Goal: Task Accomplishment & Management: Use online tool/utility

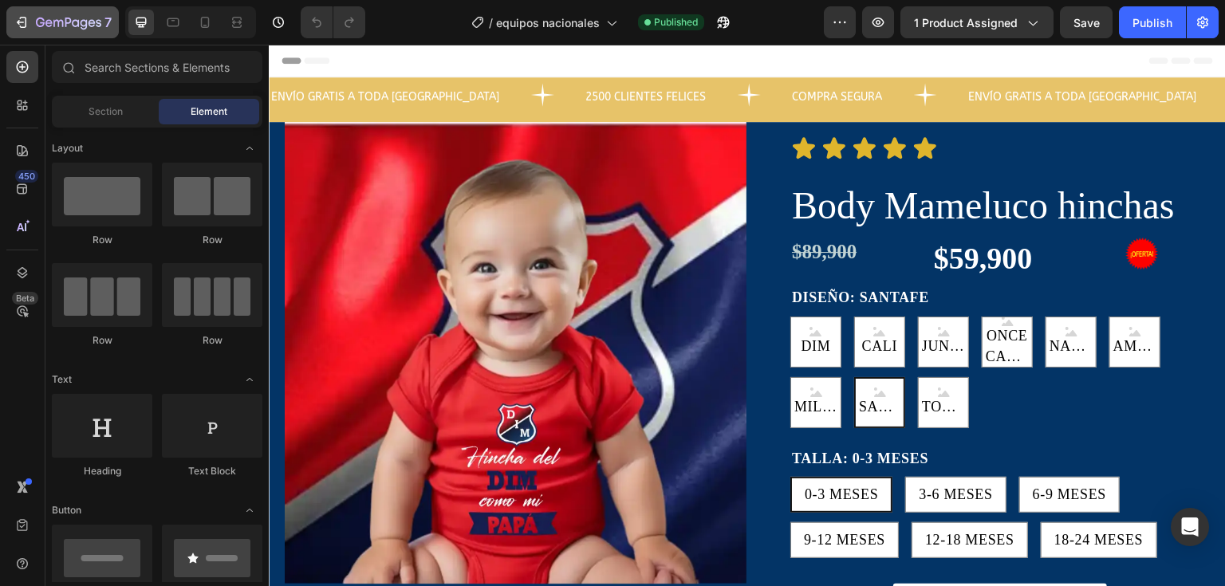
click at [14, 21] on icon "button" at bounding box center [22, 22] width 16 height 16
click at [1084, 242] on div at bounding box center [1142, 254] width 136 height 32
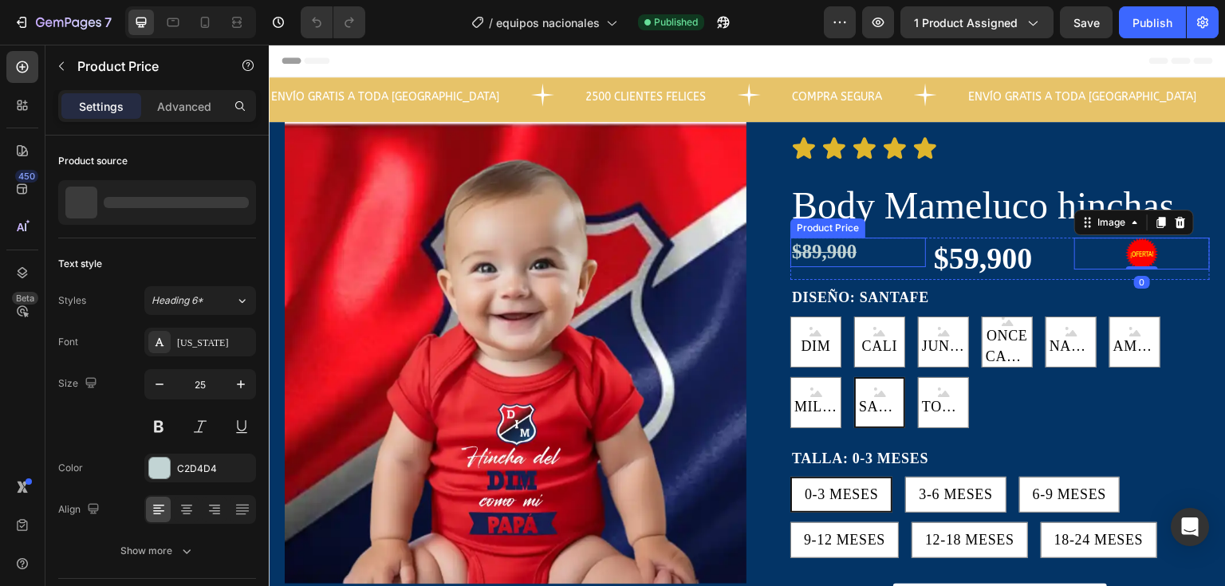
click at [893, 258] on div "$89,900" at bounding box center [858, 253] width 136 height 30
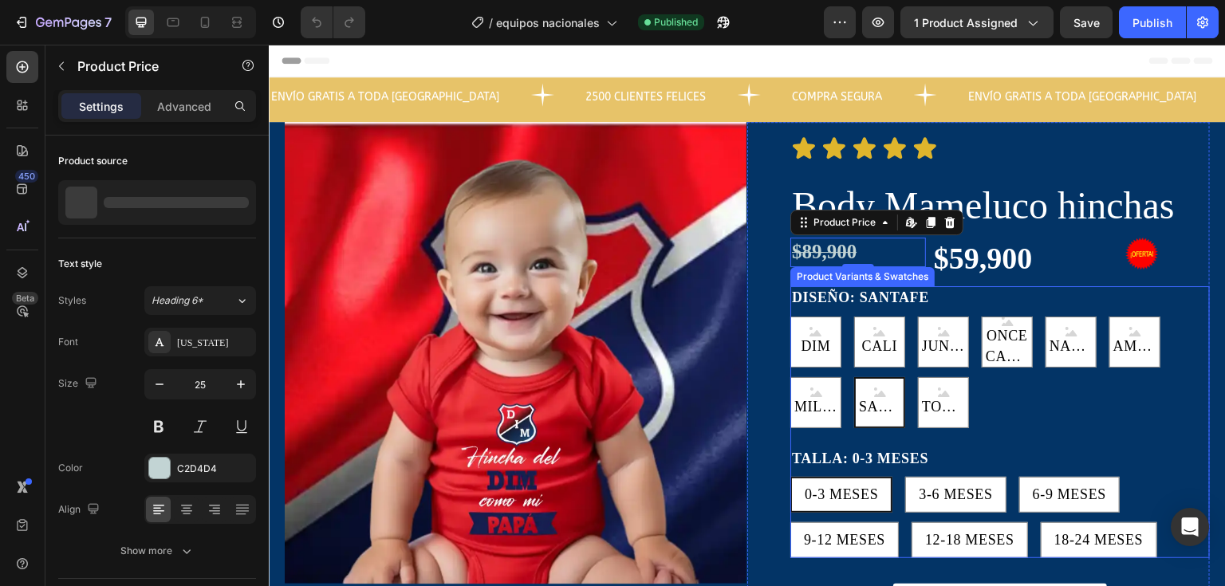
drag, startPoint x: 986, startPoint y: 294, endPoint x: 959, endPoint y: 255, distance: 47.6
click at [987, 295] on div "DISEÑO: SANTAFE DIM DIM DIM CALI CALI CALI JUNIOR JUNIOR JUNIOR ONCE CALDAS ONC…" at bounding box center [1000, 356] width 420 height 141
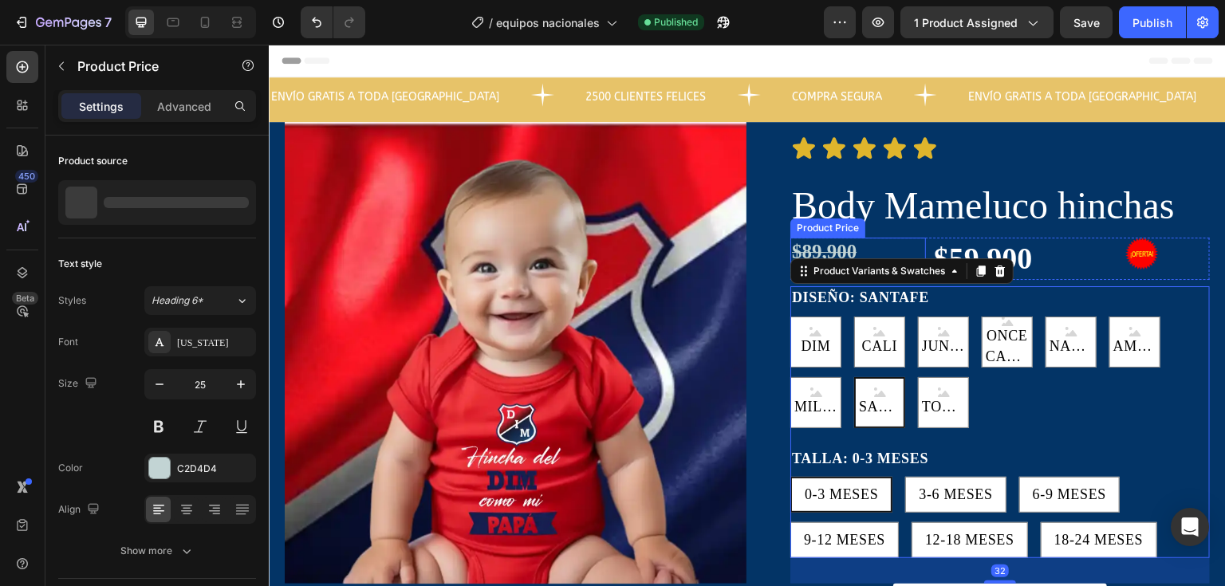
click at [828, 224] on div "Product Price" at bounding box center [828, 228] width 69 height 14
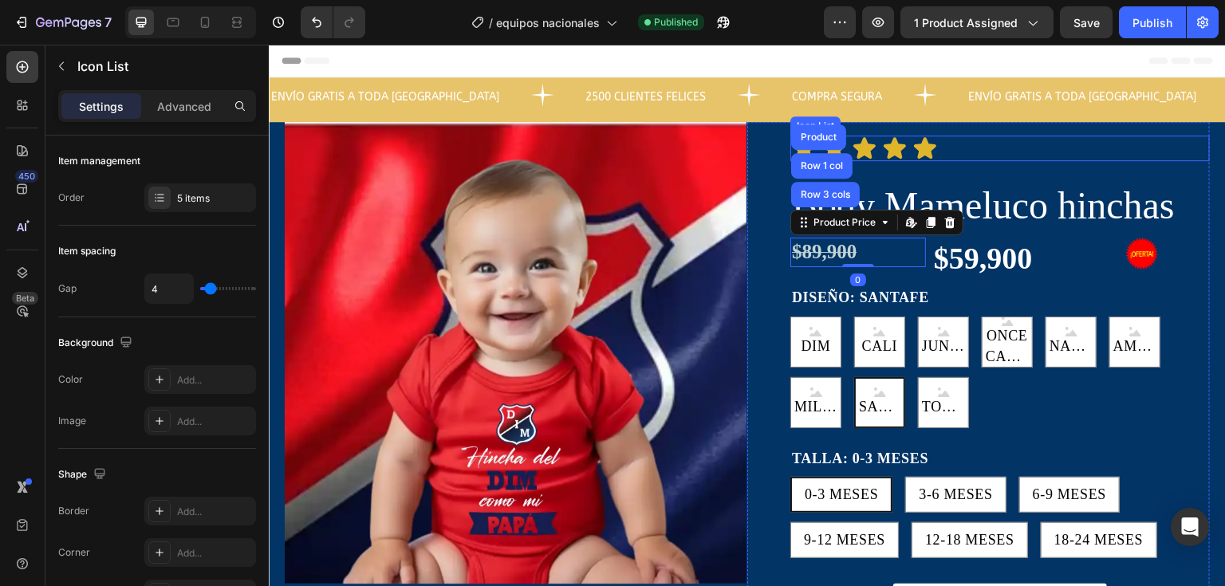
click at [1136, 146] on div "Icon Icon Icon Icon Icon" at bounding box center [1000, 149] width 420 height 26
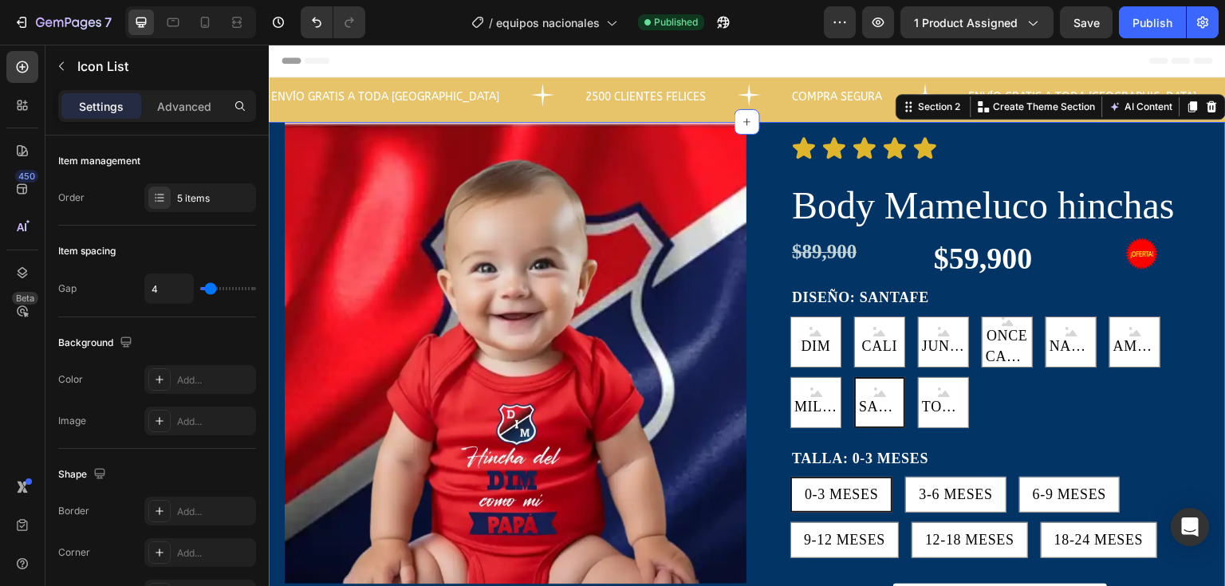
click at [1207, 202] on div "Product Images Icon Icon Icon Icon Icon Icon List Body Mameluco hinchas Product…" at bounding box center [747, 487] width 957 height 730
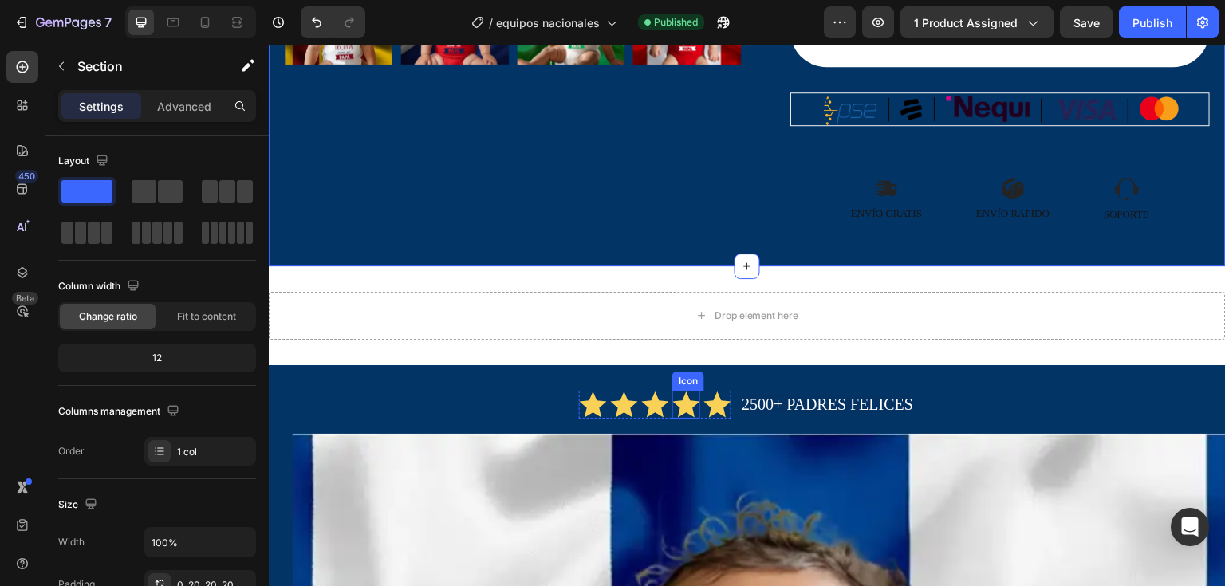
scroll to position [638, 0]
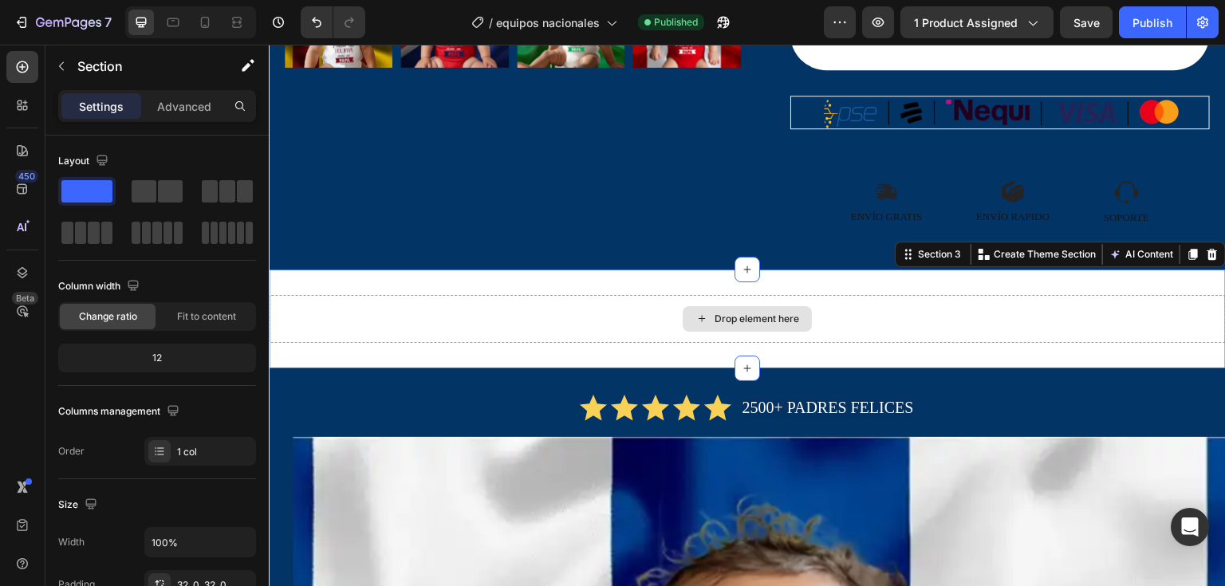
click at [665, 306] on div "Drop element here" at bounding box center [747, 319] width 957 height 48
click at [584, 272] on div "Drop element here Section 3 Create Theme Section AI Content Write with GemAI Wh…" at bounding box center [747, 319] width 957 height 99
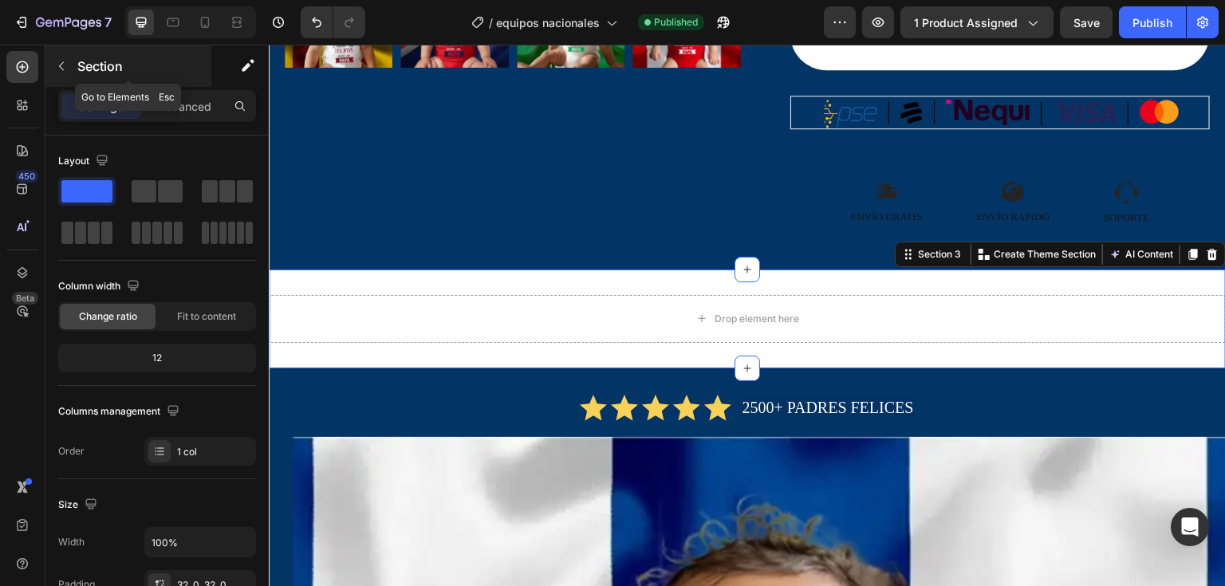
click at [73, 71] on button "button" at bounding box center [62, 66] width 26 height 26
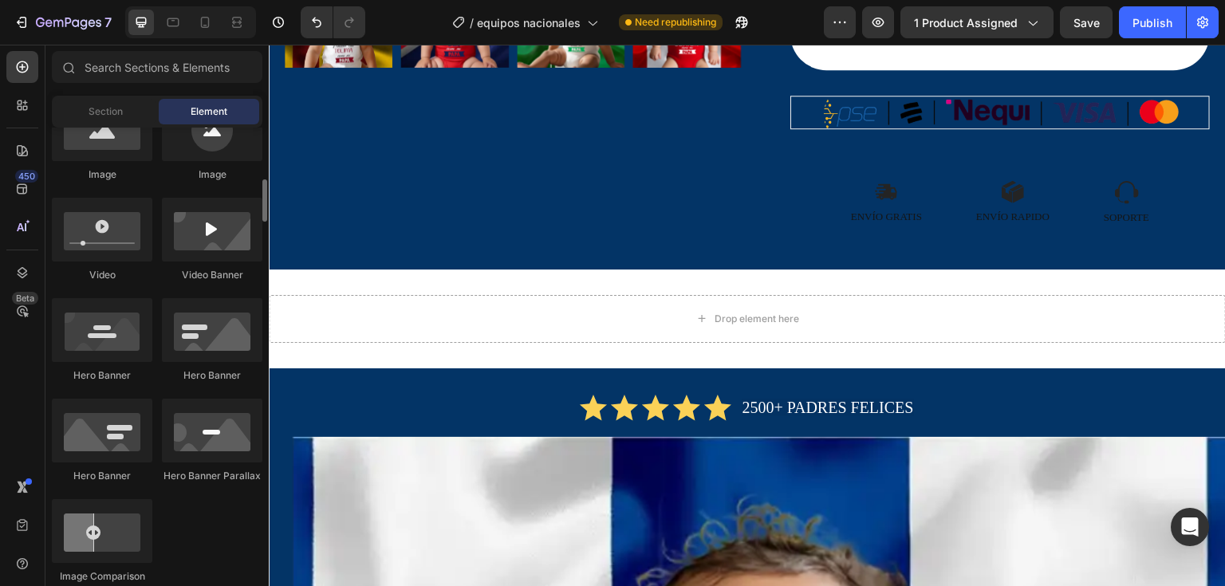
scroll to position [239, 0]
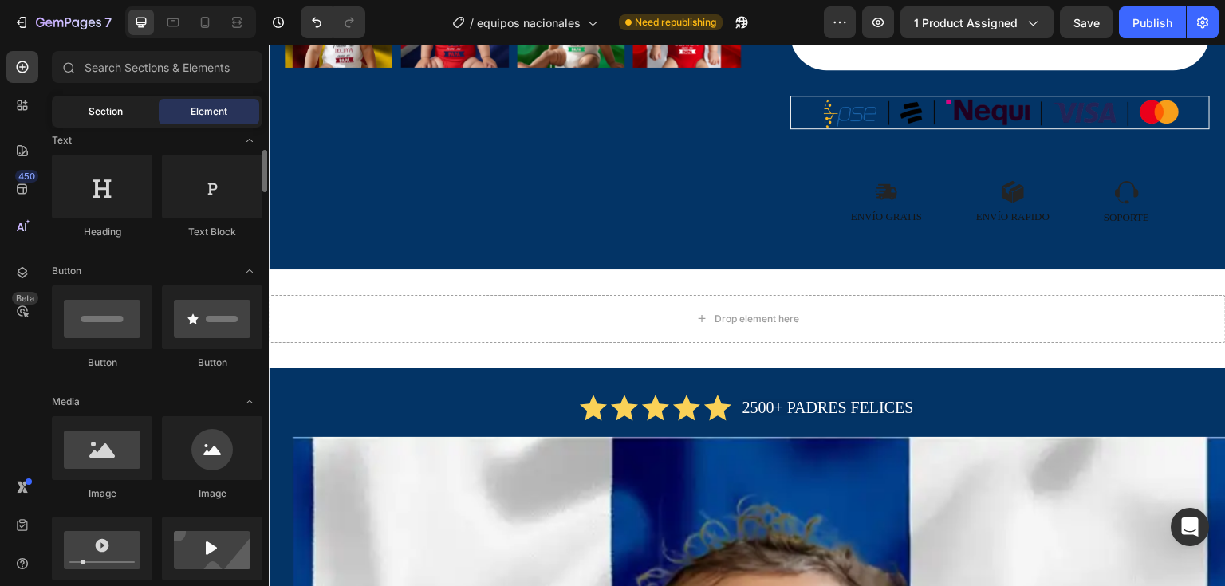
click at [122, 106] on span "Section" at bounding box center [106, 111] width 34 height 14
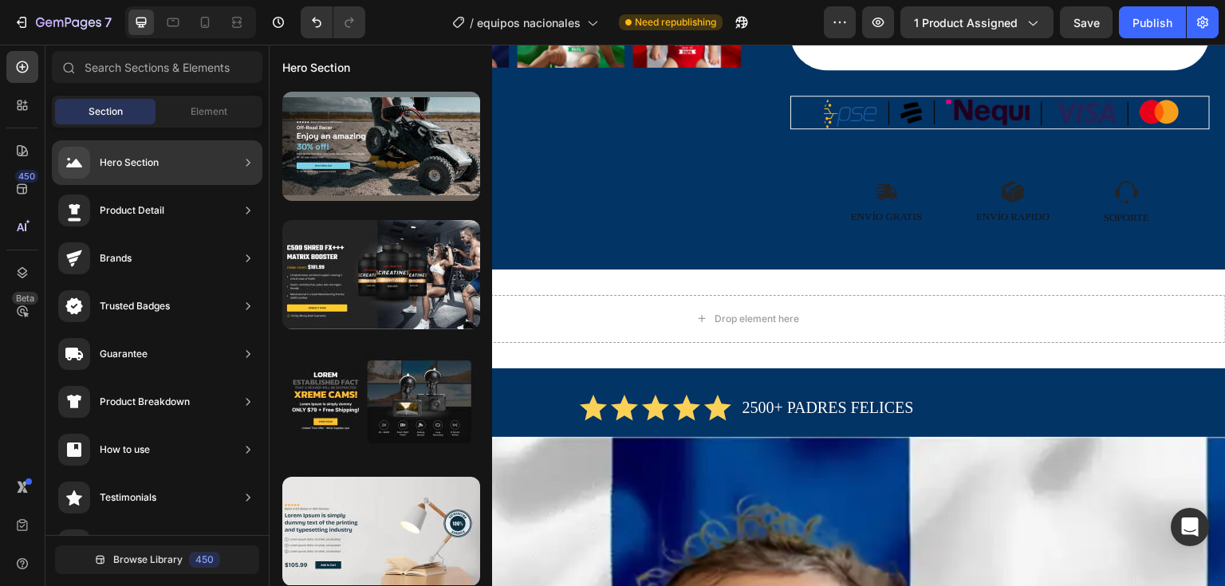
click at [178, 236] on div "Product Detail" at bounding box center [157, 258] width 211 height 45
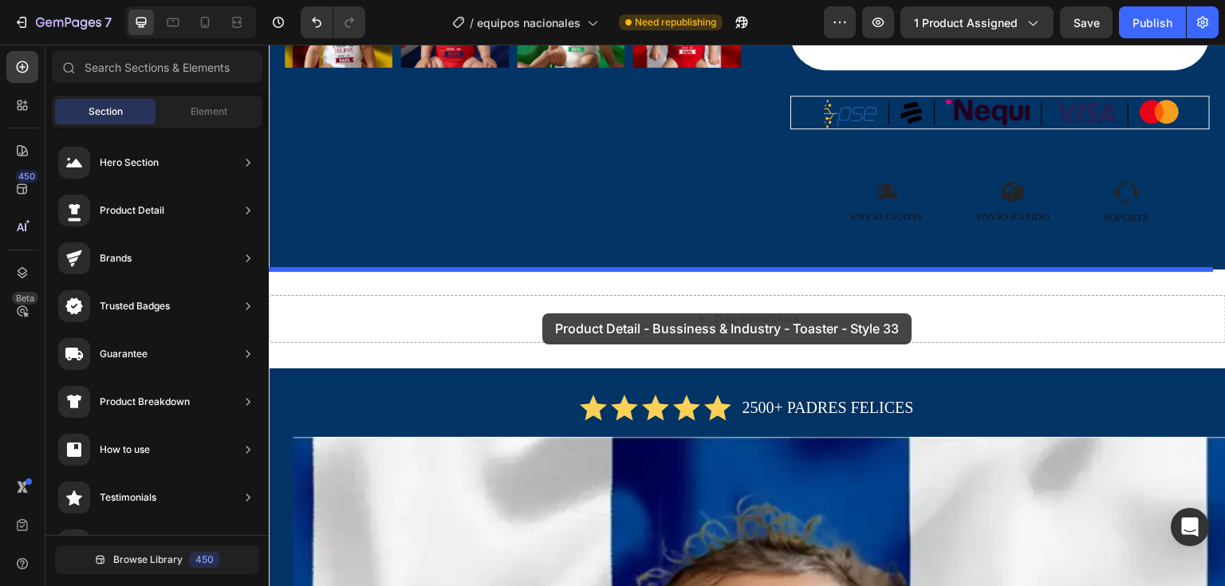
drag, startPoint x: 671, startPoint y: 405, endPoint x: 542, endPoint y: 313, distance: 157.8
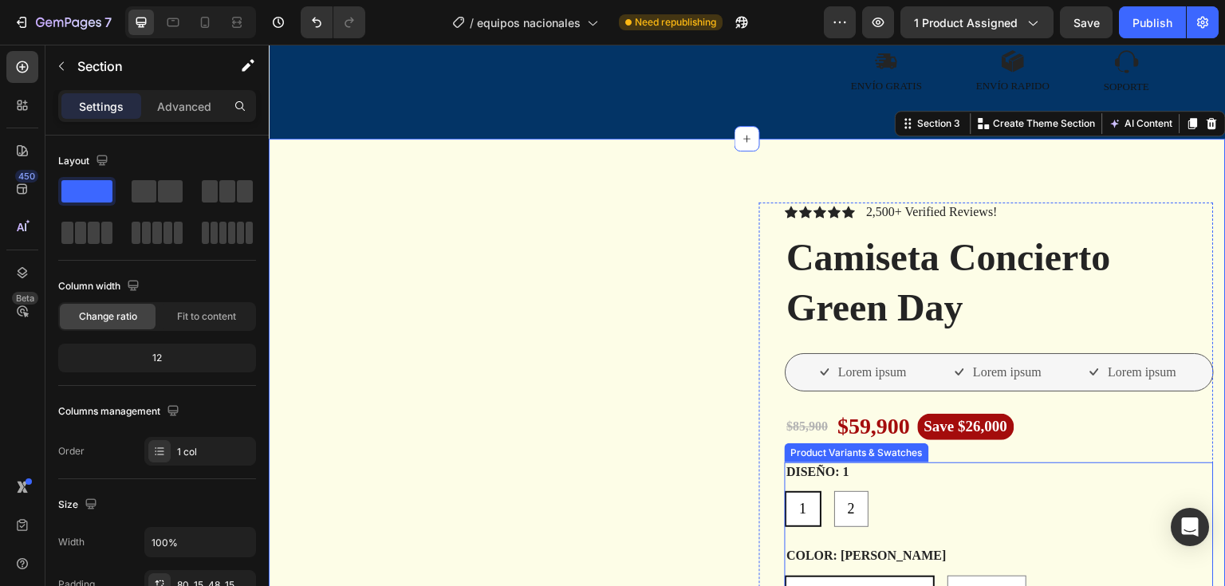
scroll to position [798, 0]
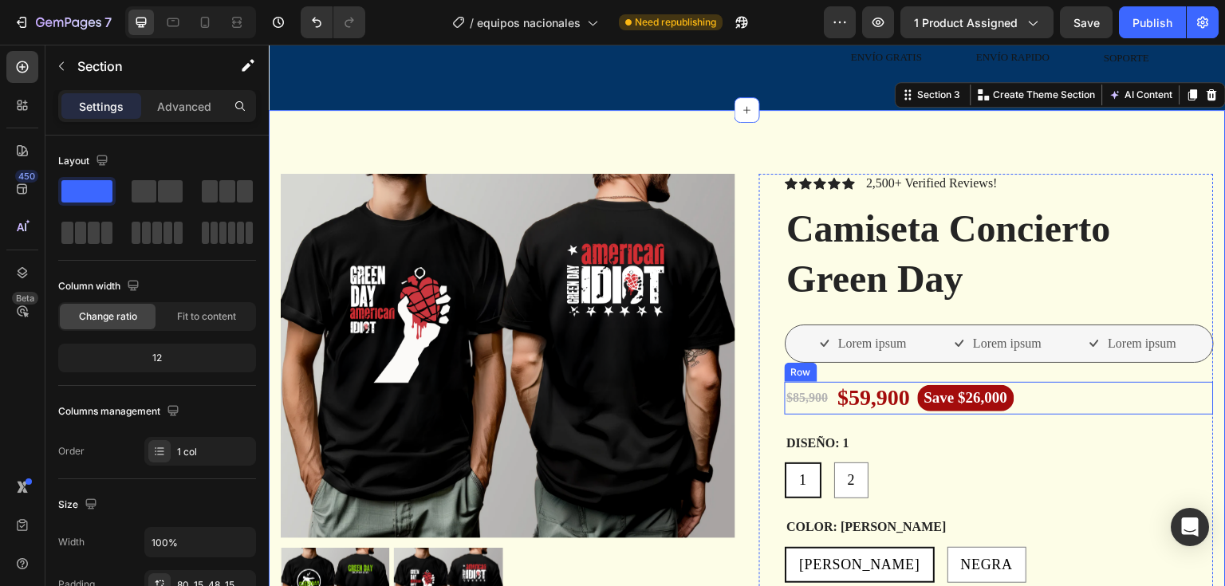
click at [1042, 403] on div "$85,900 Product Price Product Price $59,900 Product Price Product Price Save $2…" at bounding box center [999, 398] width 429 height 32
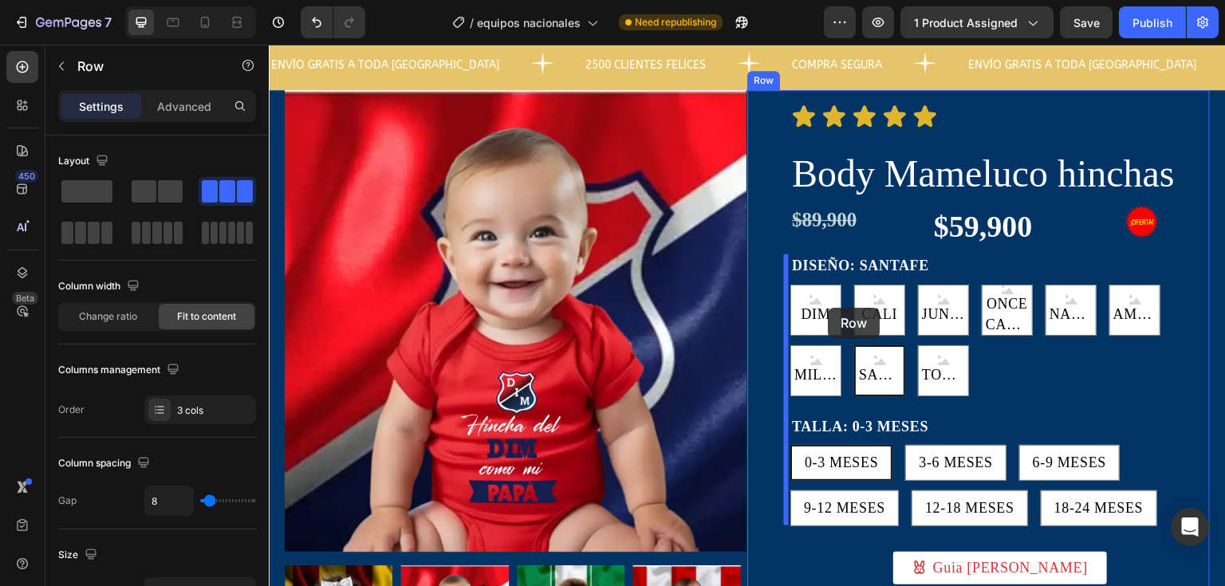
scroll to position [0, 0]
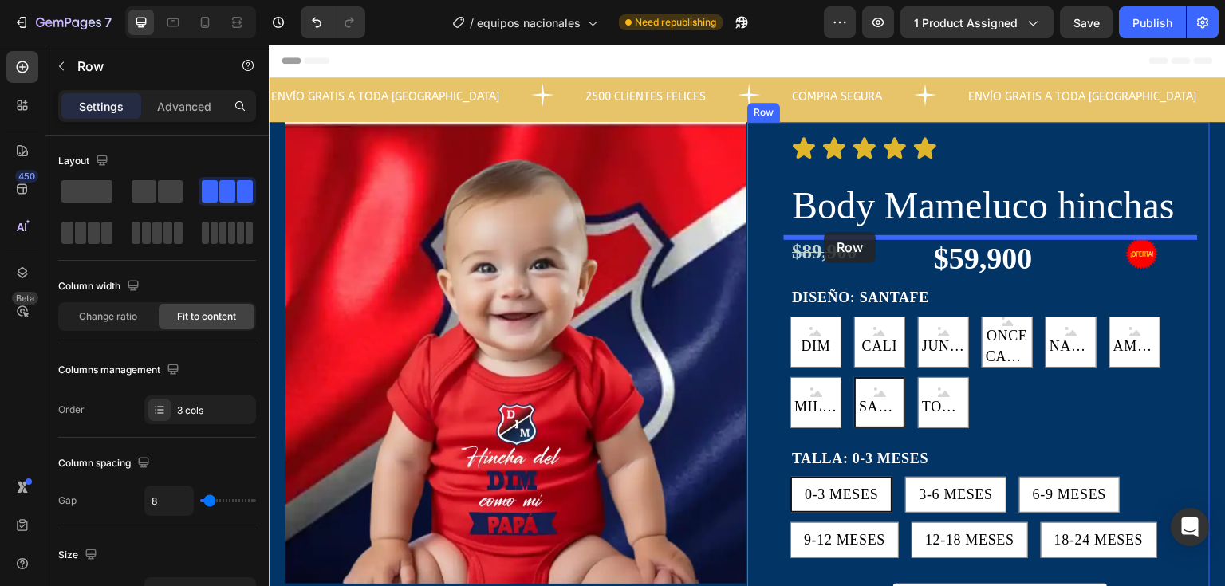
drag, startPoint x: 806, startPoint y: 367, endPoint x: 825, endPoint y: 232, distance: 136.2
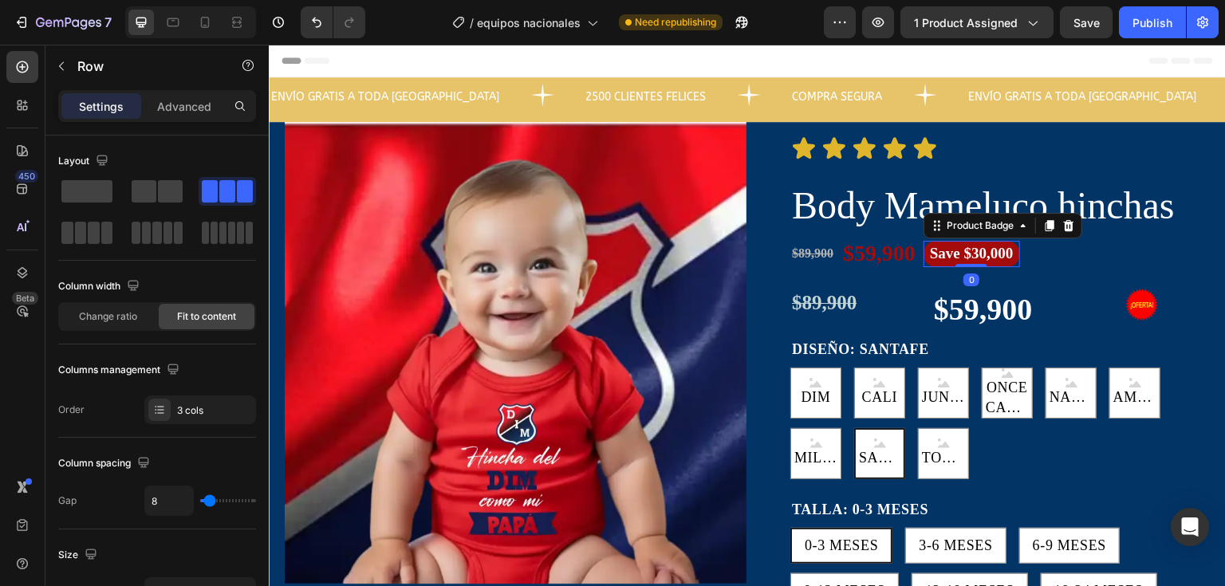
click at [946, 253] on pre "Save $30,000" at bounding box center [972, 254] width 97 height 26
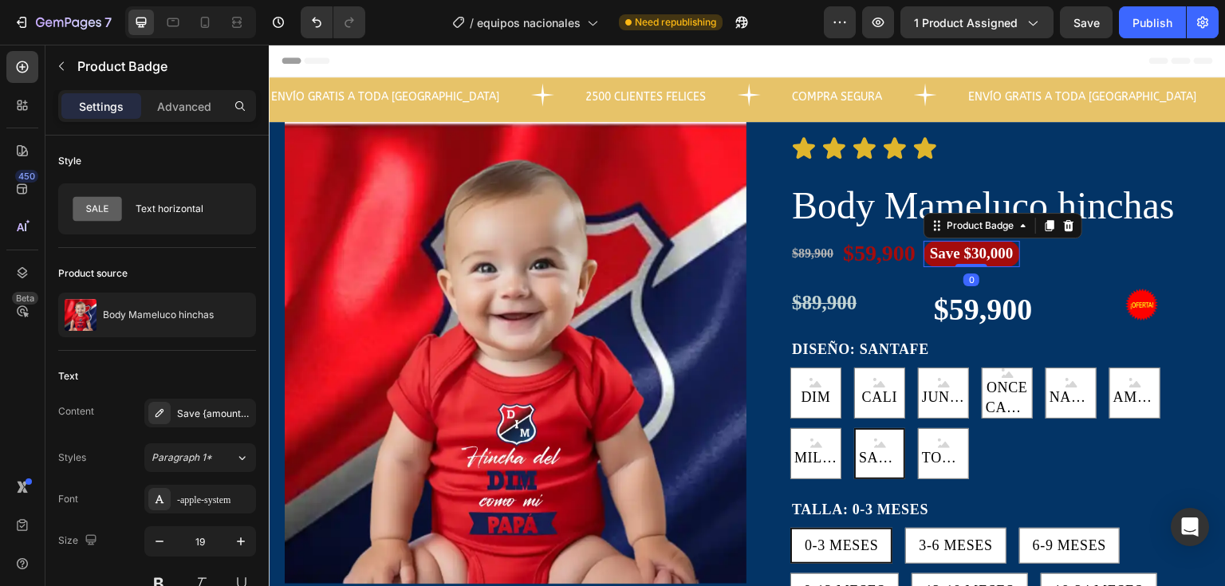
click at [946, 253] on pre "Save $30,000" at bounding box center [972, 254] width 97 height 26
click at [188, 408] on div "Save {amount_discount}" at bounding box center [214, 414] width 75 height 14
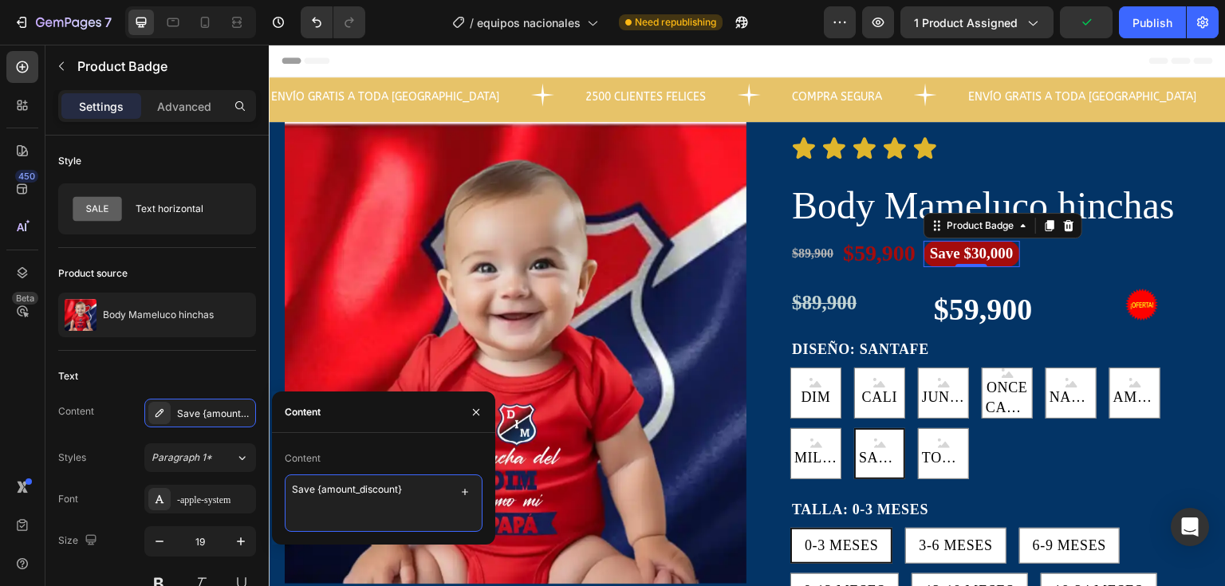
click at [310, 499] on textarea "Save {amount_discount}" at bounding box center [384, 503] width 198 height 57
drag, startPoint x: 424, startPoint y: 495, endPoint x: 329, endPoint y: 498, distance: 94.2
click at [329, 498] on textarea "OFERTA{amount_discount}" at bounding box center [384, 503] width 198 height 57
type textarea "OFERTA"
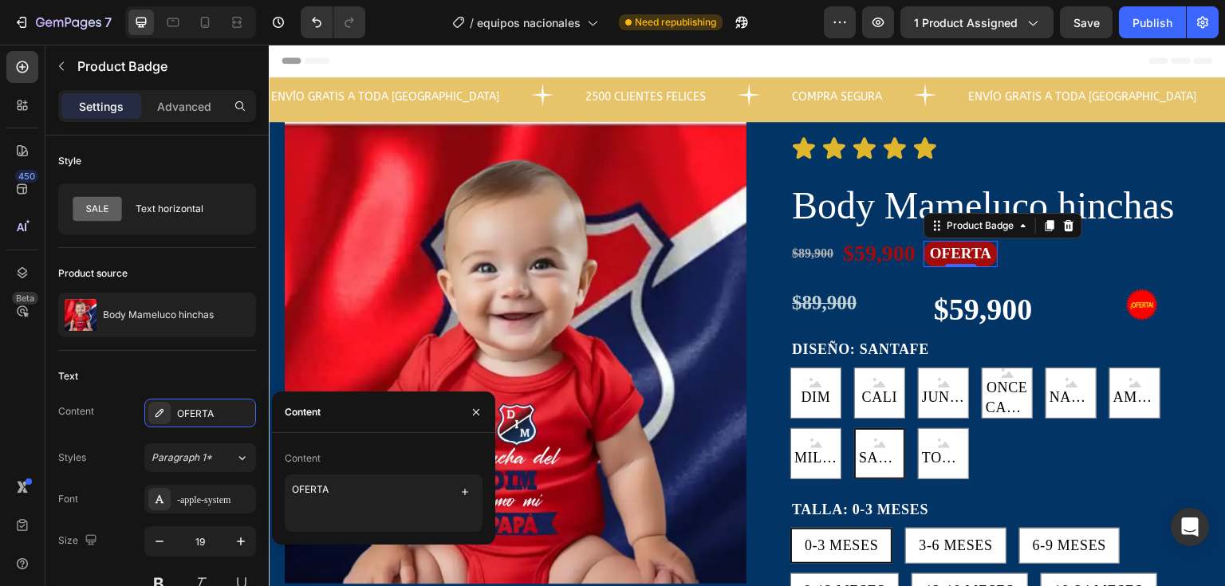
click at [422, 428] on div "Content" at bounding box center [383, 412] width 223 height 41
click at [1074, 283] on div "Icon Icon Icon Icon Icon Icon List Body Mameluco hinchas Product Title $89,900 …" at bounding box center [1000, 539] width 420 height 807
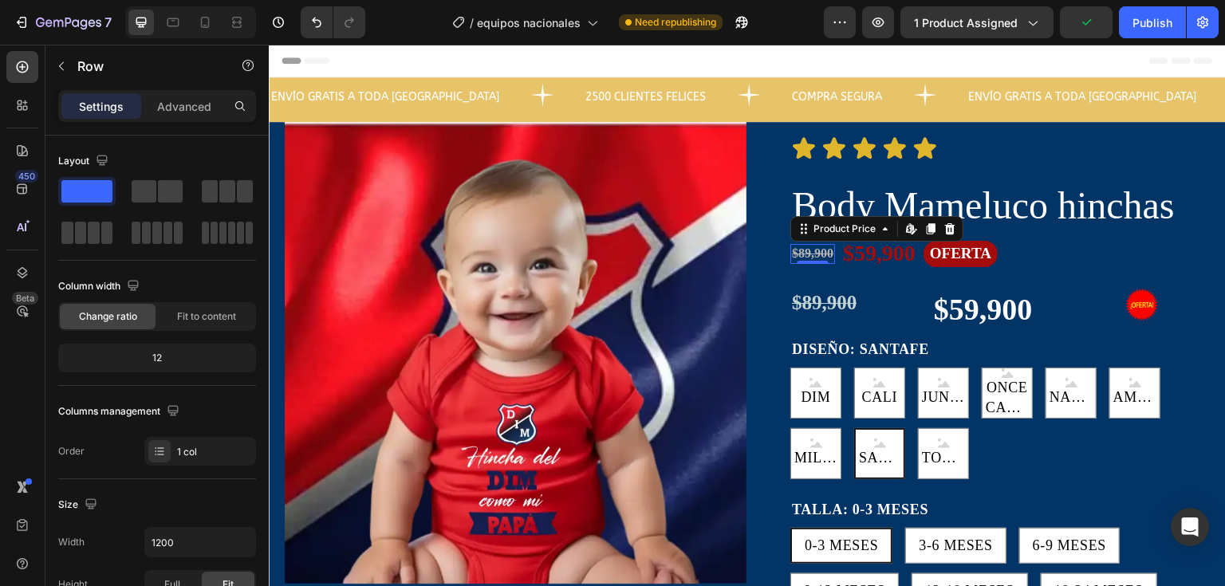
click at [809, 257] on div "$89,900 Product Price Edit content in Shopify 0 Product Price Edit content in S…" at bounding box center [812, 254] width 45 height 20
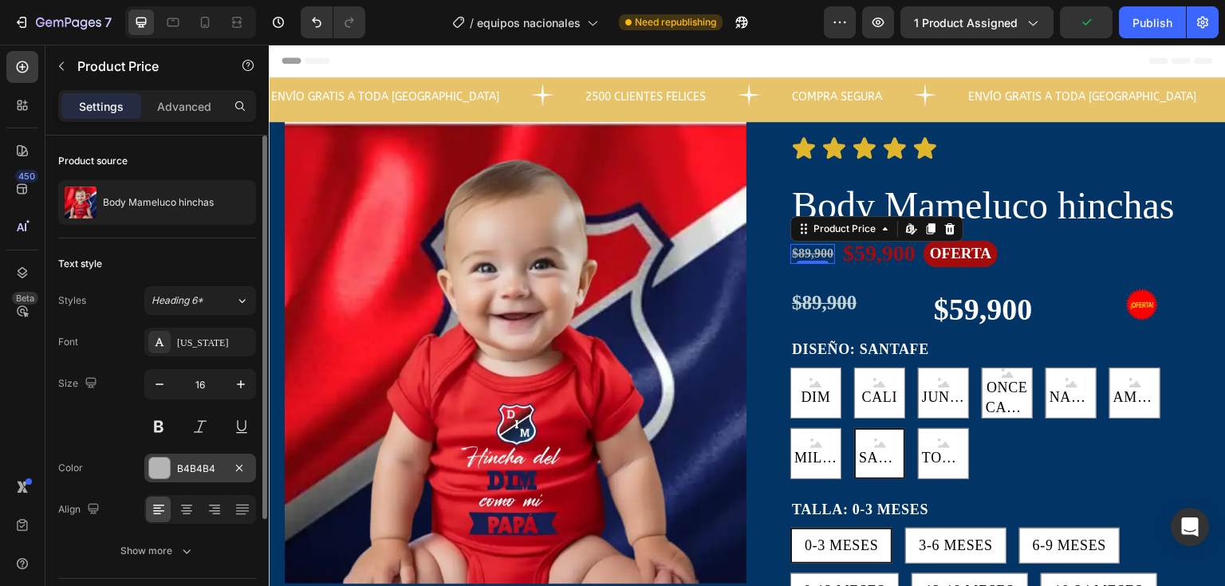
click at [152, 469] on div at bounding box center [159, 468] width 21 height 21
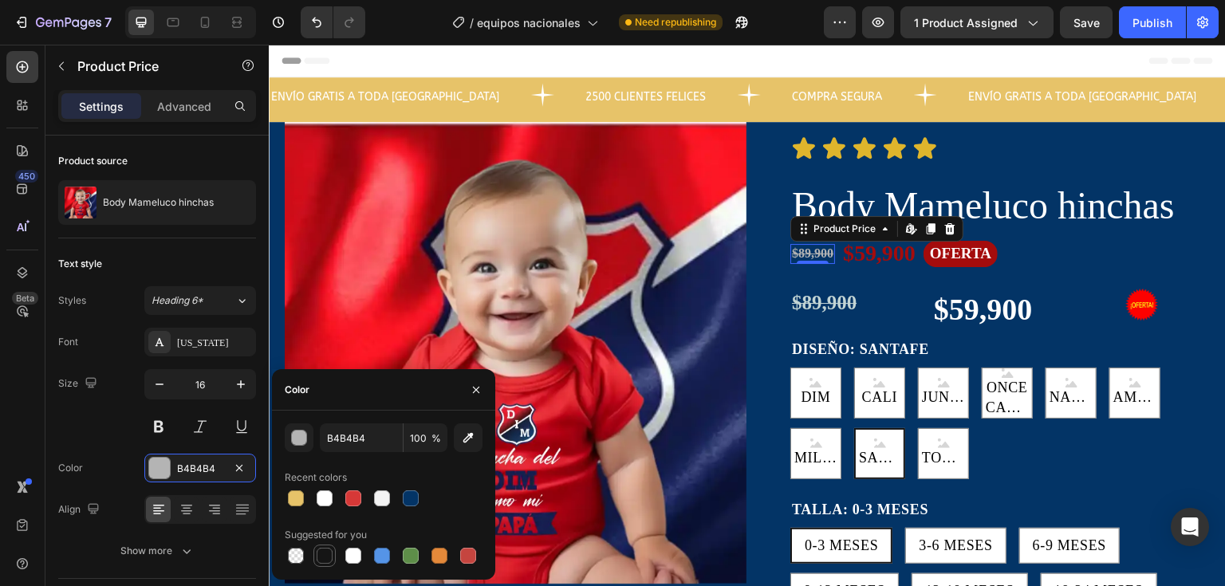
drag, startPoint x: 329, startPoint y: 558, endPoint x: 275, endPoint y: 334, distance: 229.6
click at [329, 558] on div at bounding box center [325, 556] width 16 height 16
type input "151515"
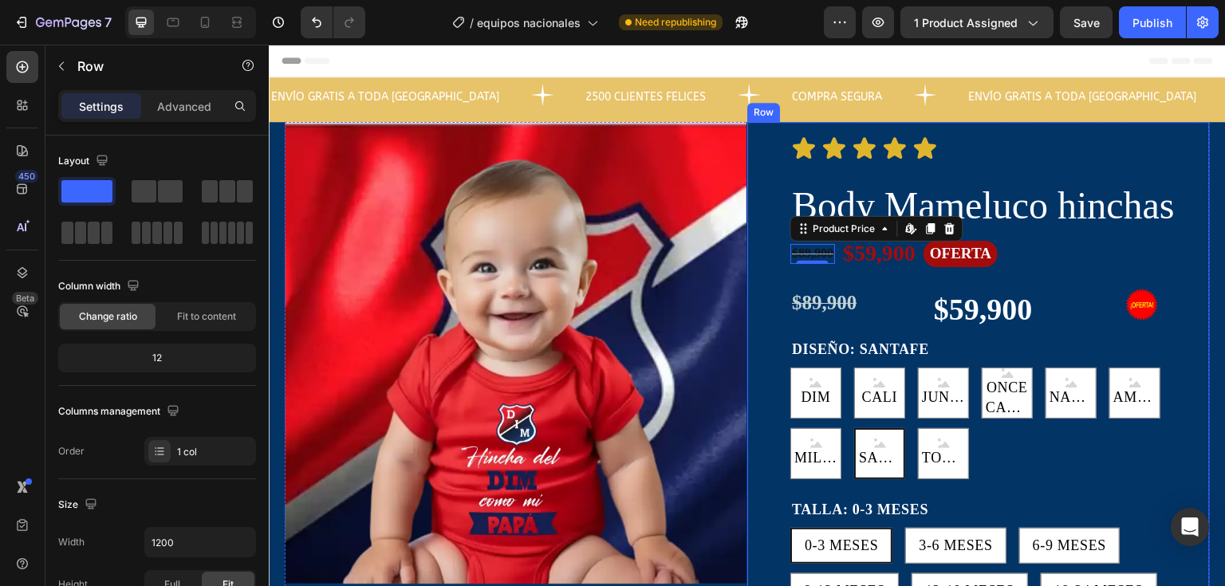
click at [1066, 130] on div "Icon Icon Icon Icon Icon Icon List Body Mameluco hinchas Product Title $89,900 …" at bounding box center [978, 532] width 463 height 821
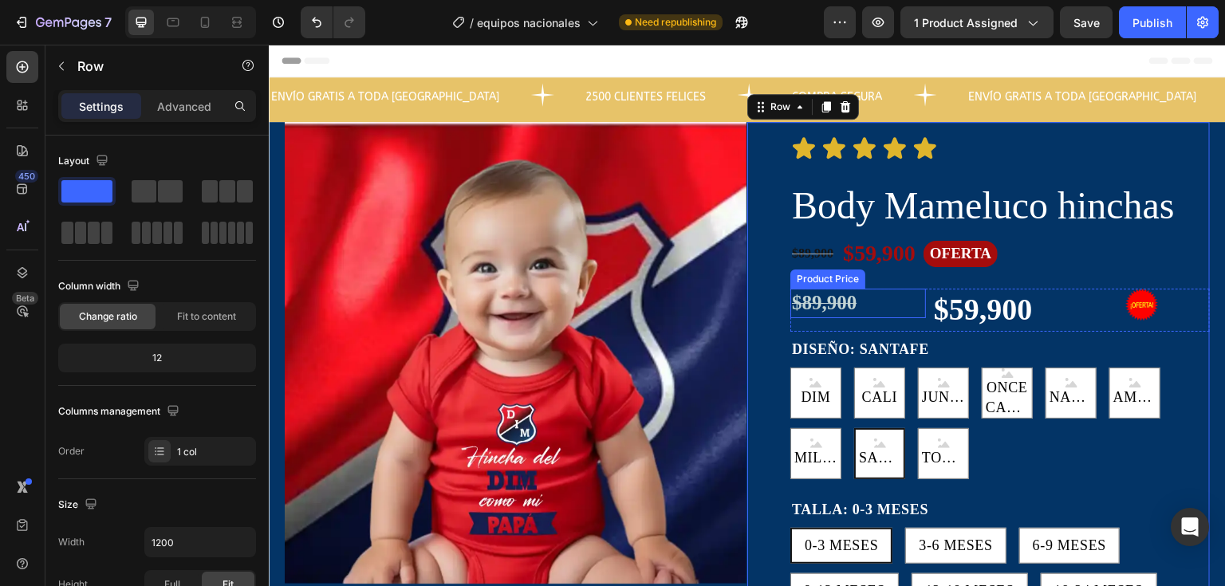
click at [893, 293] on div "$89,900" at bounding box center [858, 304] width 136 height 30
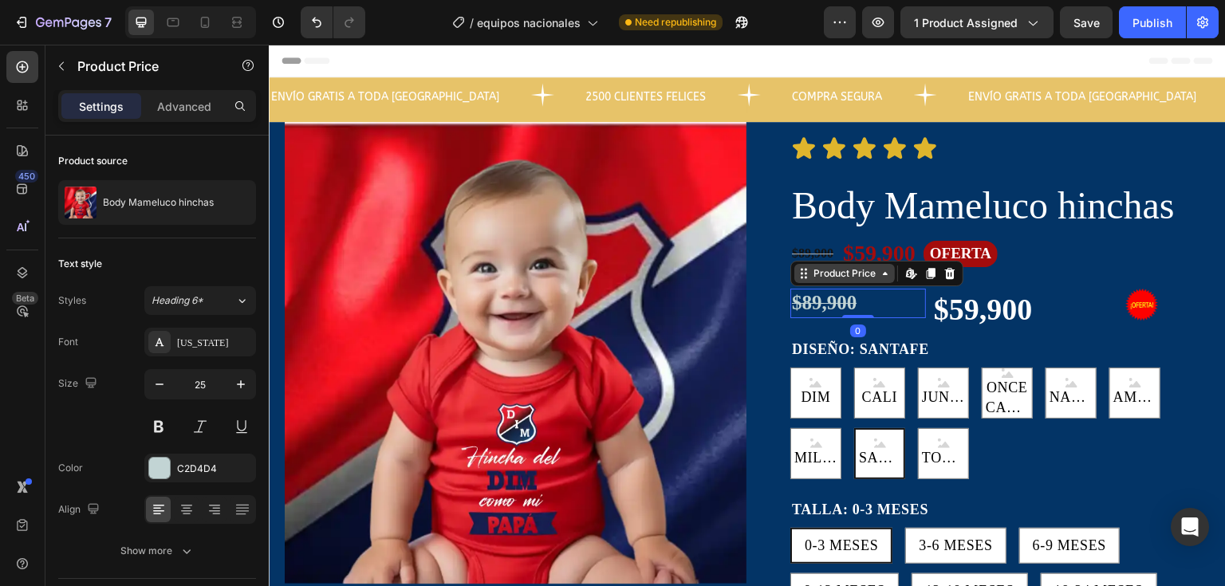
click at [841, 278] on div "Product Price" at bounding box center [844, 273] width 69 height 14
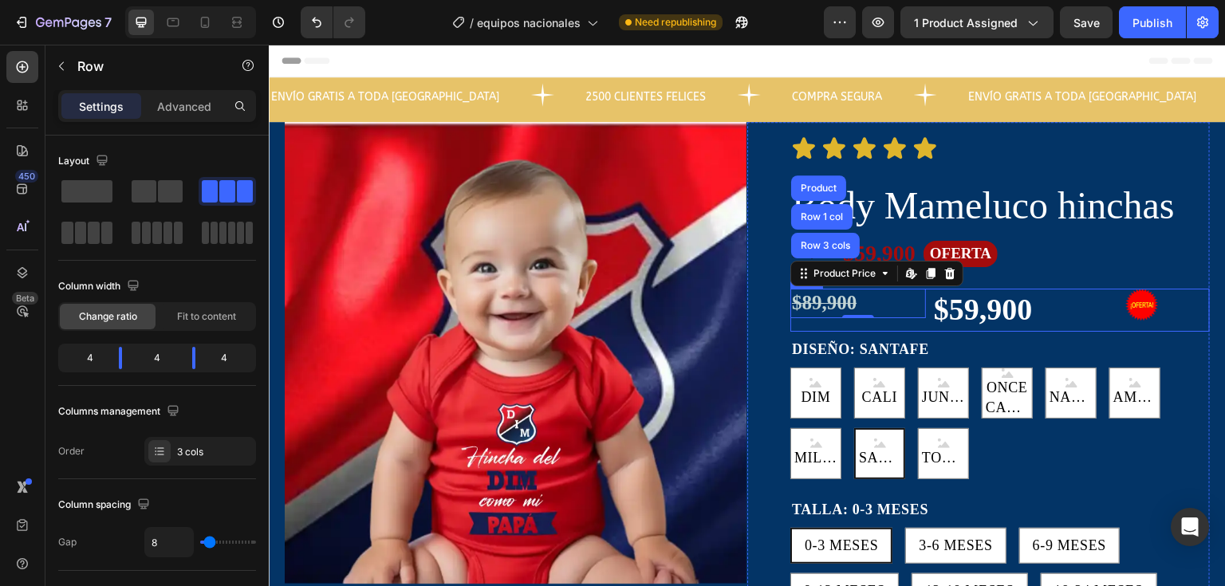
click at [1126, 325] on div "Image" at bounding box center [1142, 310] width 136 height 42
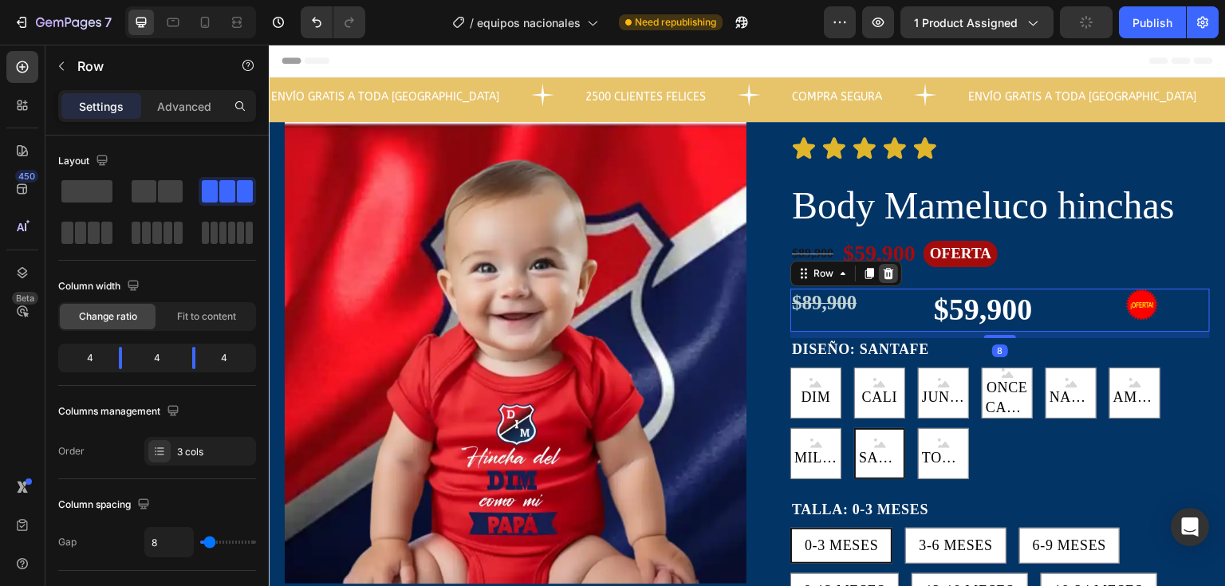
click at [889, 274] on div at bounding box center [888, 273] width 19 height 19
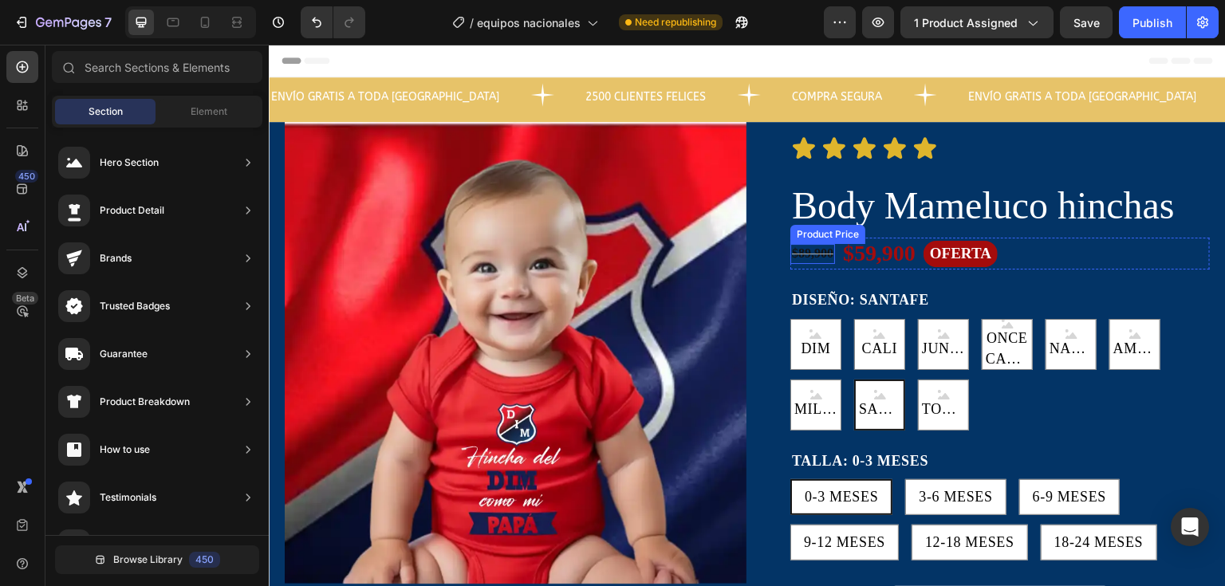
click at [806, 258] on div "$89,900 Product Price Product Price" at bounding box center [812, 254] width 45 height 20
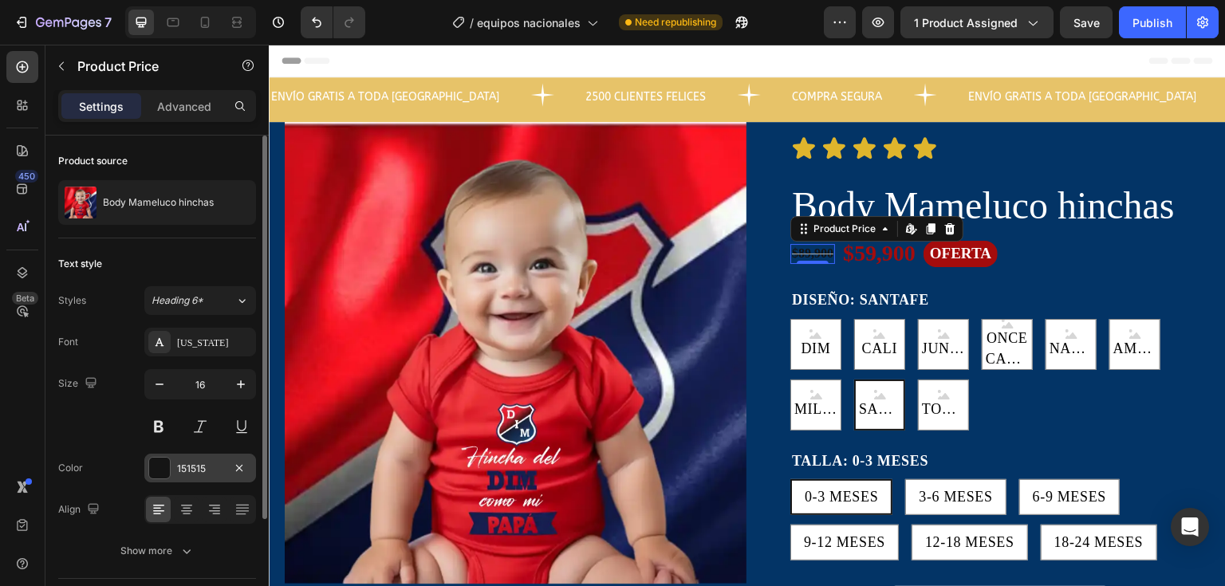
click at [156, 474] on div at bounding box center [159, 468] width 21 height 21
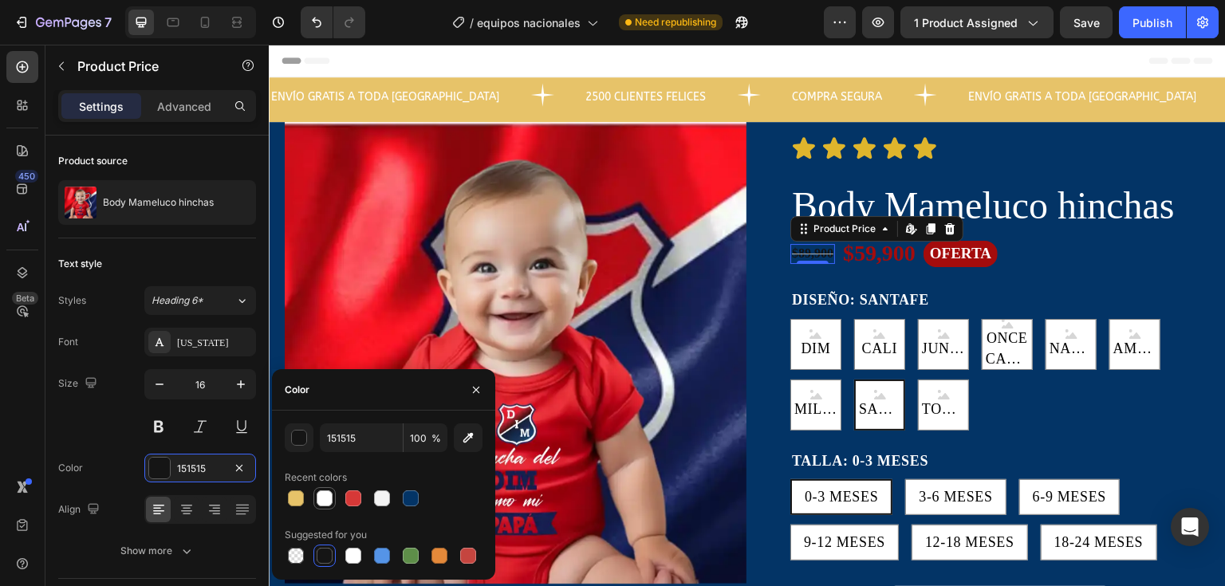
click at [323, 497] on div at bounding box center [325, 499] width 16 height 16
type input "FFFFFF"
click at [1167, 18] on div "Publish" at bounding box center [1153, 22] width 40 height 17
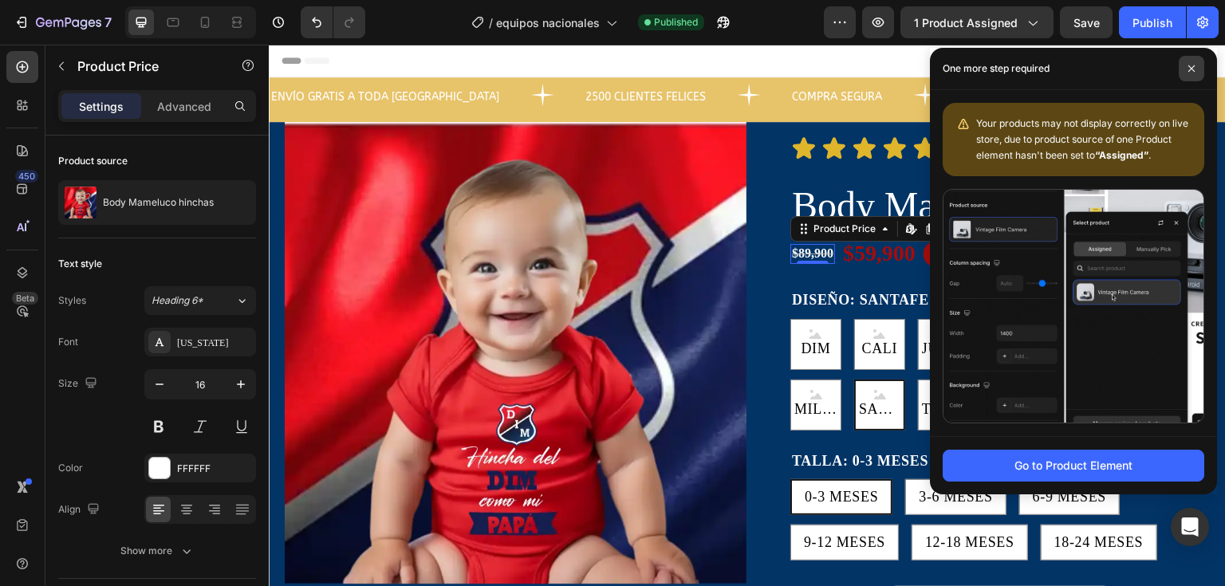
click at [1188, 61] on span at bounding box center [1192, 69] width 26 height 26
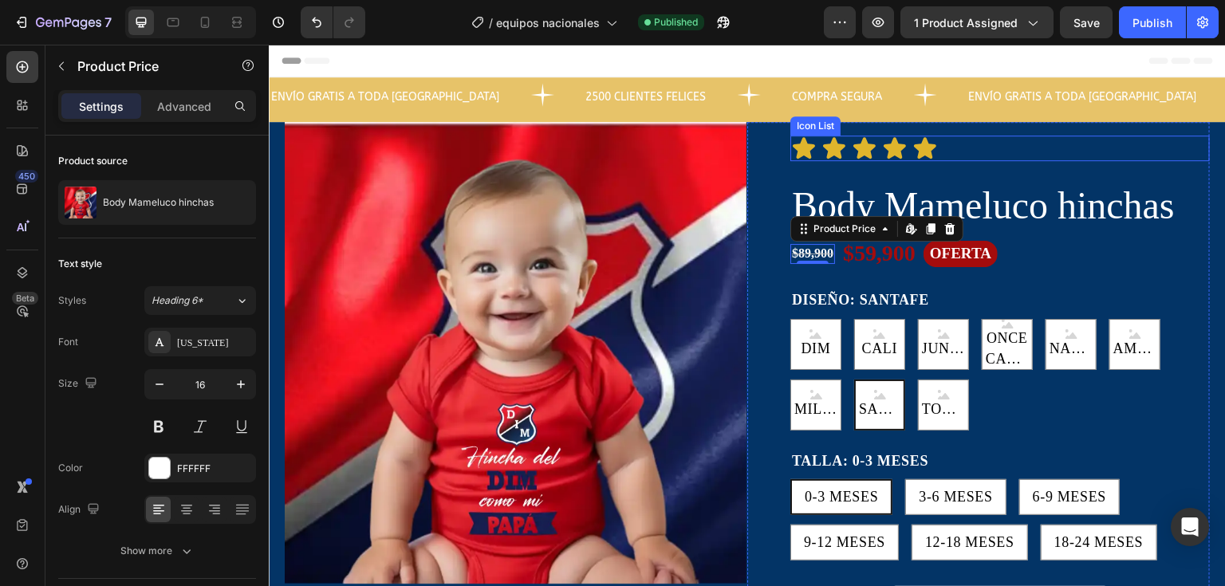
click at [1091, 160] on div "Icon Icon Icon Icon Icon" at bounding box center [1000, 149] width 420 height 26
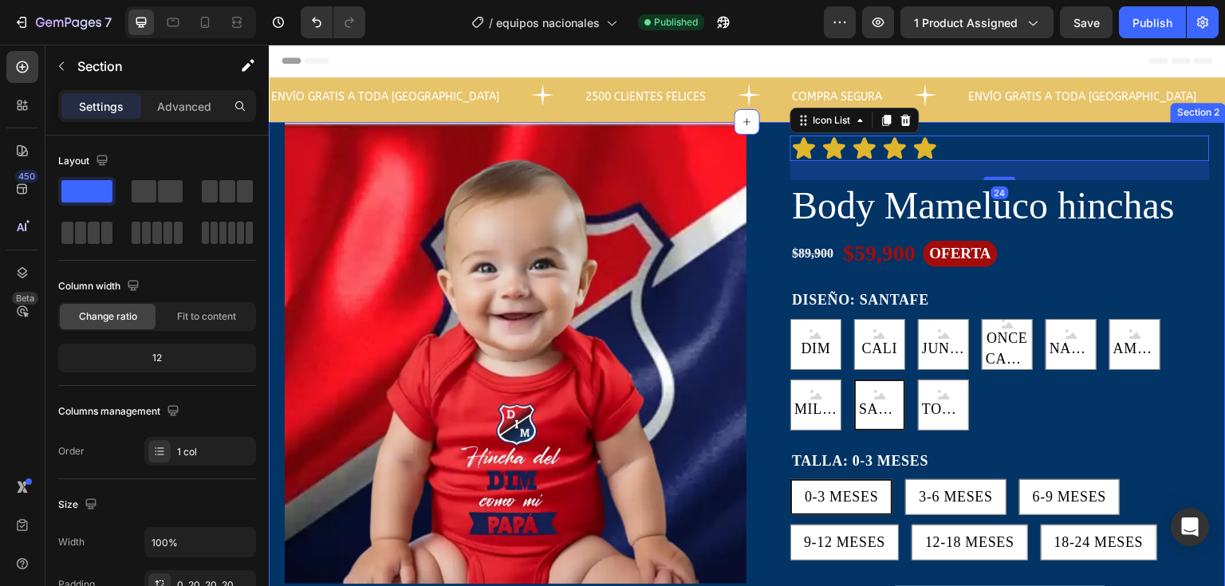
click at [1206, 213] on div "Product Images Icon Icon Icon Icon Icon Icon List 24 Body Mameluco hinchas Prod…" at bounding box center [747, 516] width 957 height 788
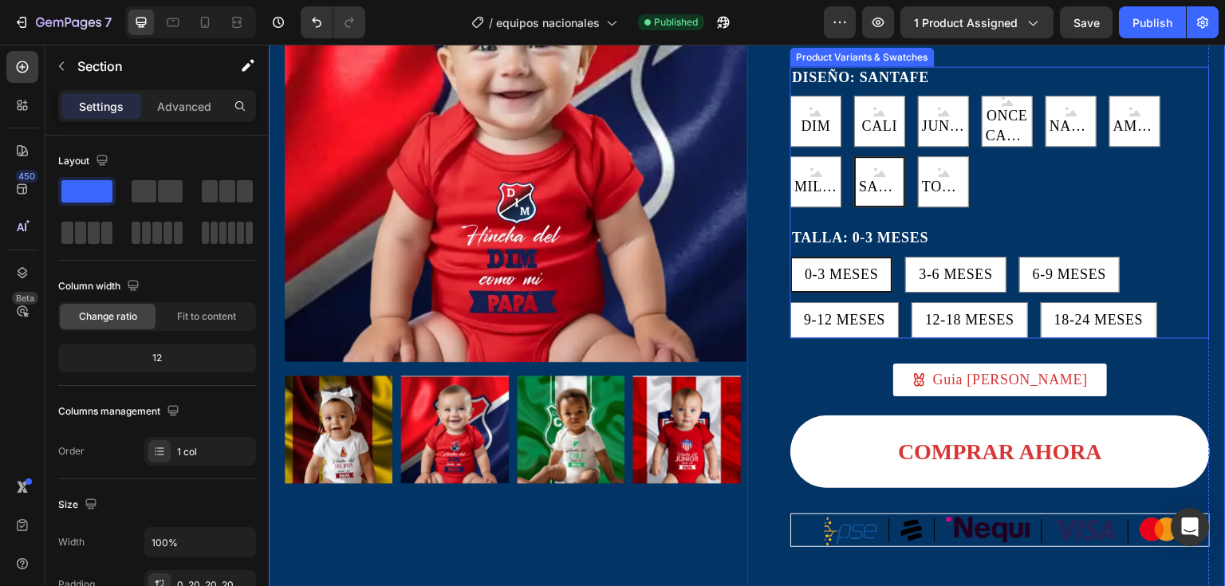
scroll to position [399, 0]
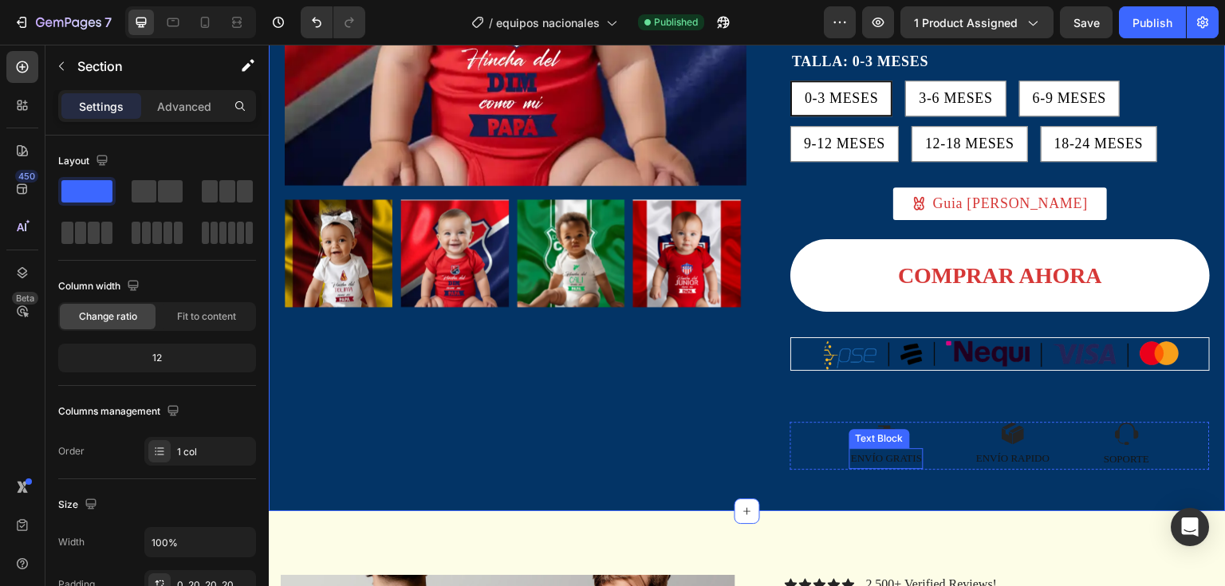
click at [888, 459] on span "ENVÍO GRATIS" at bounding box center [886, 458] width 71 height 12
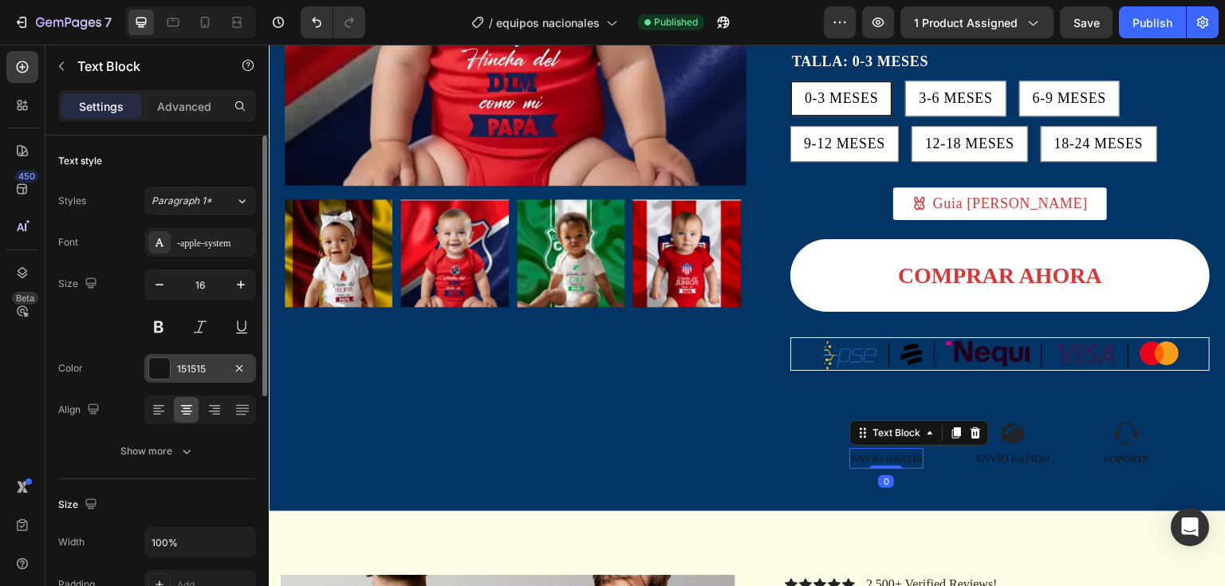
click at [159, 378] on div at bounding box center [159, 368] width 21 height 21
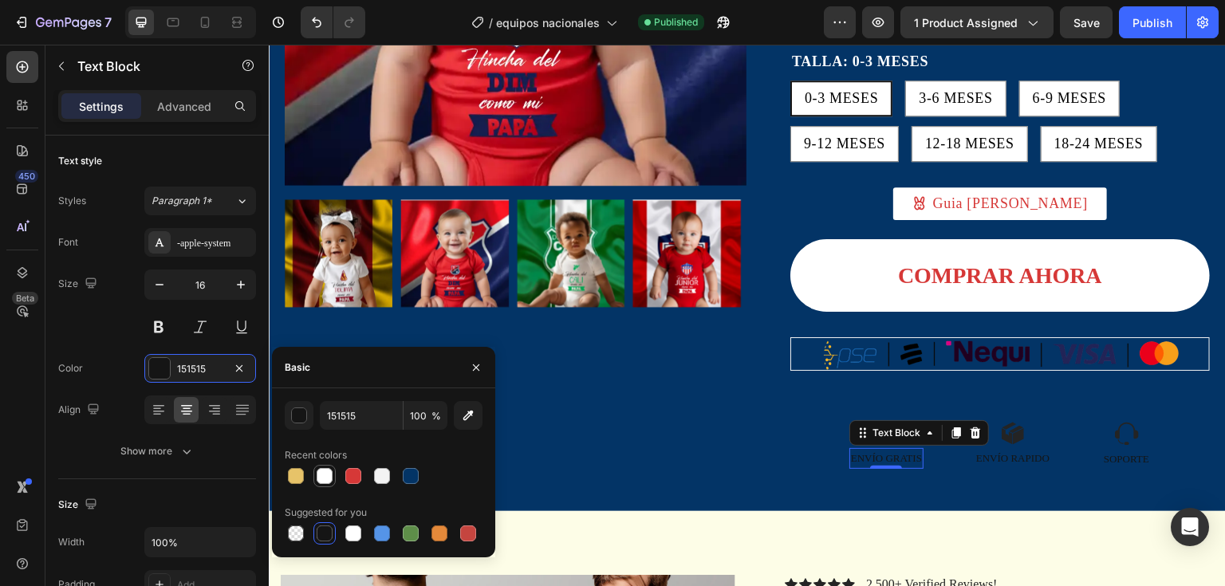
click at [328, 478] on div at bounding box center [325, 476] width 16 height 16
type input "FFFFFF"
click at [983, 463] on span "ENVÍO RAPIDO" at bounding box center [1012, 458] width 73 height 12
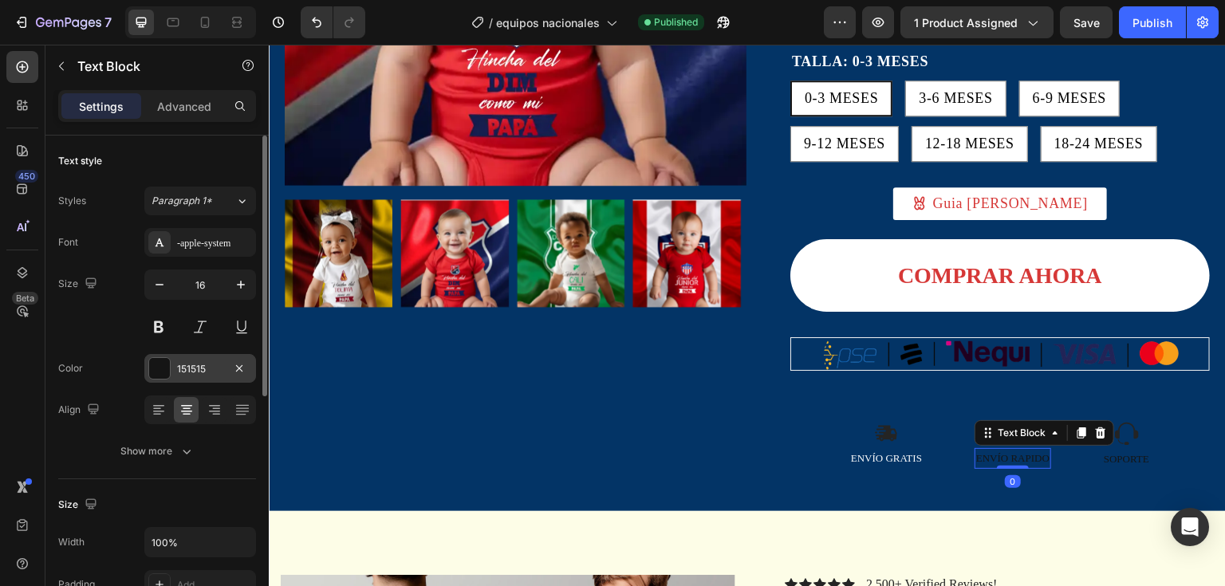
click at [162, 372] on div at bounding box center [159, 368] width 21 height 21
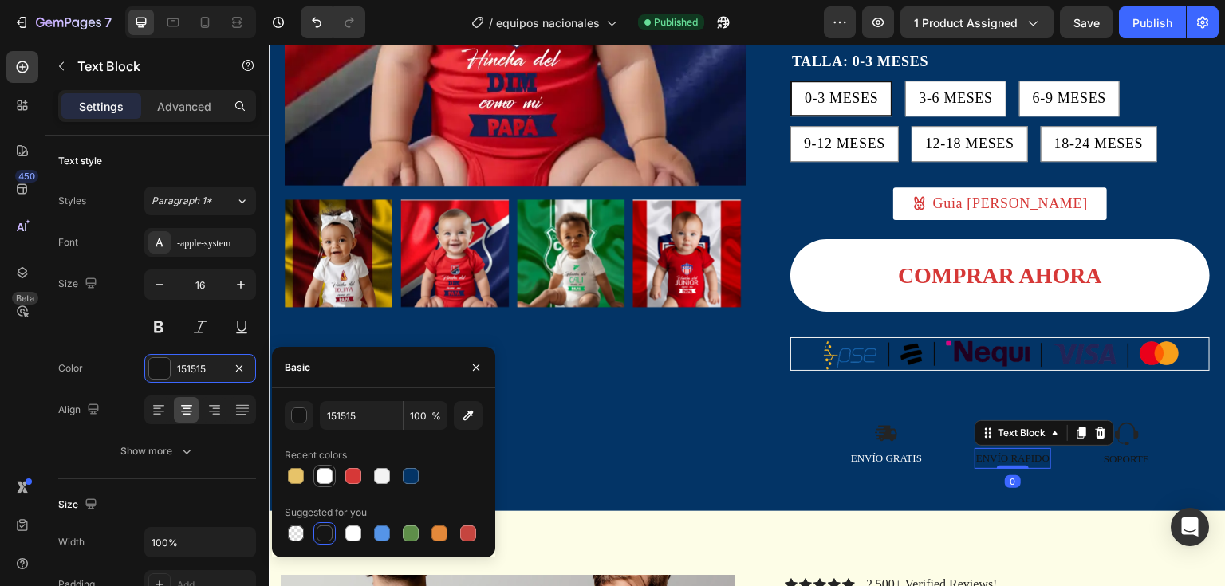
click at [327, 480] on div at bounding box center [325, 476] width 16 height 16
type input "FFFFFF"
click at [1133, 461] on span "SOPORTE" at bounding box center [1126, 459] width 45 height 12
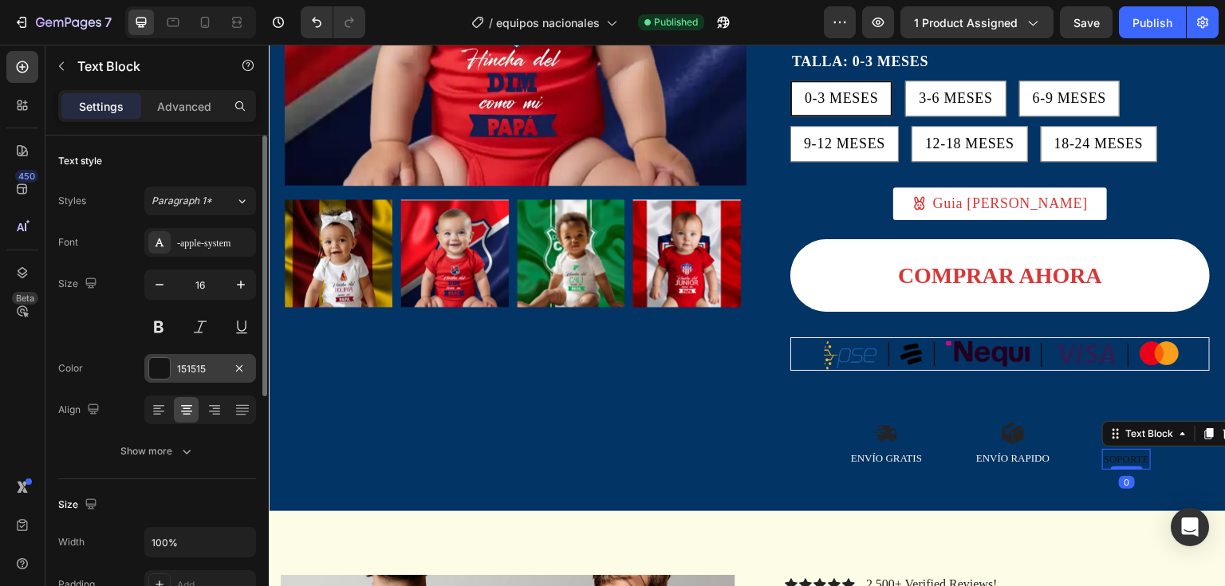
click at [158, 372] on div at bounding box center [159, 368] width 21 height 21
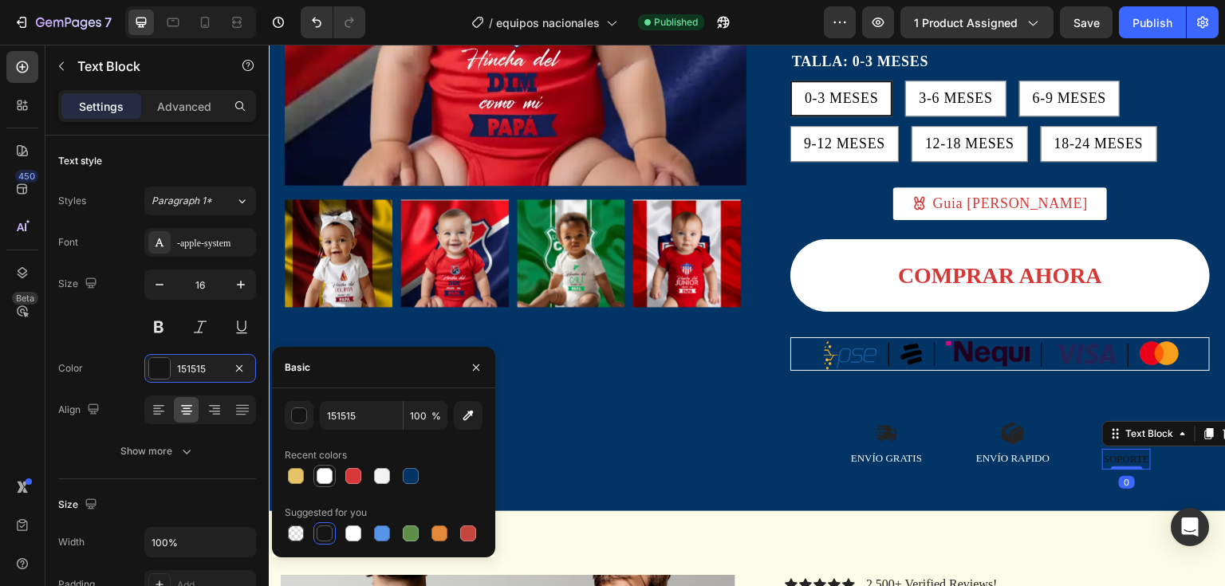
drag, startPoint x: 322, startPoint y: 482, endPoint x: 296, endPoint y: 417, distance: 69.8
click at [322, 482] on div at bounding box center [325, 476] width 16 height 16
type input "FFFFFF"
click at [747, 431] on div "Icon Icon Icon Icon Icon Icon List Body Mameluco hinchas Product Title $89,900 …" at bounding box center [978, 109] width 463 height 772
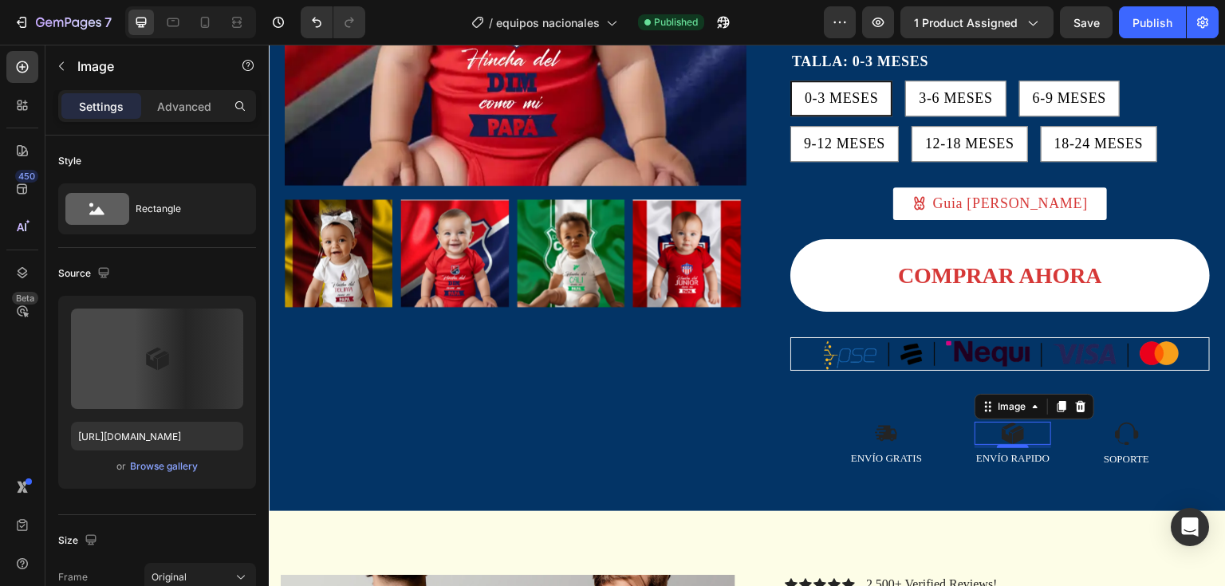
click at [1011, 435] on img at bounding box center [1013, 433] width 24 height 23
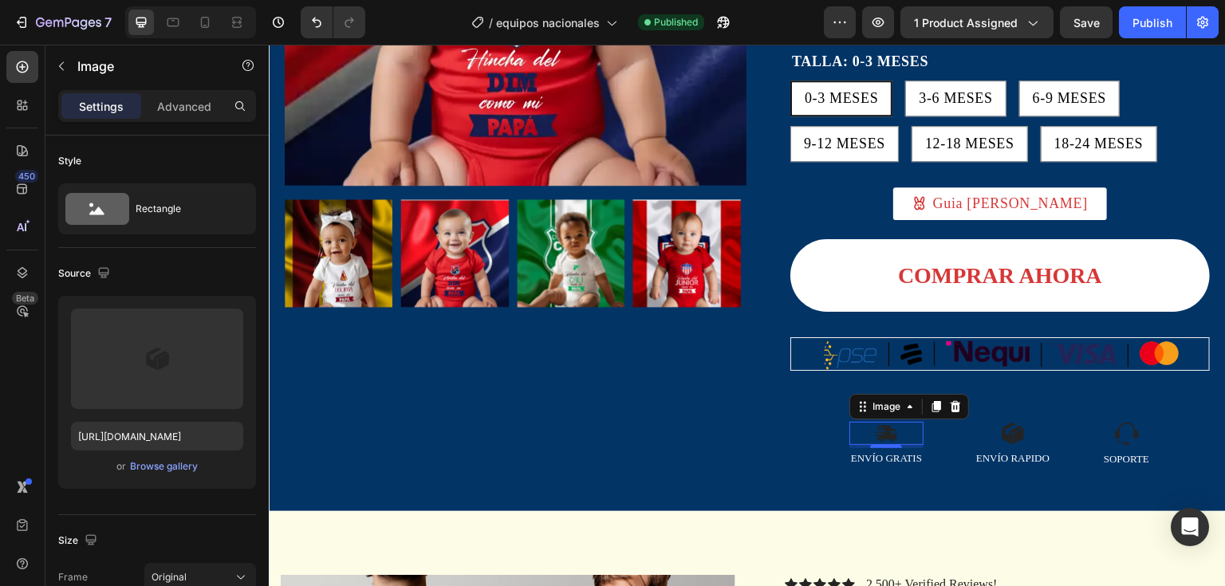
click at [863, 424] on div at bounding box center [886, 433] width 74 height 23
click at [608, 455] on div "Product Images" at bounding box center [516, 109] width 463 height 772
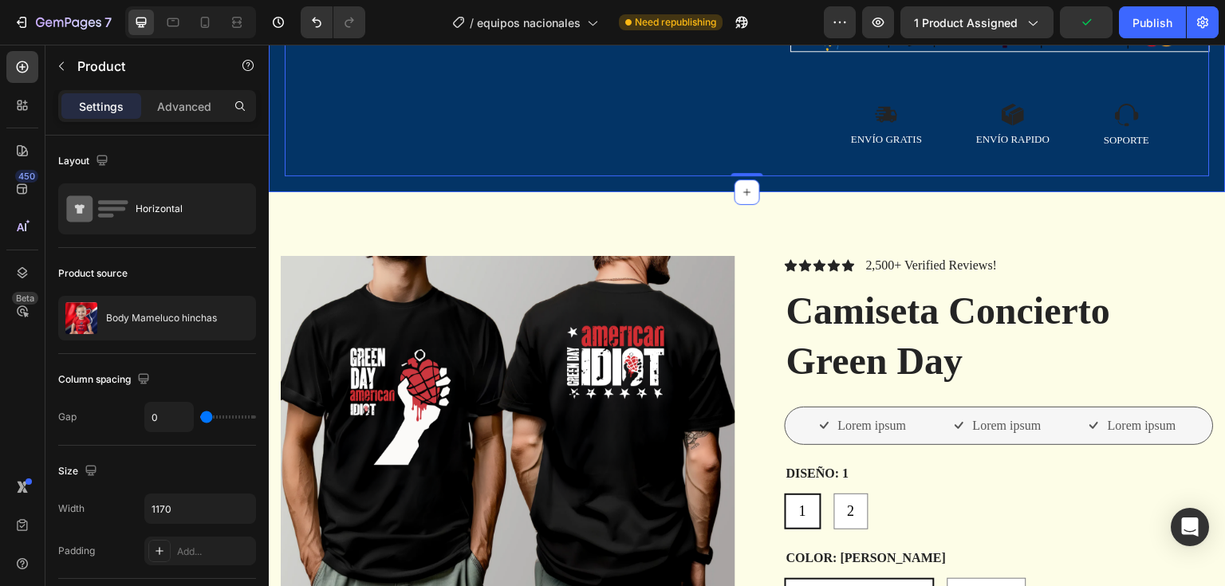
scroll to position [798, 0]
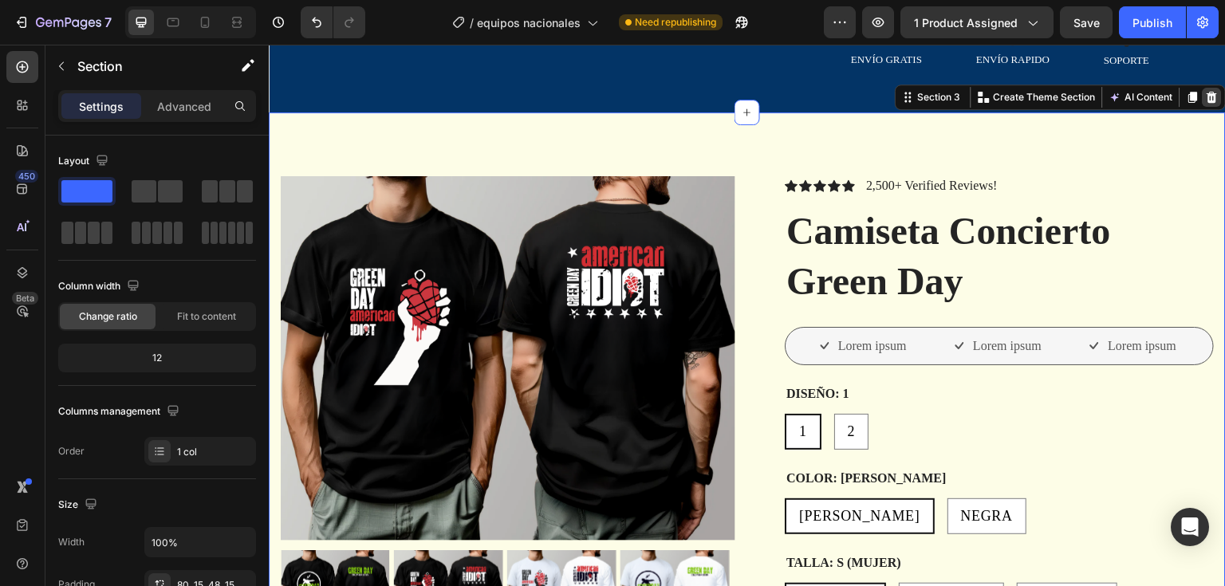
click at [1206, 102] on icon at bounding box center [1212, 97] width 13 height 13
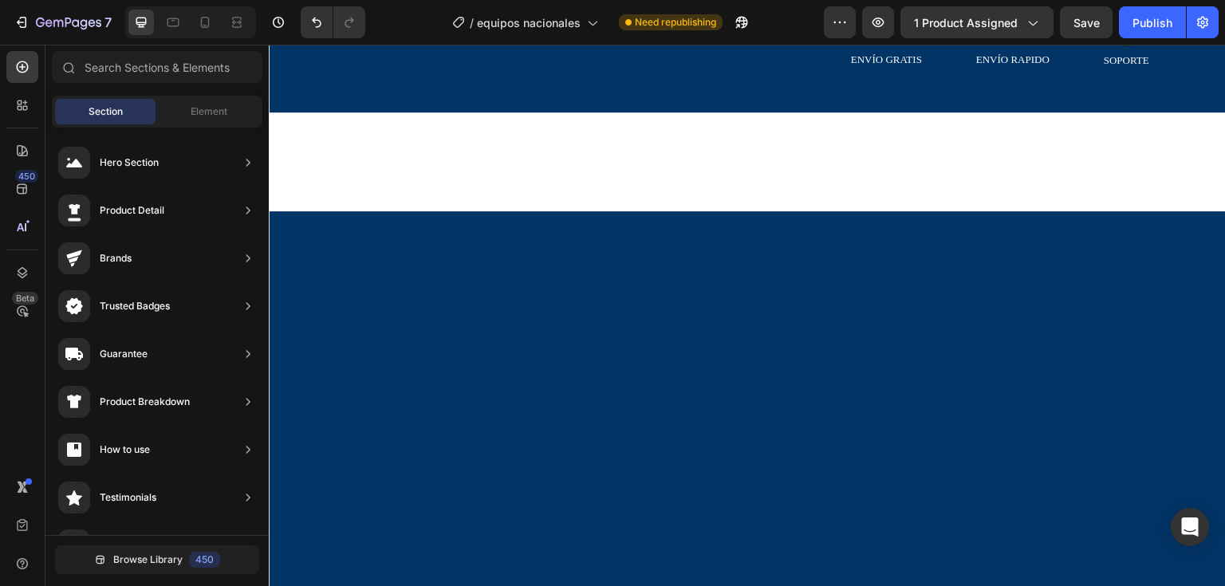
click at [956, 132] on div at bounding box center [747, 161] width 957 height 99
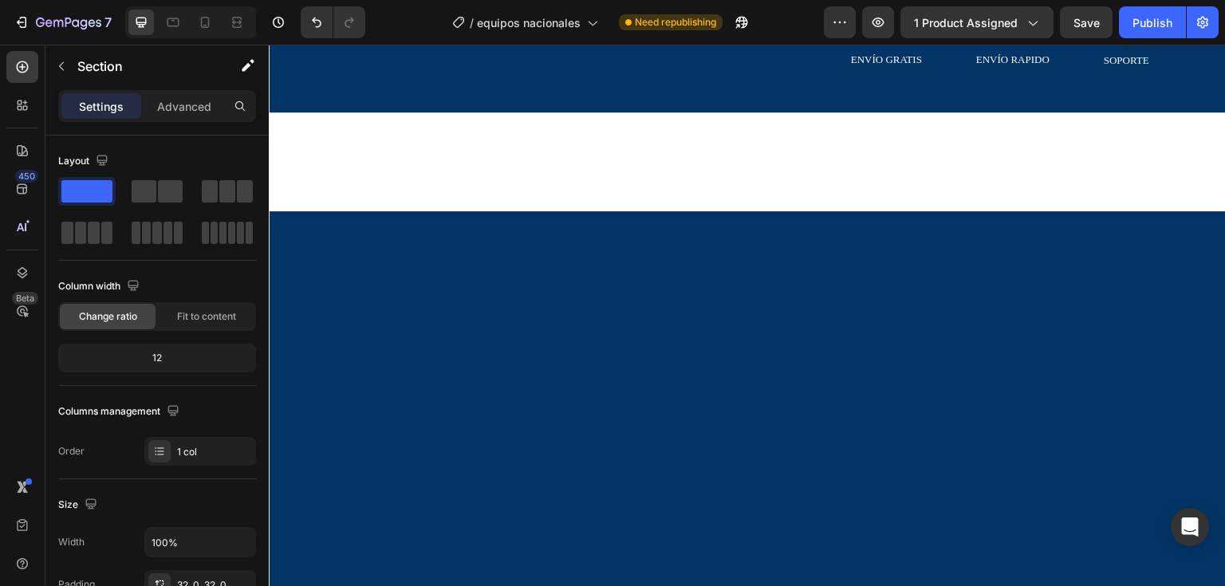
click at [653, 141] on div at bounding box center [747, 162] width 957 height 48
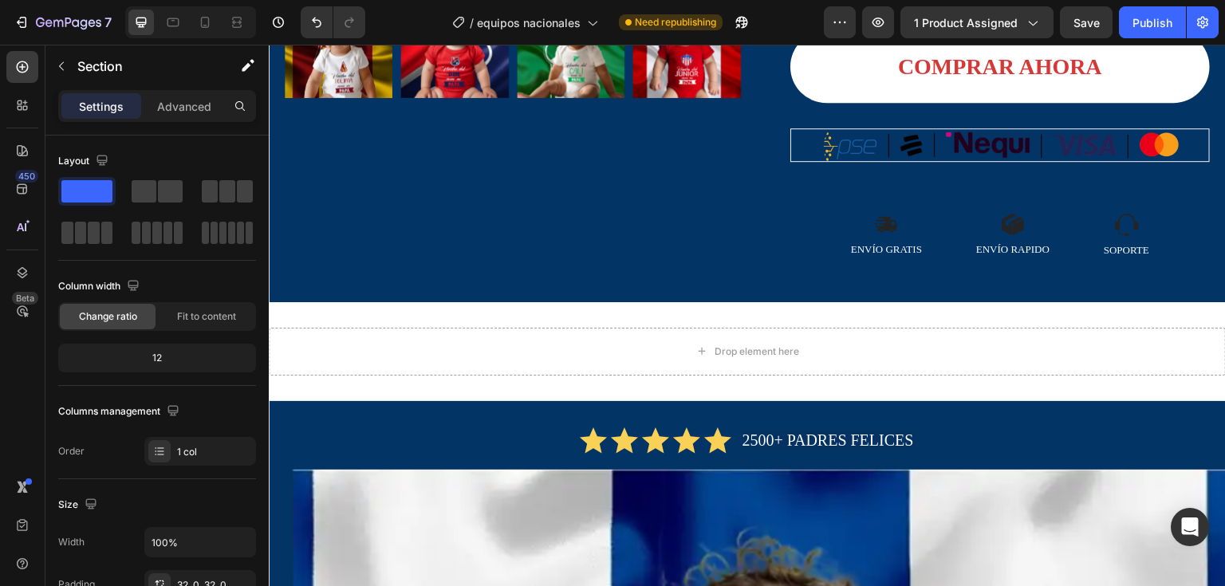
scroll to position [558, 0]
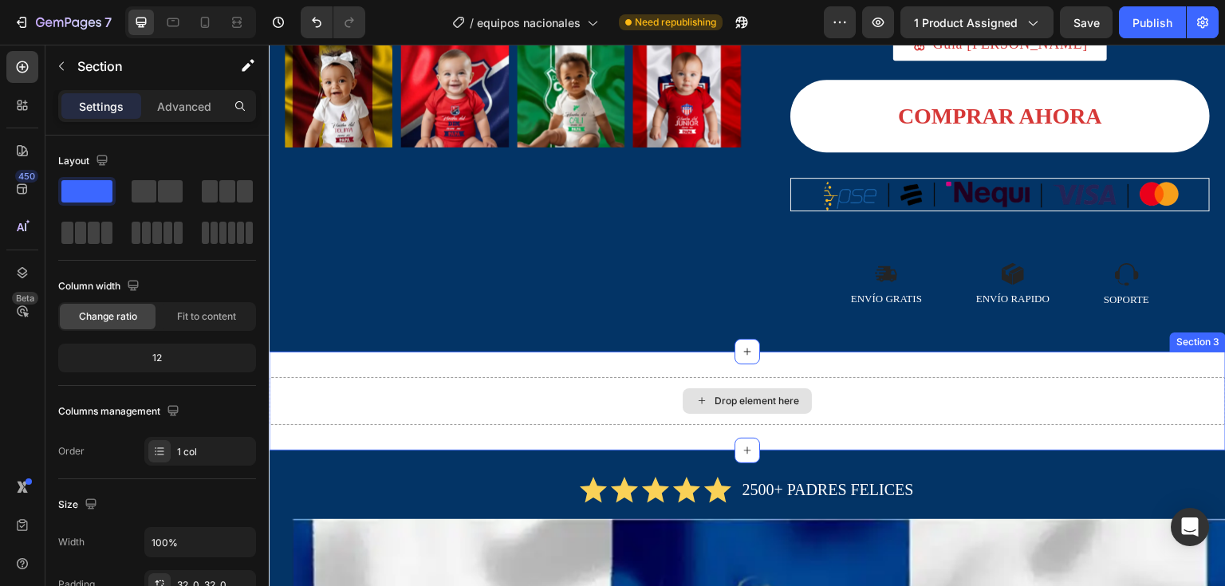
click at [872, 377] on div "Drop element here" at bounding box center [747, 401] width 957 height 48
click at [1188, 387] on div "Drop element here" at bounding box center [747, 401] width 957 height 48
click at [588, 366] on div "Drop element here Section 3" at bounding box center [747, 401] width 957 height 99
click at [1173, 341] on div "Section 3" at bounding box center [1197, 342] width 49 height 14
click at [1180, 347] on div "Section 3" at bounding box center [1197, 342] width 49 height 14
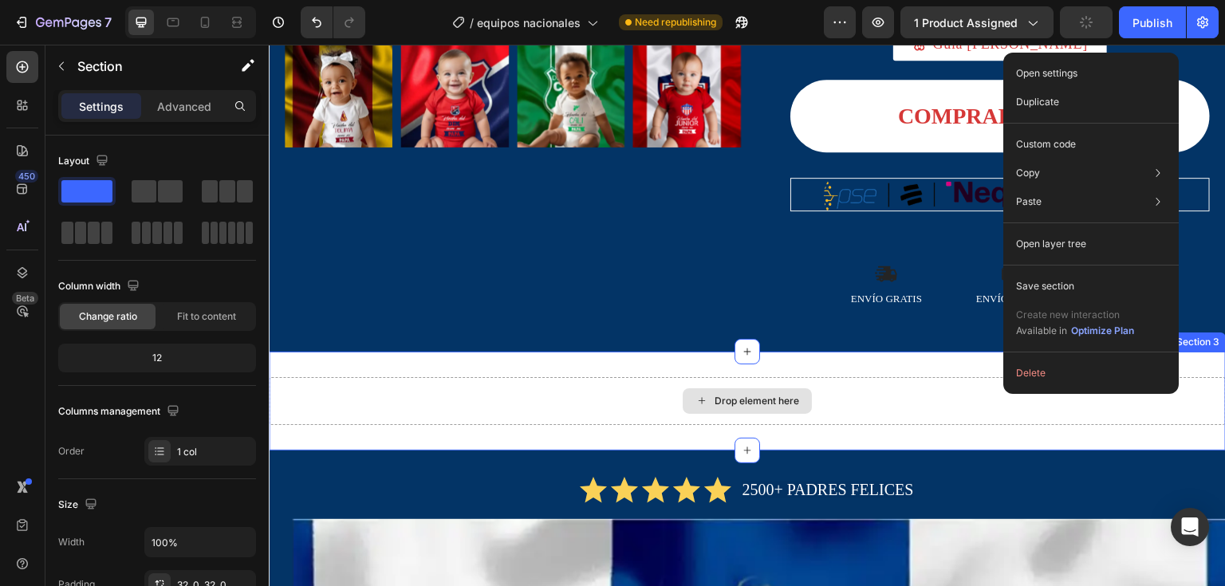
click at [905, 380] on div "Drop element here" at bounding box center [747, 401] width 957 height 48
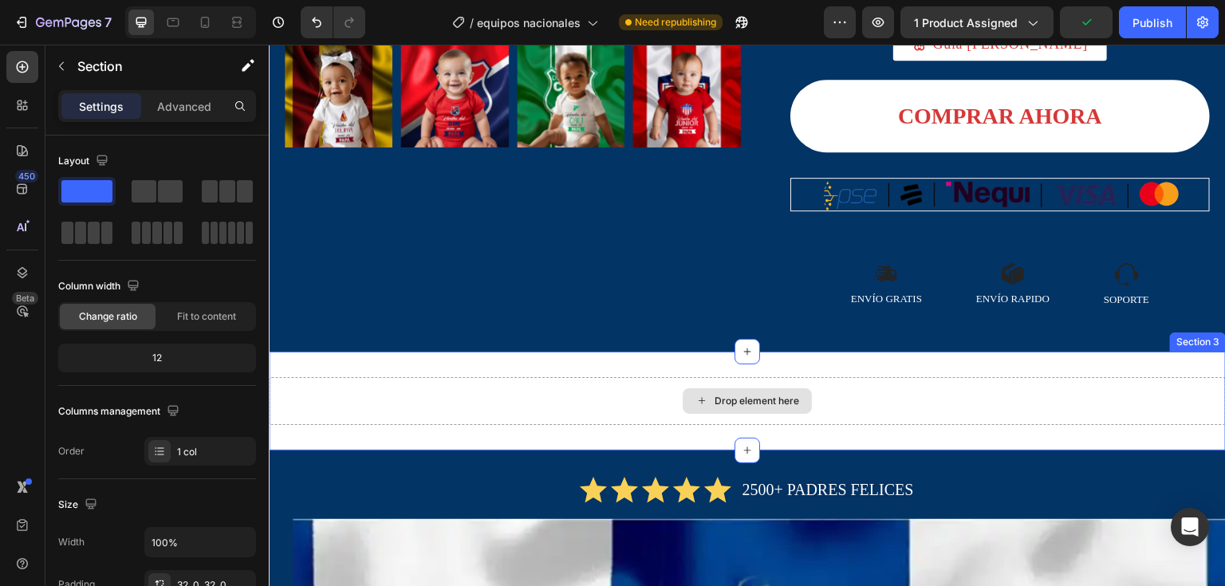
click at [715, 395] on div "Drop element here" at bounding box center [757, 401] width 85 height 13
click at [443, 412] on div "Drop element here" at bounding box center [747, 401] width 957 height 48
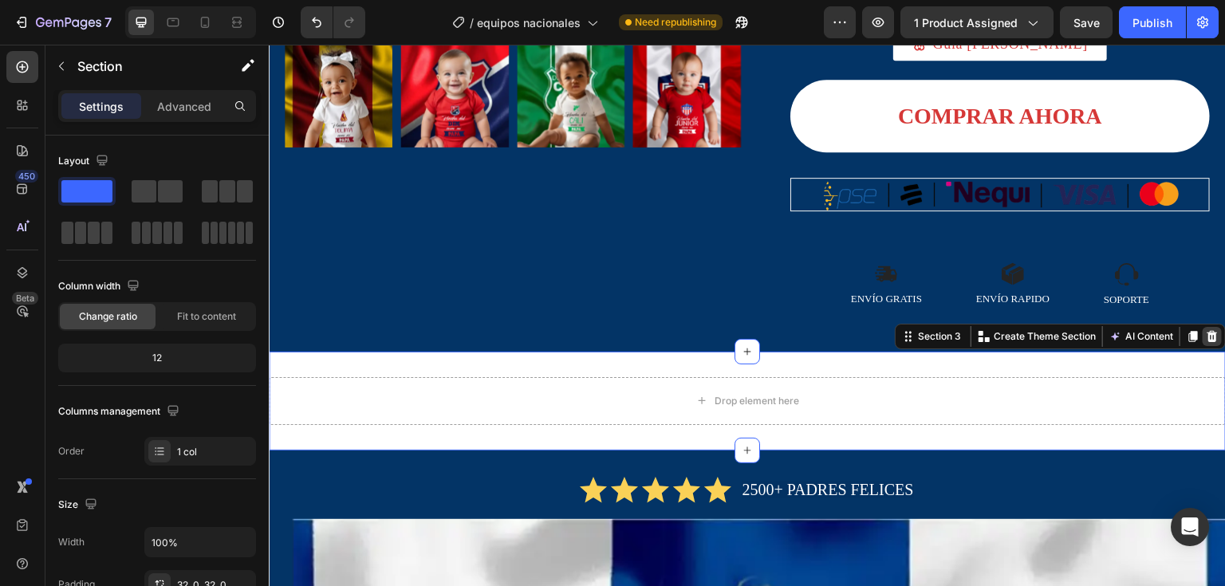
click at [1208, 336] on div at bounding box center [1212, 336] width 19 height 19
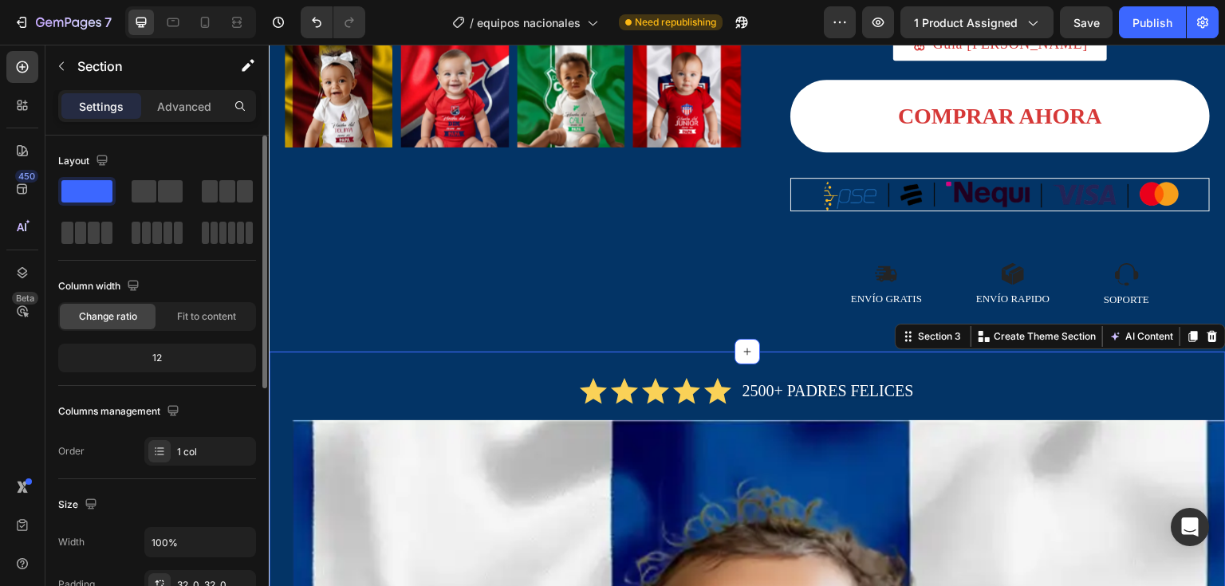
scroll to position [239, 0]
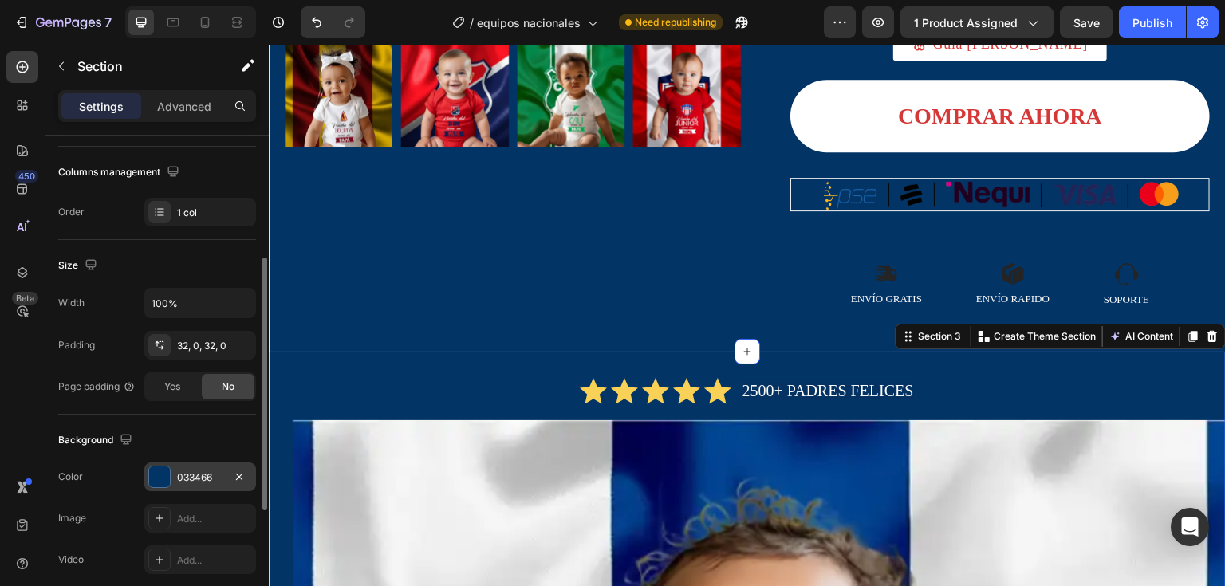
click at [164, 486] on div at bounding box center [159, 477] width 21 height 21
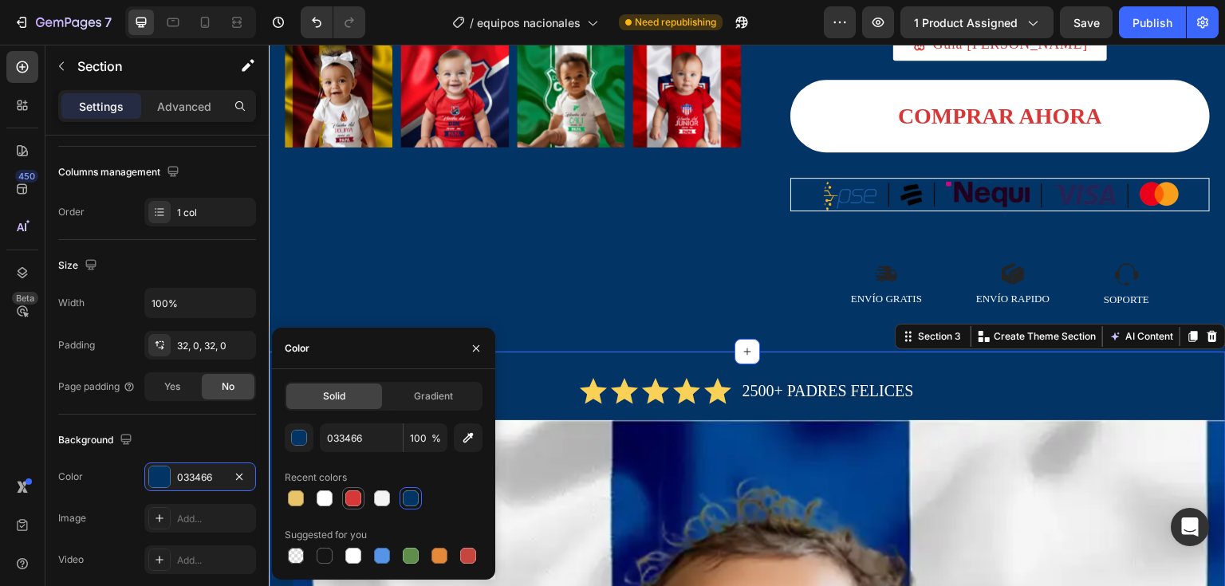
click at [357, 495] on div at bounding box center [353, 499] width 16 height 16
type input "D63837"
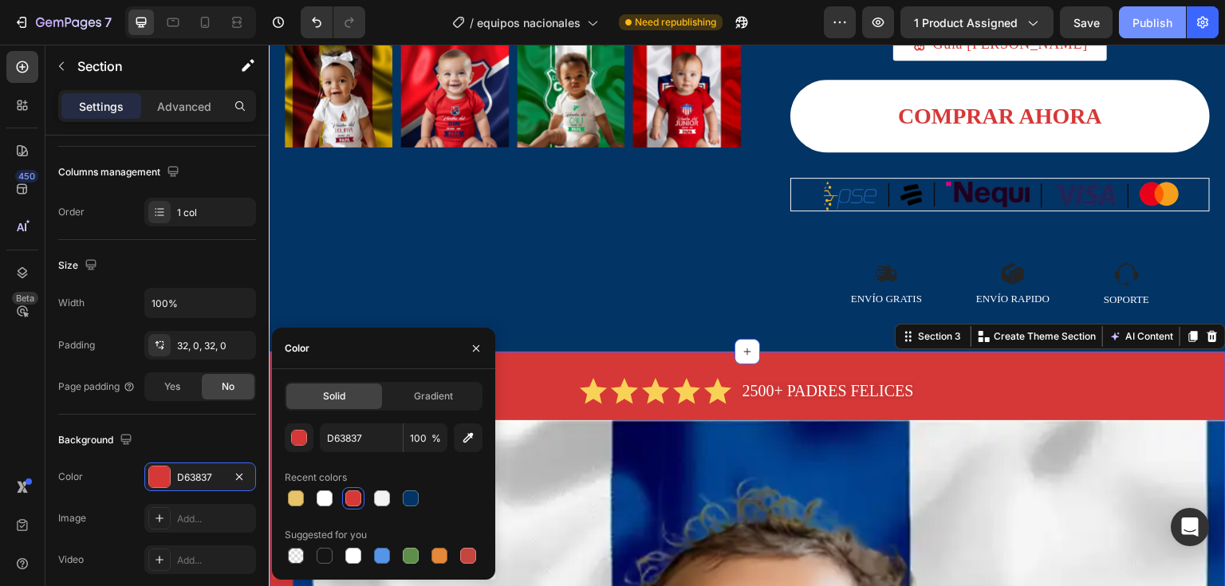
click at [1149, 25] on div "Publish" at bounding box center [1153, 22] width 40 height 17
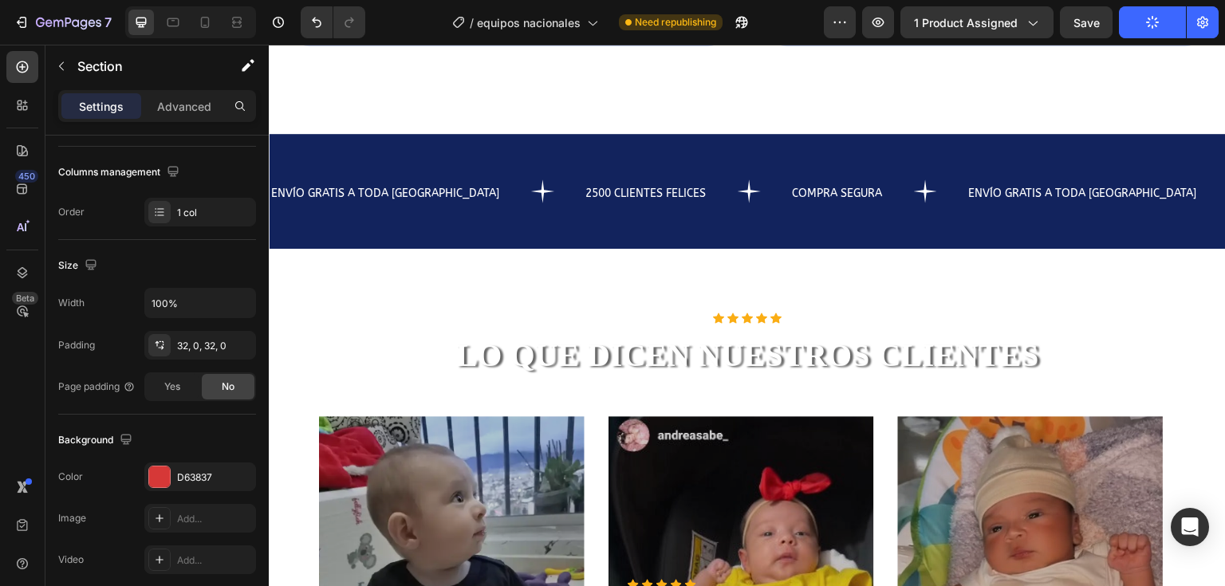
scroll to position [2393, 0]
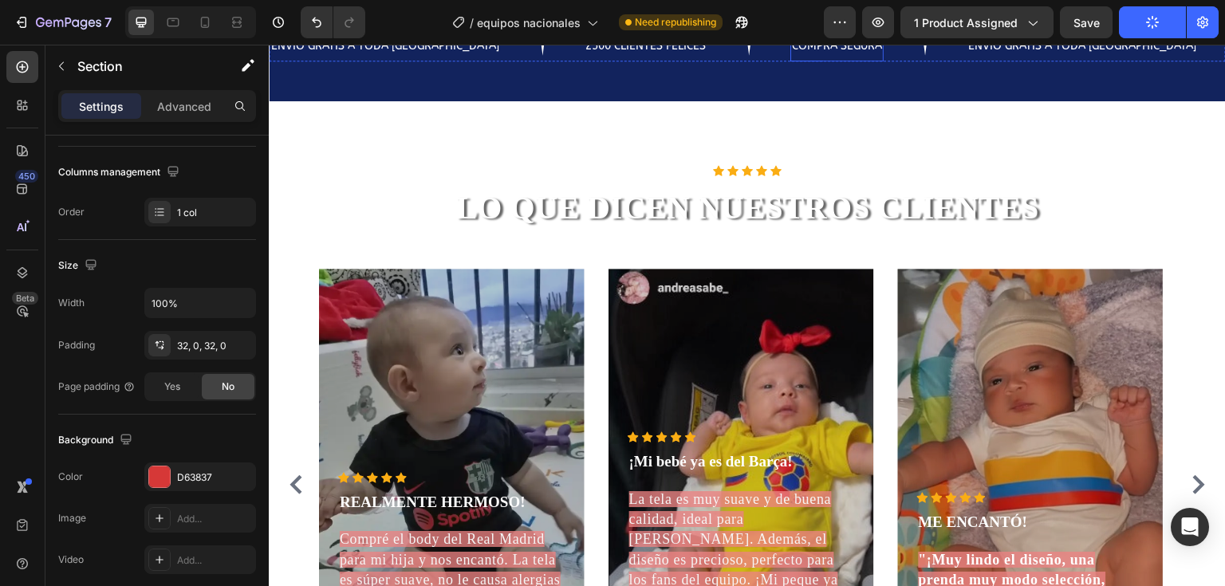
click at [792, 60] on p "COMPRA SEGURA" at bounding box center [837, 44] width 90 height 32
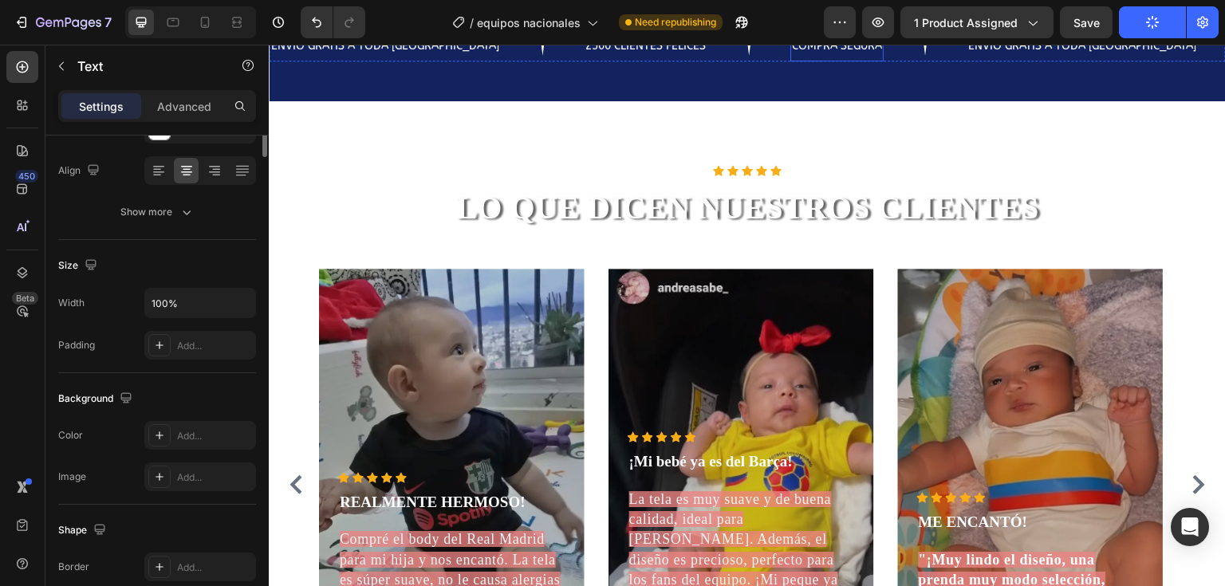
scroll to position [0, 0]
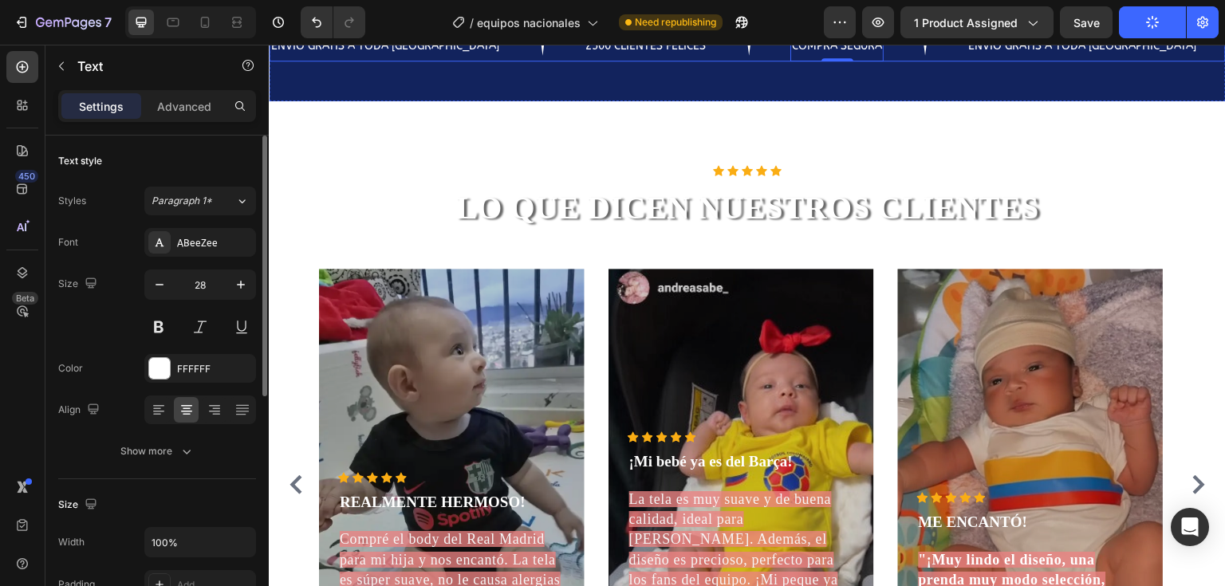
click at [727, 61] on div "2500 CLIENTES FELICES Text" at bounding box center [687, 43] width 207 height 35
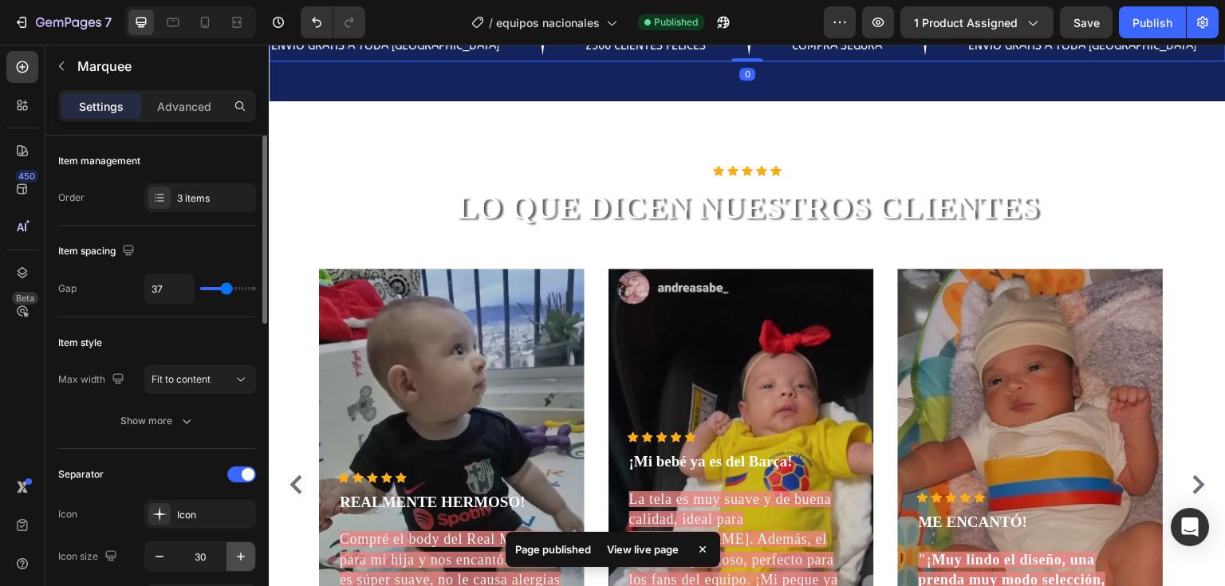
click at [244, 557] on icon "button" at bounding box center [241, 557] width 16 height 16
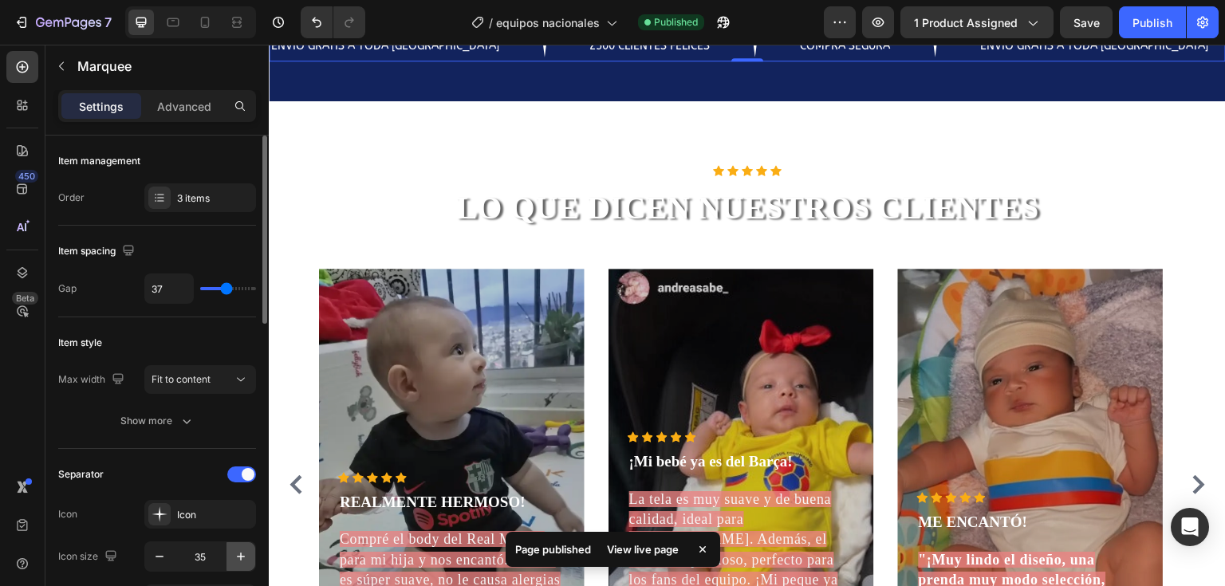
click at [244, 557] on icon "button" at bounding box center [241, 557] width 16 height 16
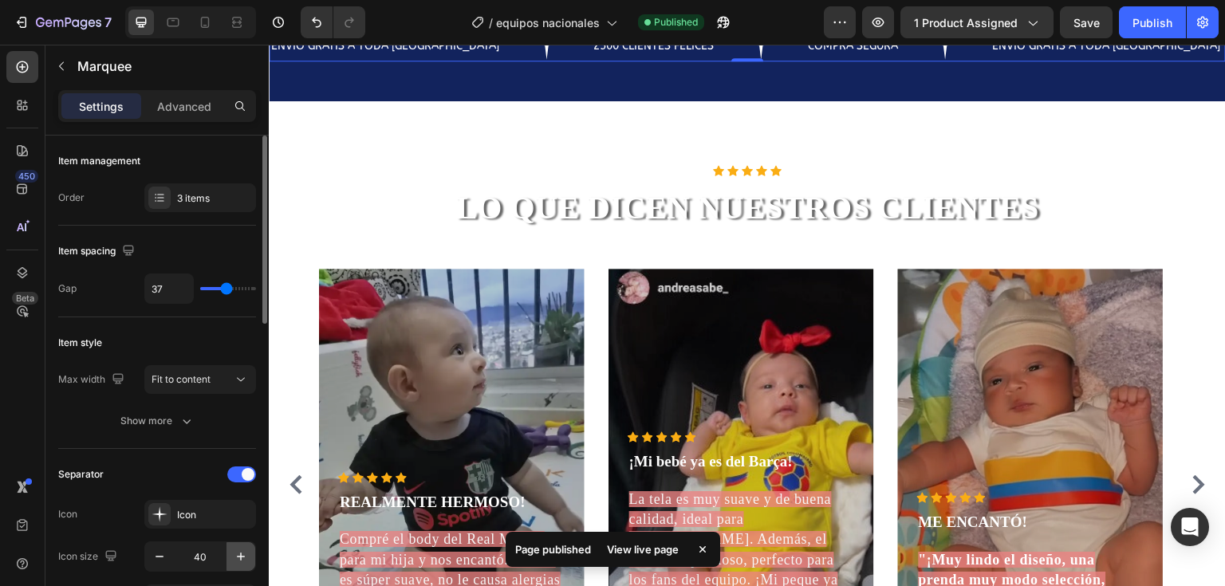
click at [244, 557] on icon "button" at bounding box center [241, 557] width 16 height 16
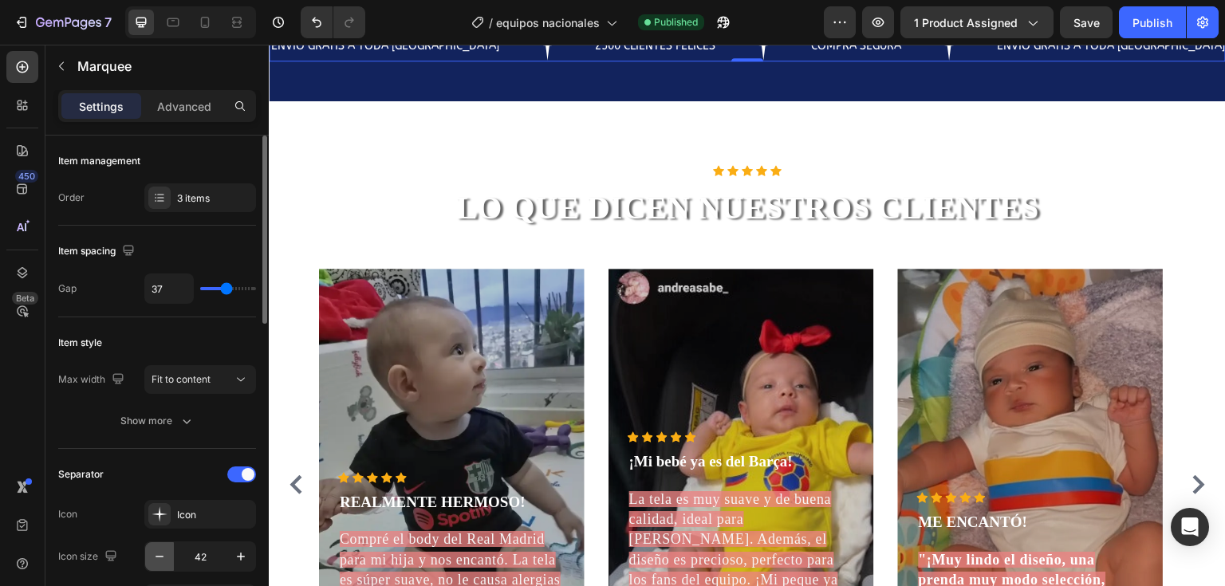
click at [156, 559] on icon "button" at bounding box center [160, 557] width 16 height 16
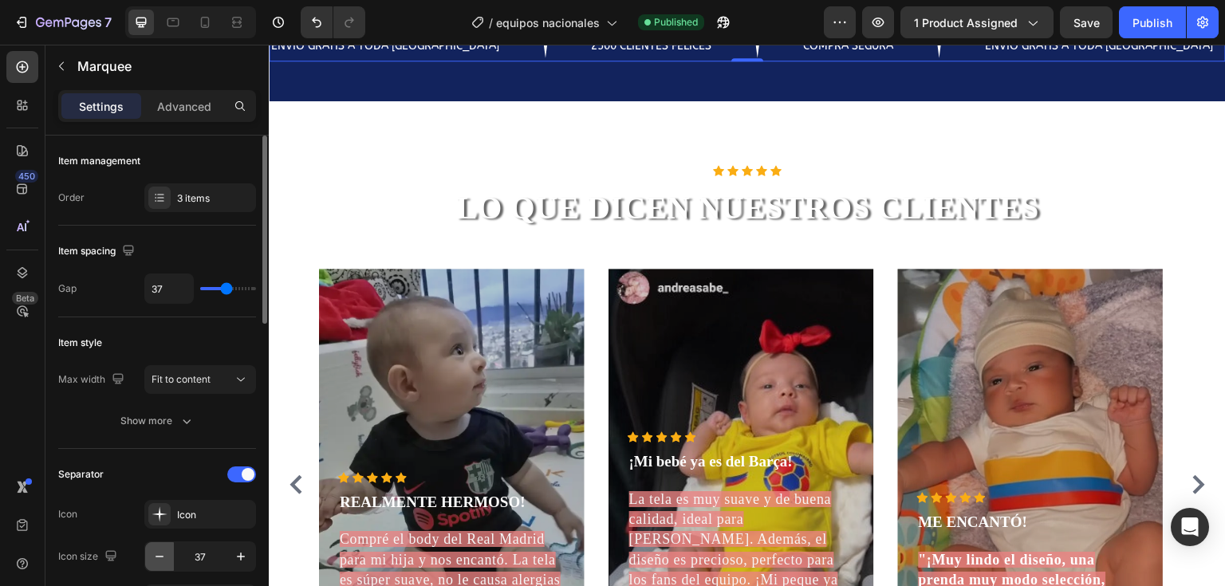
click at [156, 559] on icon "button" at bounding box center [160, 557] width 16 height 16
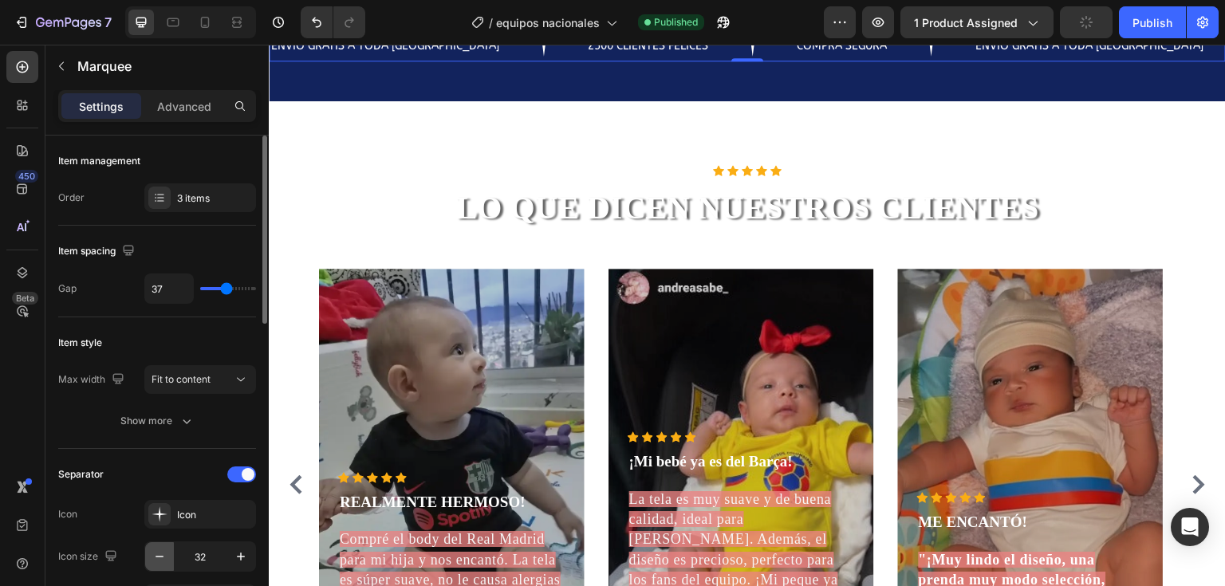
click at [156, 559] on icon "button" at bounding box center [160, 557] width 16 height 16
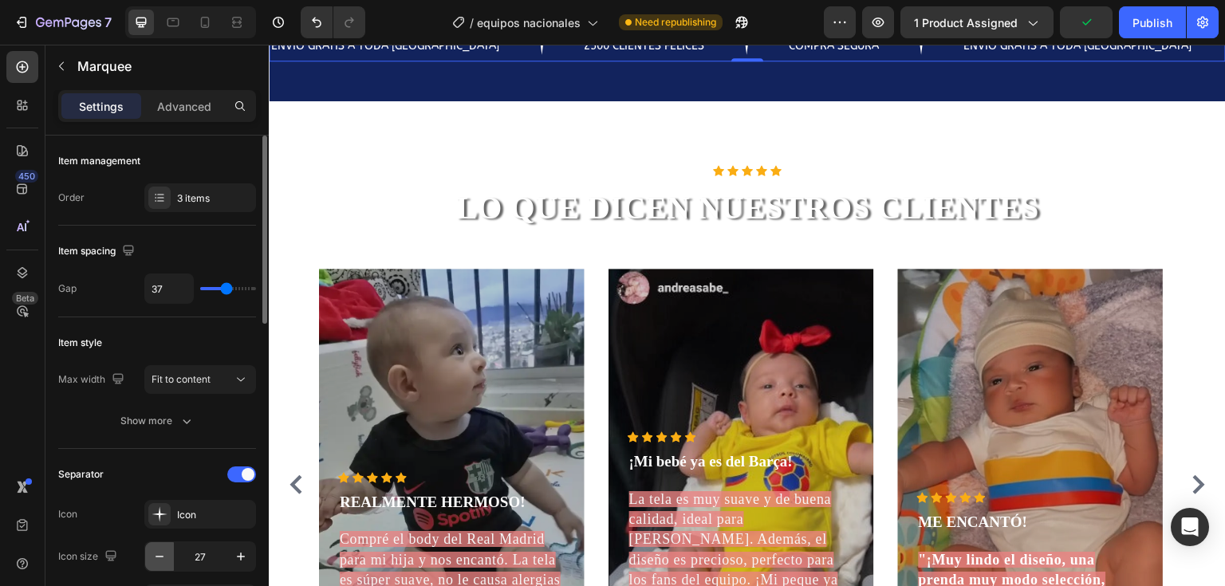
click at [156, 559] on icon "button" at bounding box center [160, 557] width 16 height 16
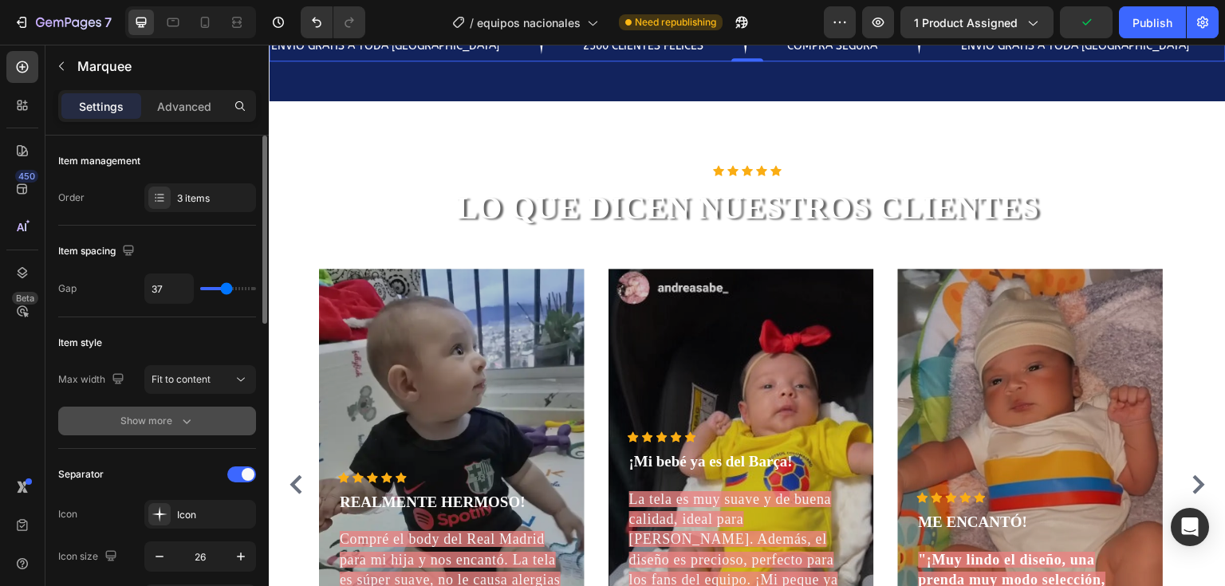
type input "25"
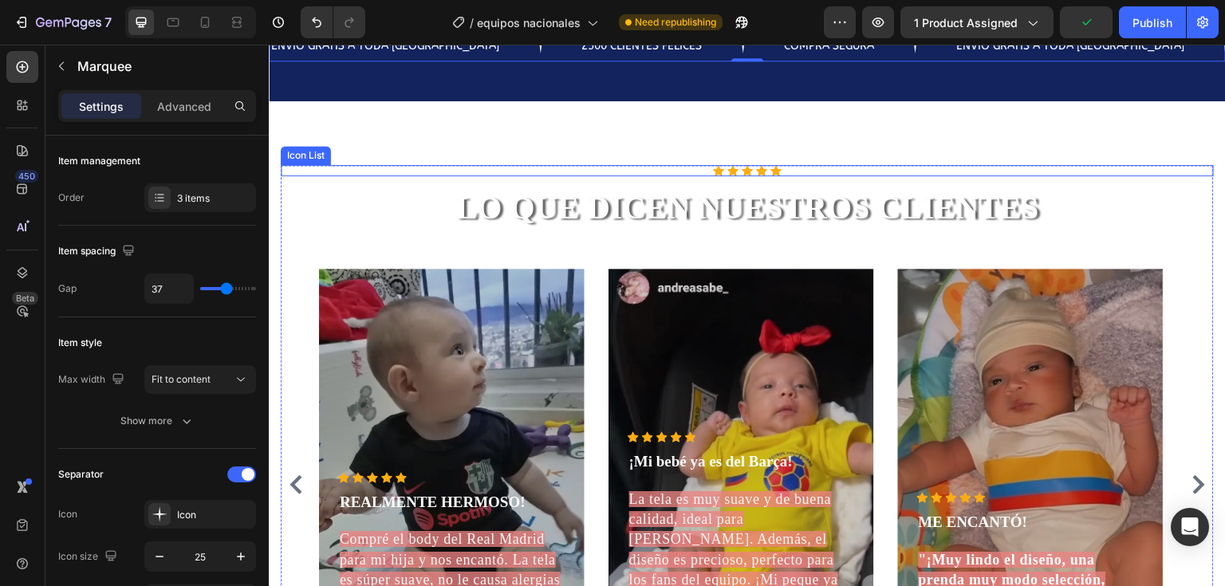
click at [357, 317] on div "Icon Icon Icon Icon Icon Icon List LO QUE DICEN NUESTROS CLIENTES Heading Icon …" at bounding box center [747, 433] width 933 height 536
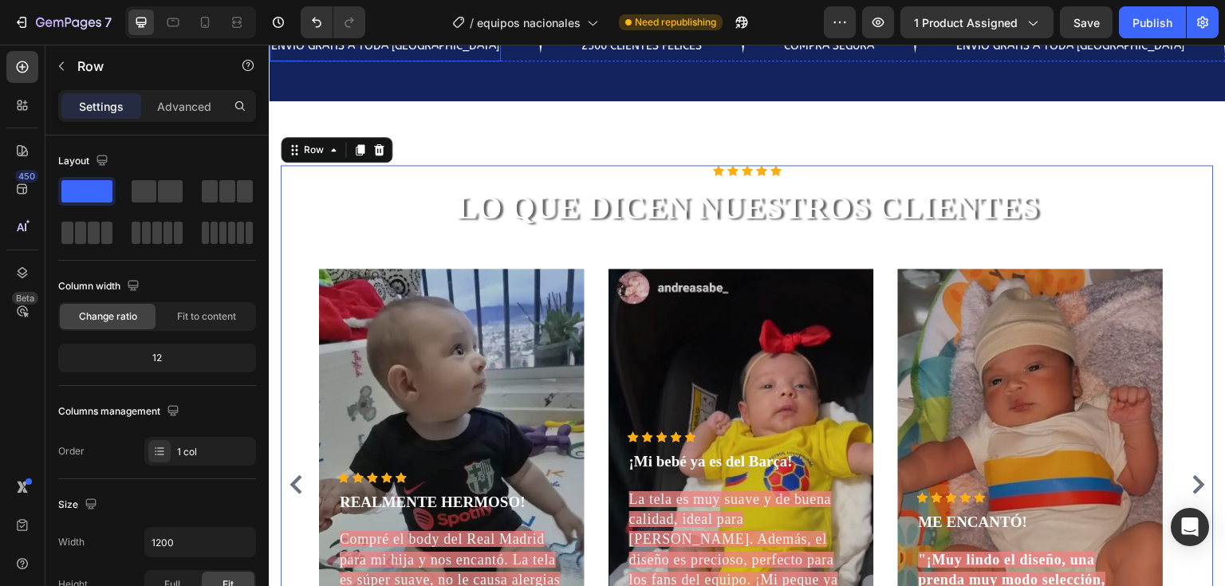
click at [419, 60] on p "ENVÍO GRATIS A TODA [GEOGRAPHIC_DATA]" at bounding box center [385, 44] width 228 height 32
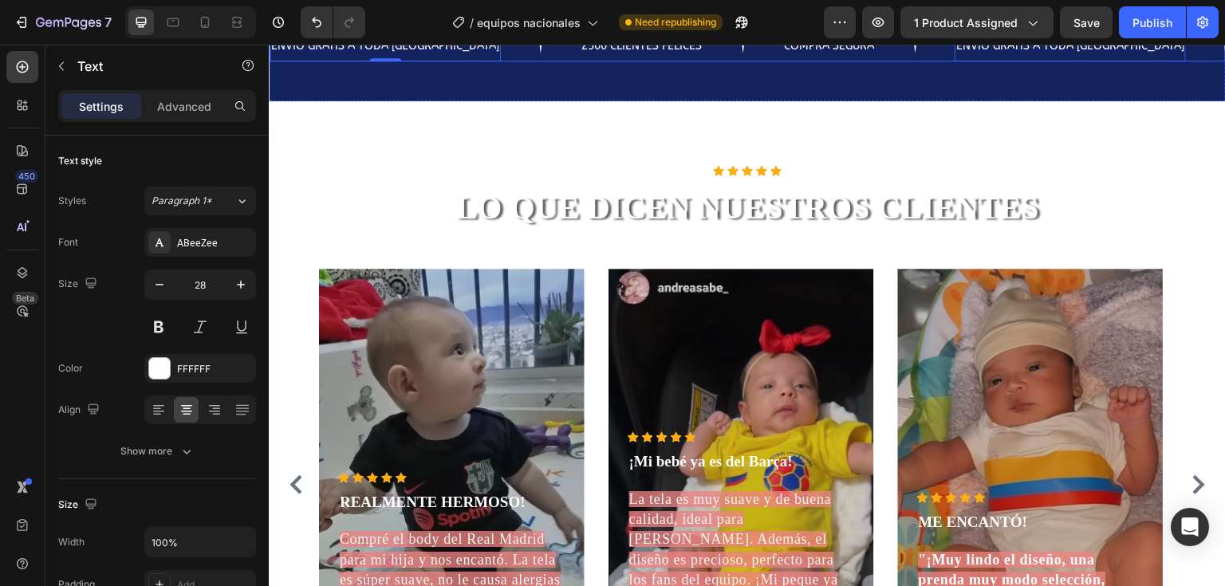
click at [462, 61] on div "ENVÍO GRATIS A TODA COLOMBIA Text 0" at bounding box center [425, 43] width 310 height 35
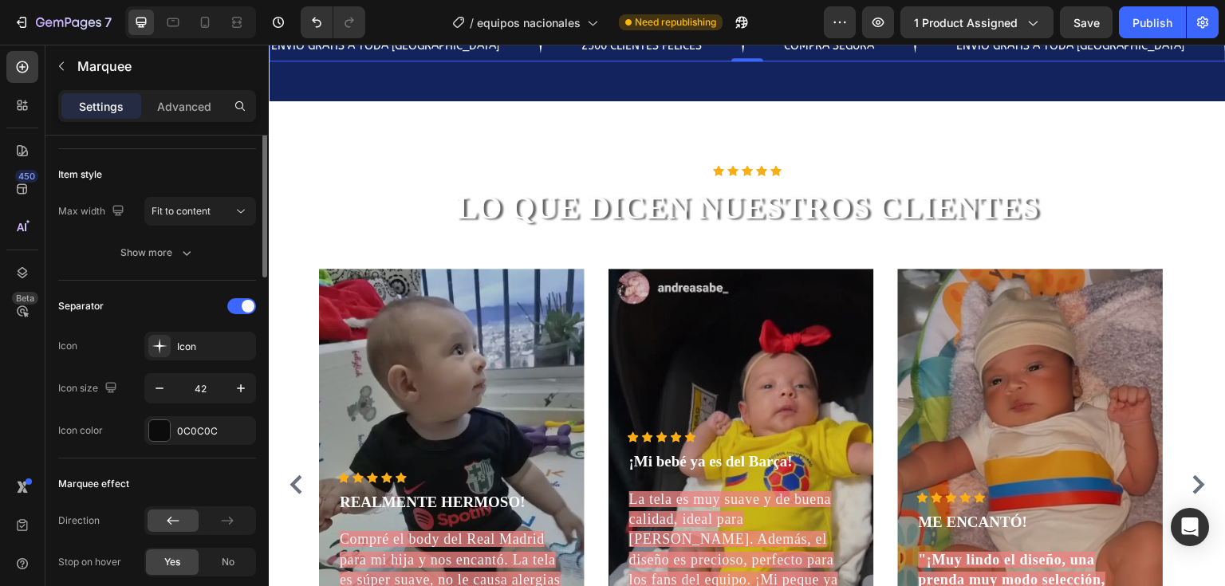
scroll to position [89, 0]
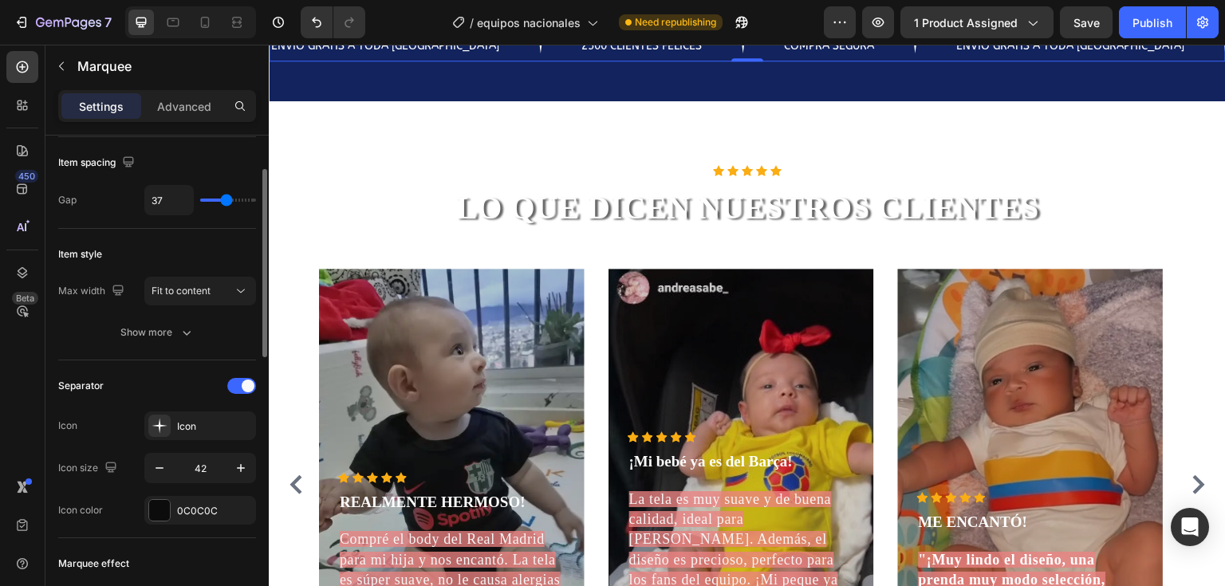
type input "38"
type input "41"
type input "42"
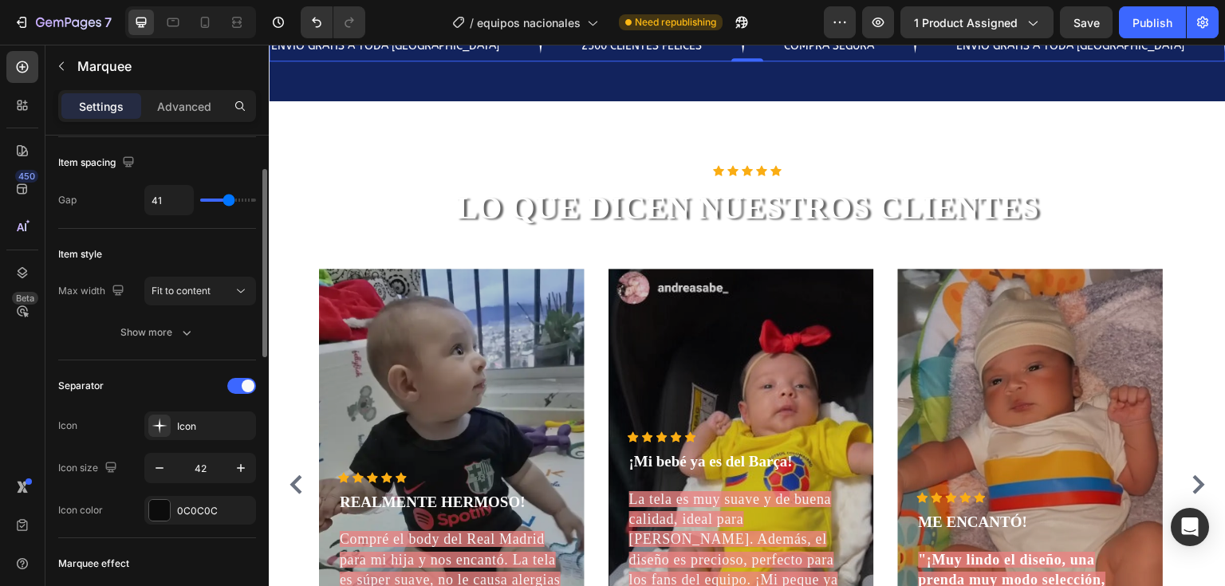
type input "42"
type input "43"
type input "31"
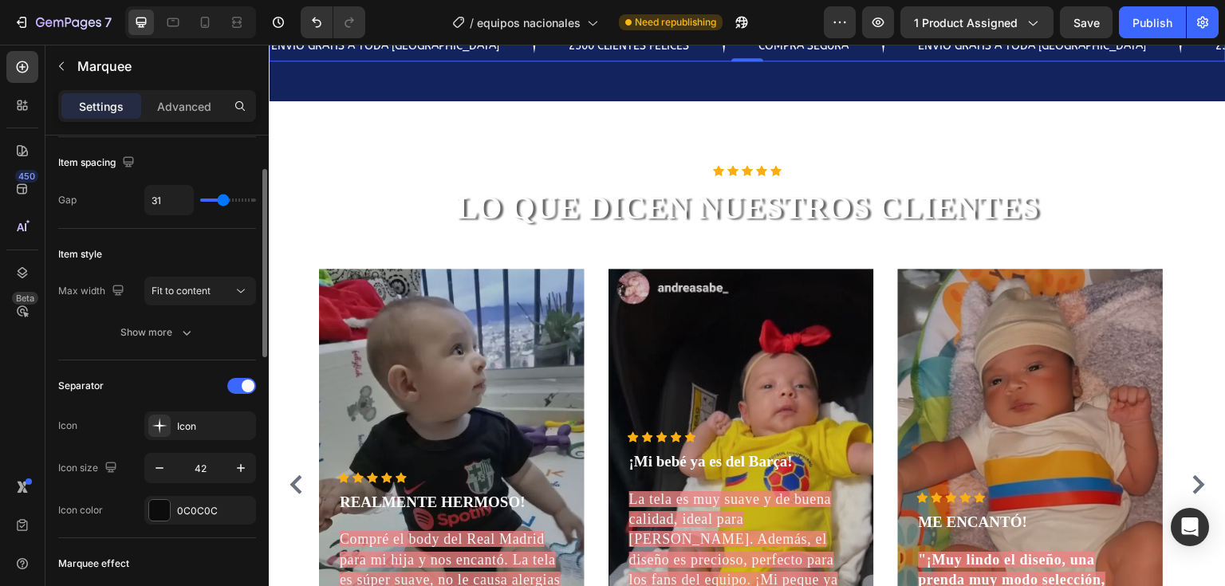
type input "29"
type input "20"
type input "29"
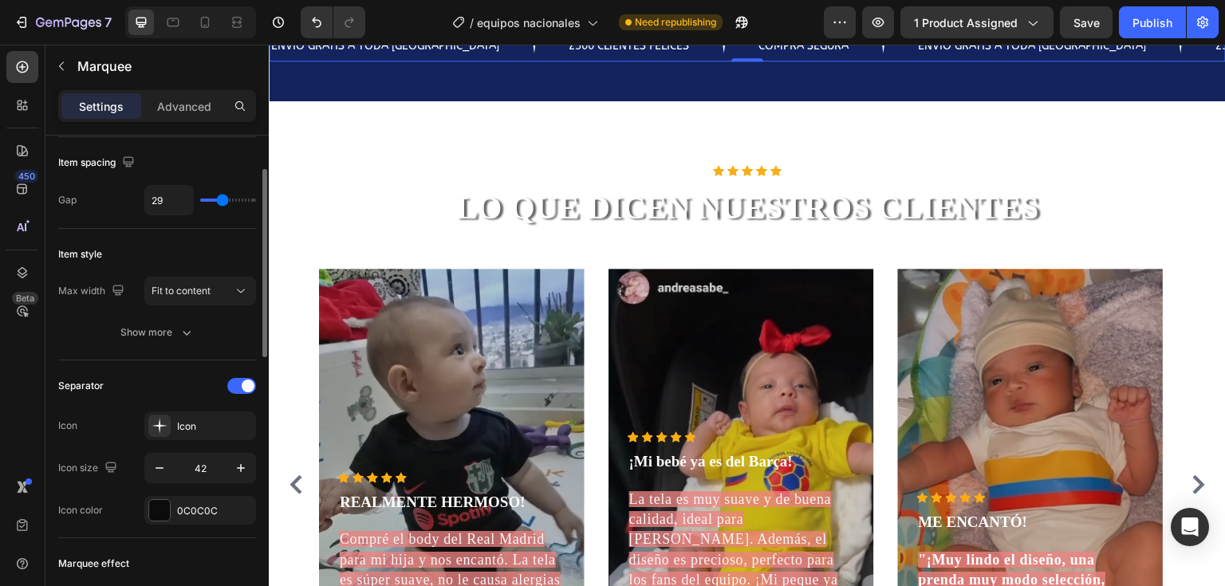
type input "29"
click at [222, 202] on input "range" at bounding box center [228, 200] width 56 height 3
click at [195, 337] on button "Show more" at bounding box center [157, 332] width 198 height 29
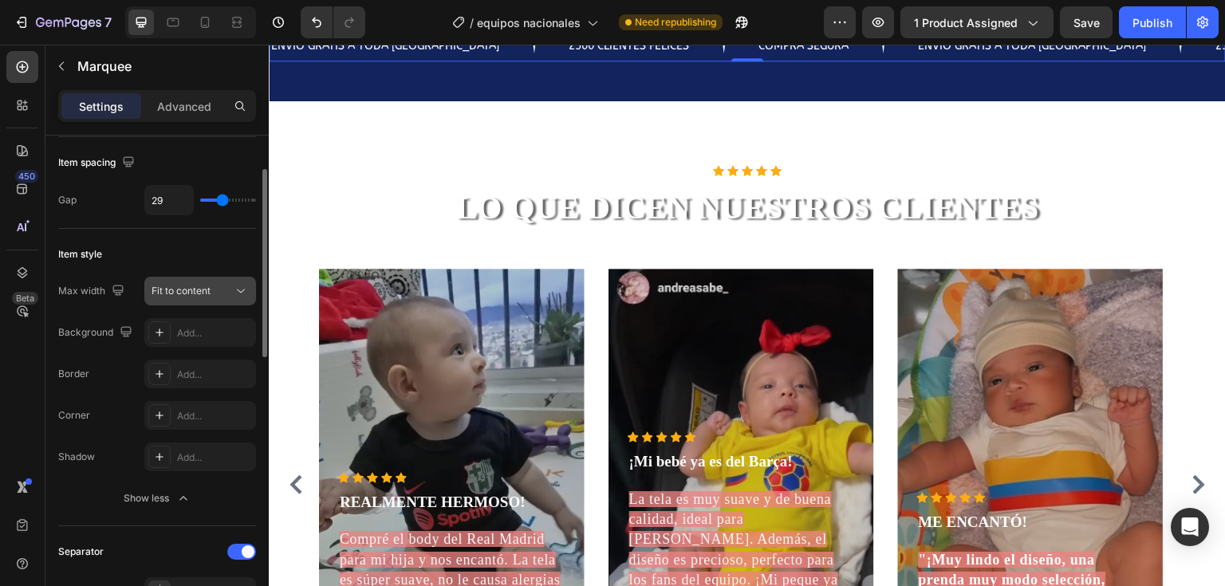
click at [191, 293] on span "Fit to content" at bounding box center [181, 291] width 59 height 12
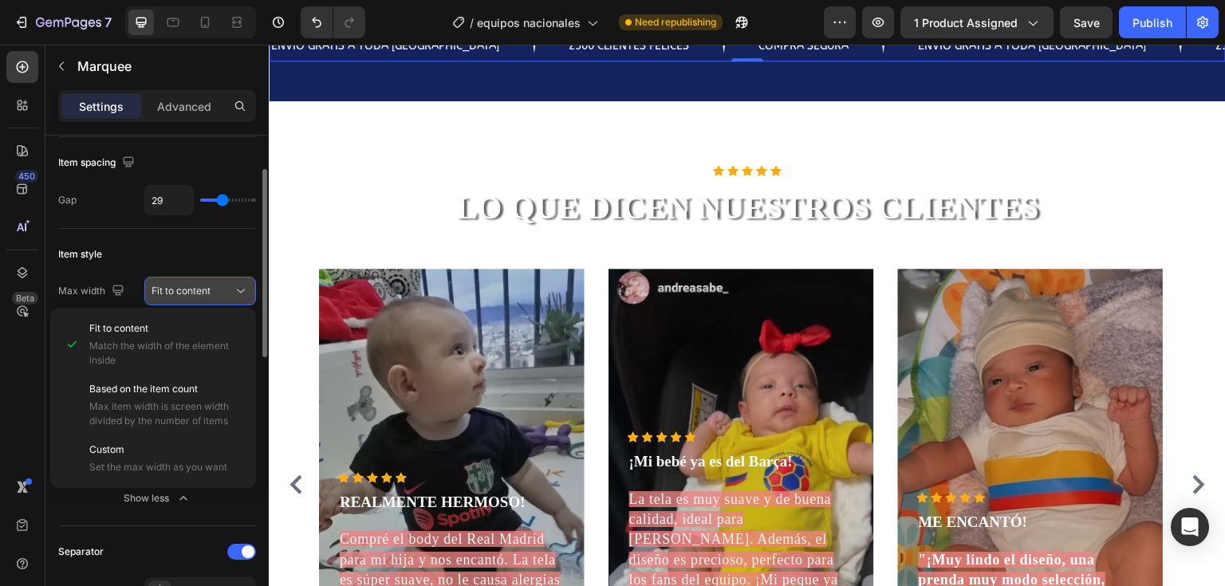
click at [191, 293] on span "Fit to content" at bounding box center [181, 291] width 59 height 12
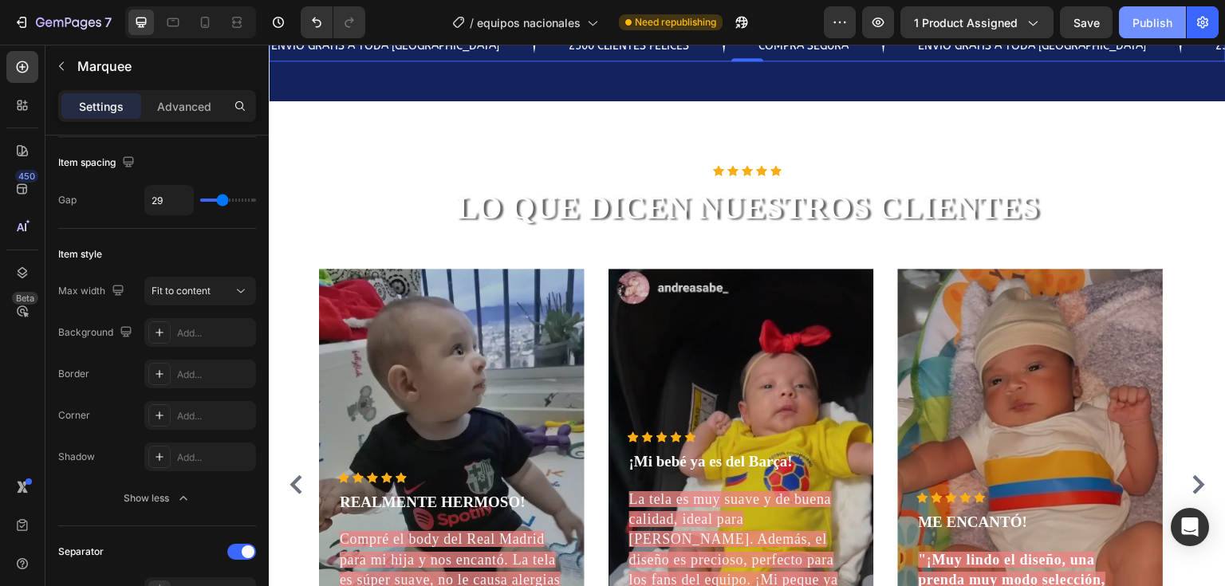
click at [1165, 28] on div "Publish" at bounding box center [1153, 22] width 40 height 17
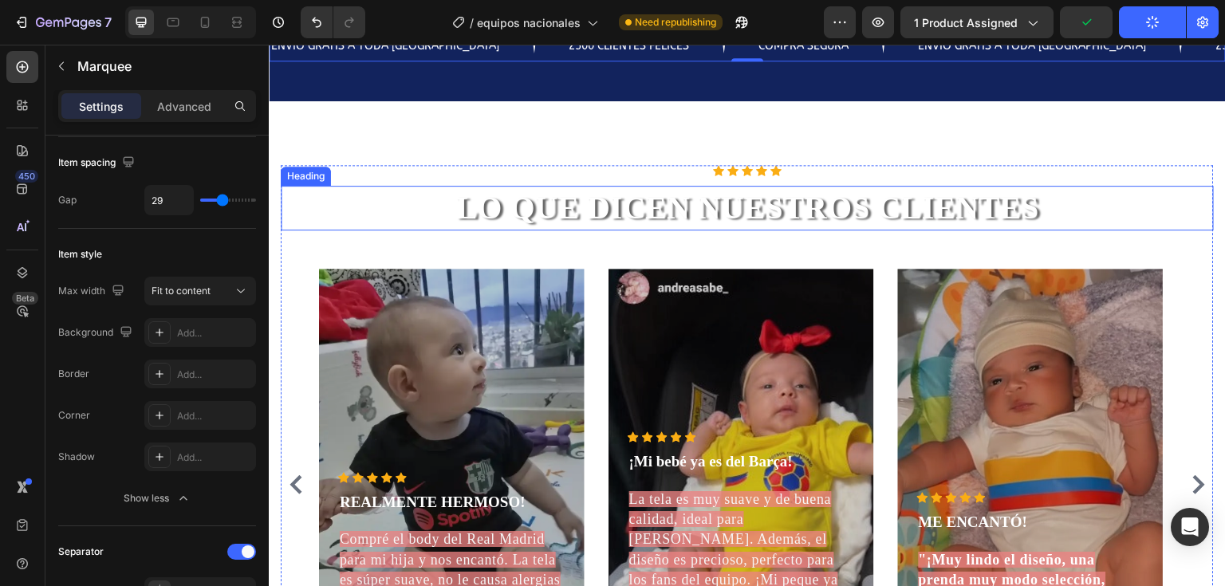
click at [1136, 231] on h2 "LO QUE DICEN NUESTROS CLIENTES" at bounding box center [747, 208] width 933 height 45
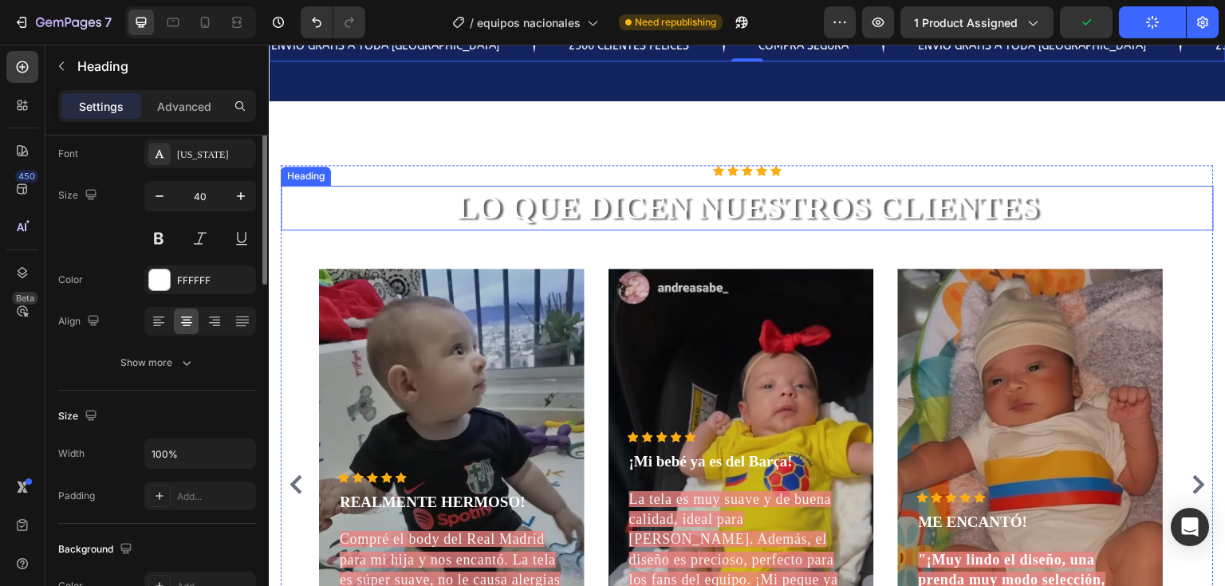
scroll to position [0, 0]
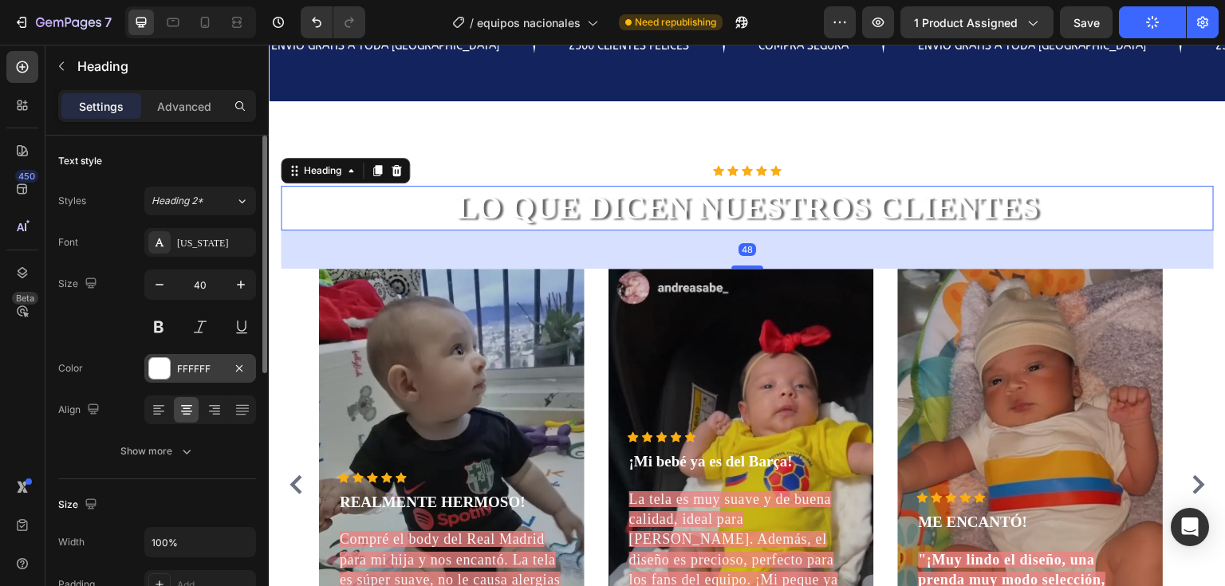
click at [156, 366] on div at bounding box center [159, 368] width 21 height 21
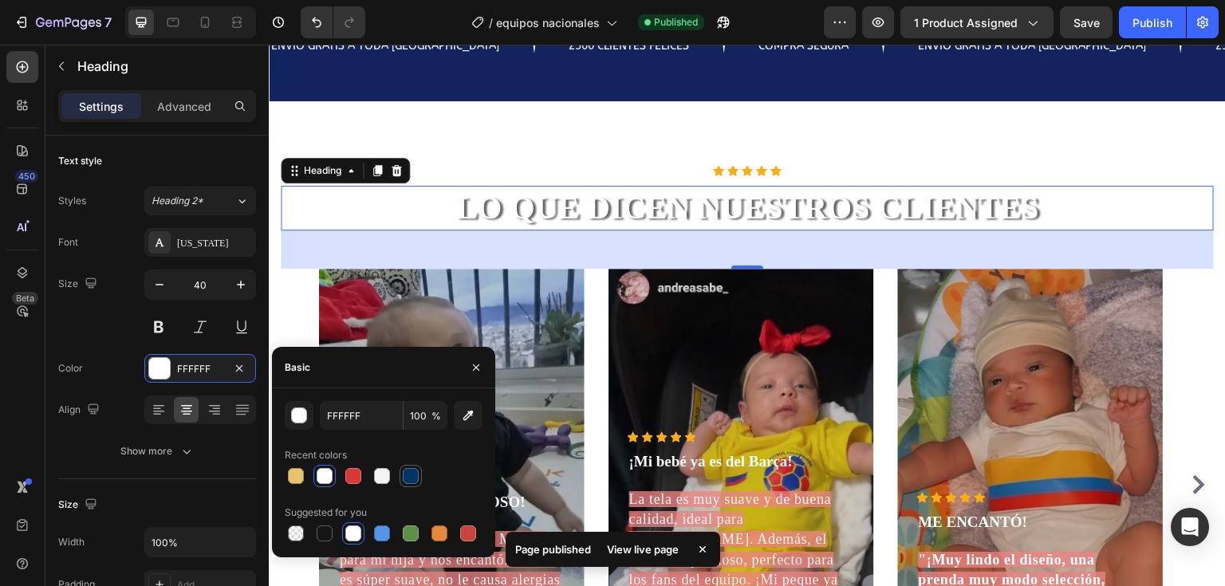
click at [406, 480] on div at bounding box center [411, 476] width 16 height 16
type input "033466"
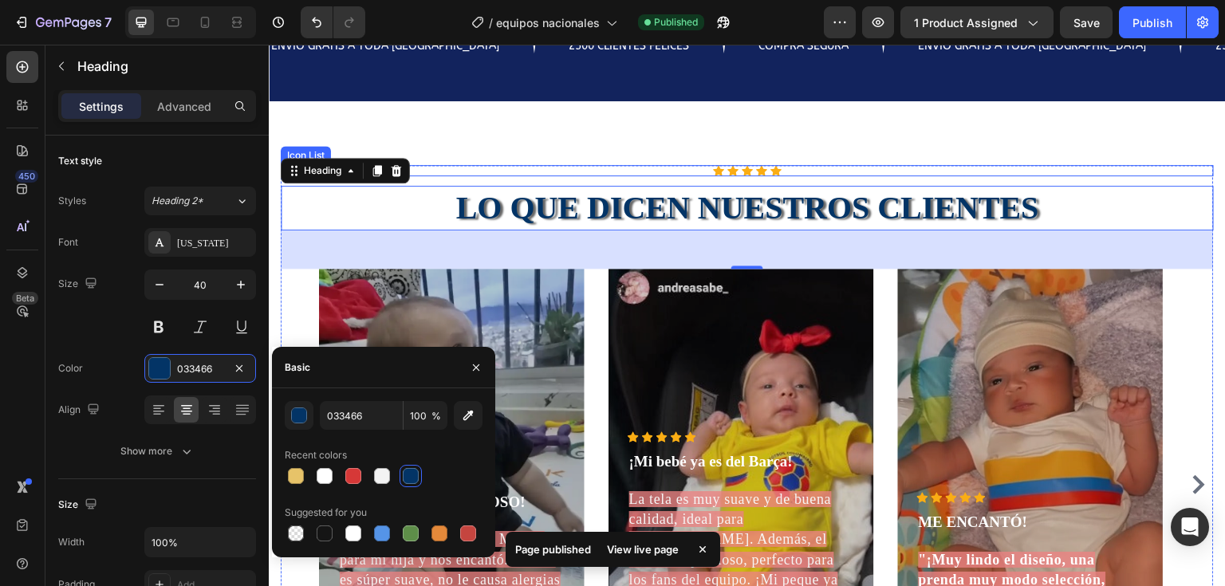
click at [540, 176] on div "Icon Icon Icon Icon Icon" at bounding box center [747, 170] width 933 height 11
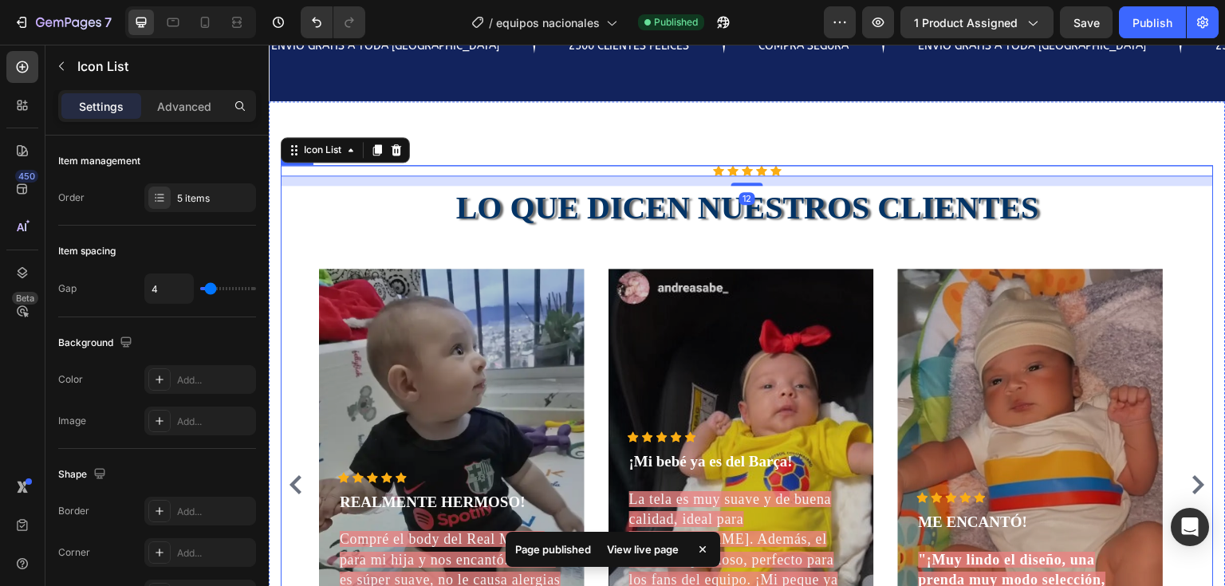
click at [925, 392] on div "Icon Icon Icon Icon Icon Icon List 12 LO QUE DICEN NUESTROS CLIENTES Heading Ic…" at bounding box center [747, 433] width 933 height 536
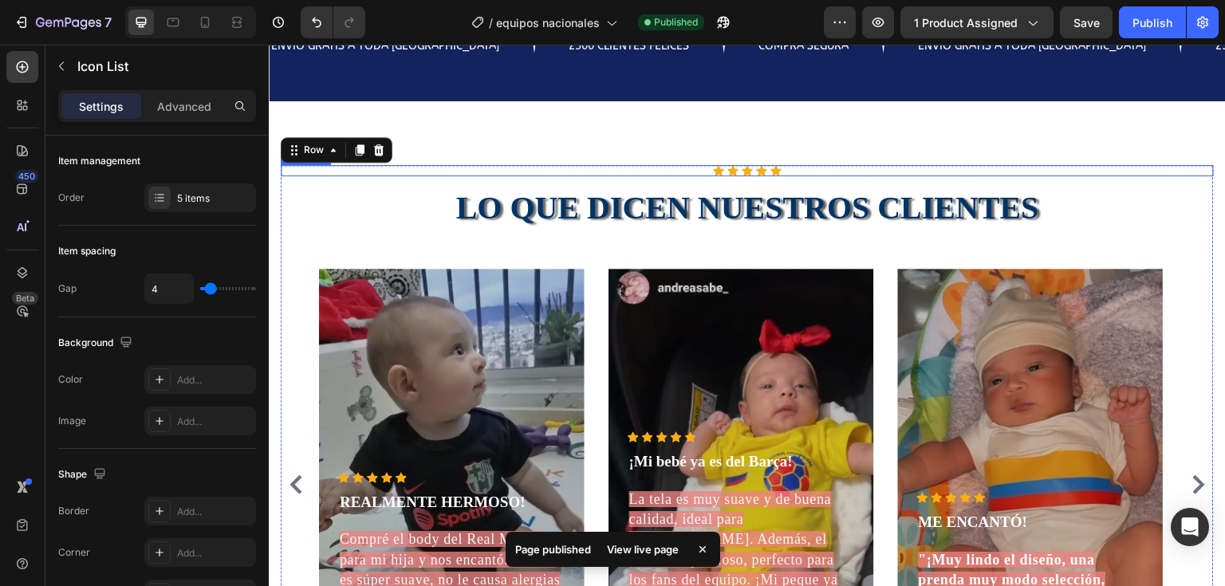
click at [795, 176] on div "Icon Icon Icon Icon Icon" at bounding box center [747, 170] width 933 height 11
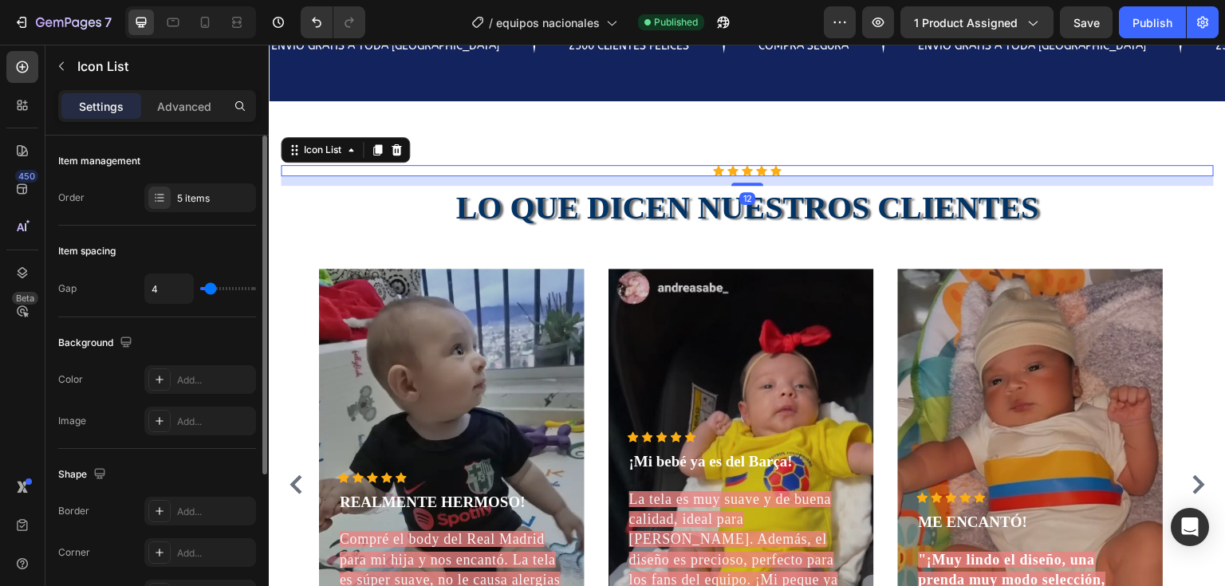
type input "9"
type input "10"
type input "11"
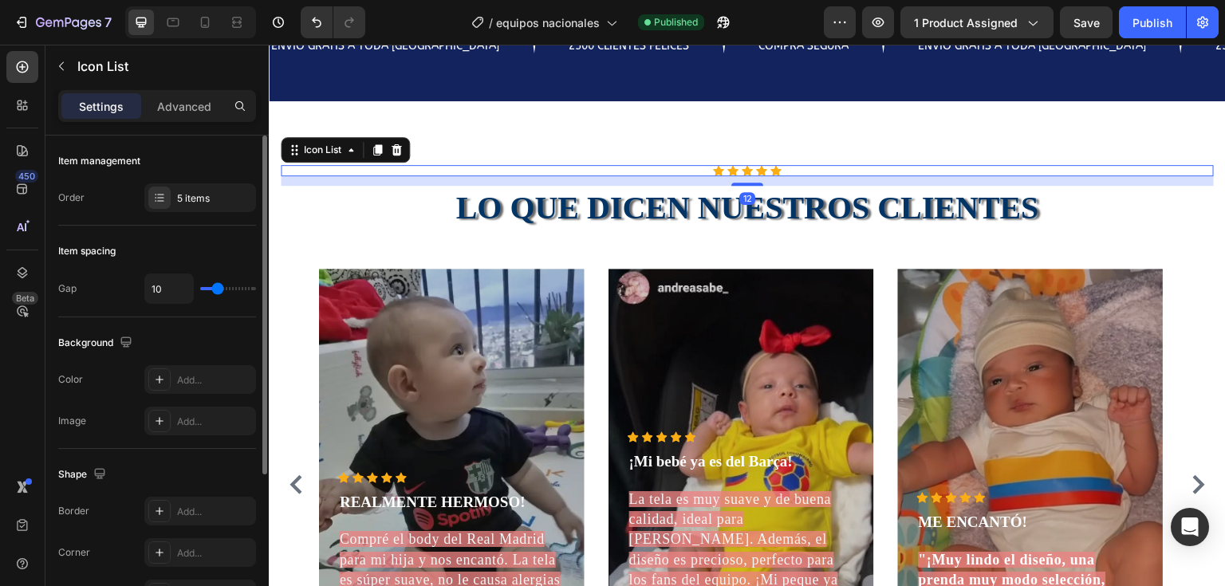
type input "11"
type input "12"
type input "13"
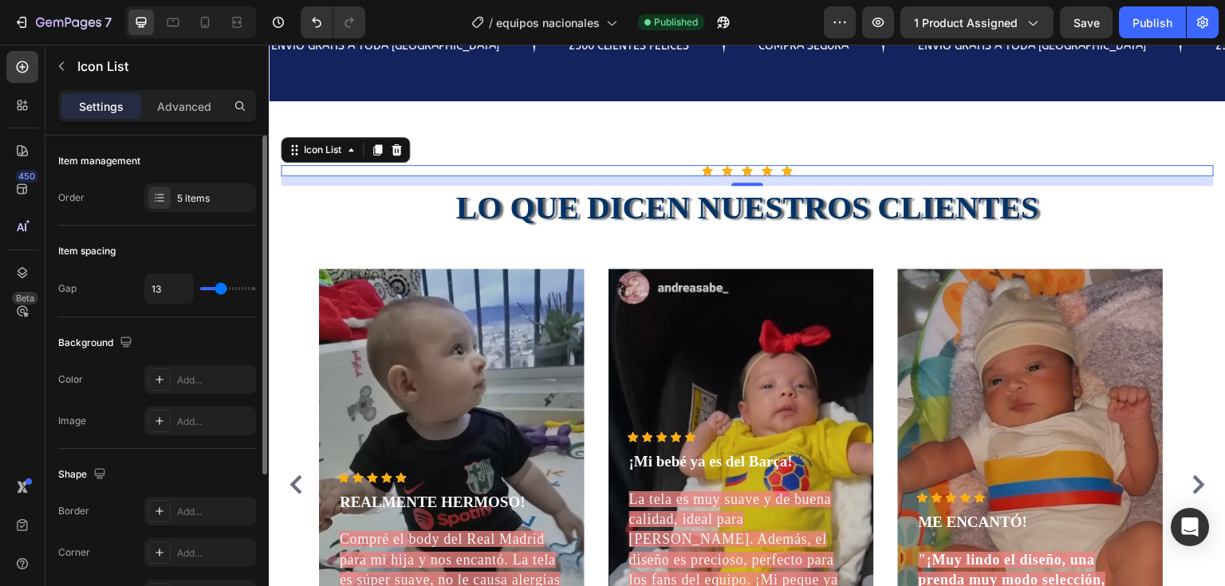
type input "14"
type input "15"
type input "16"
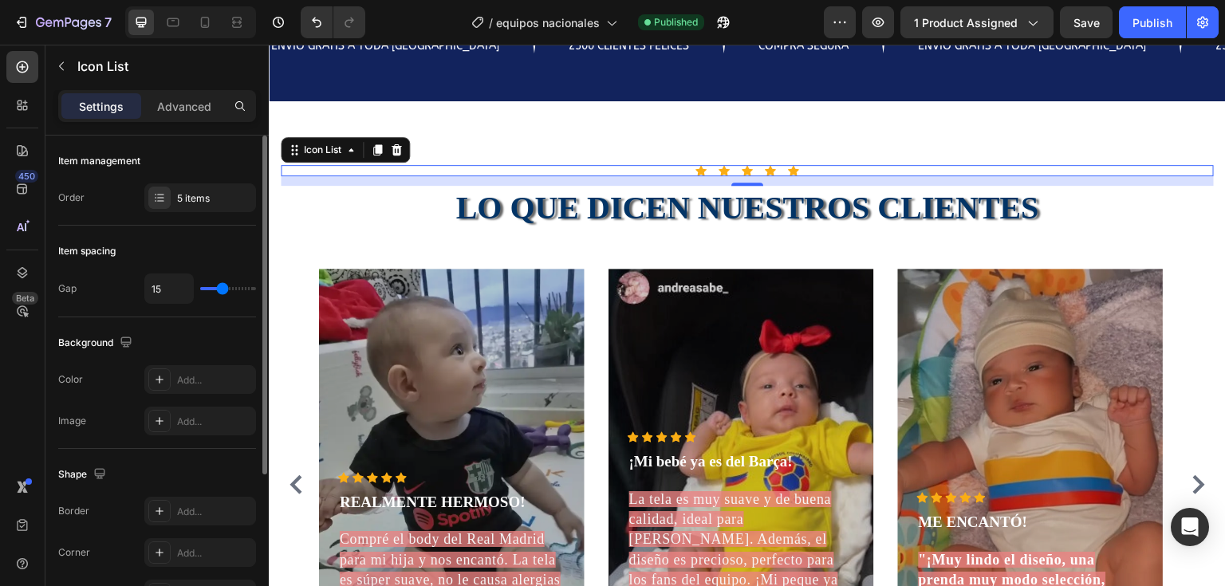
type input "16"
type input "17"
type input "19"
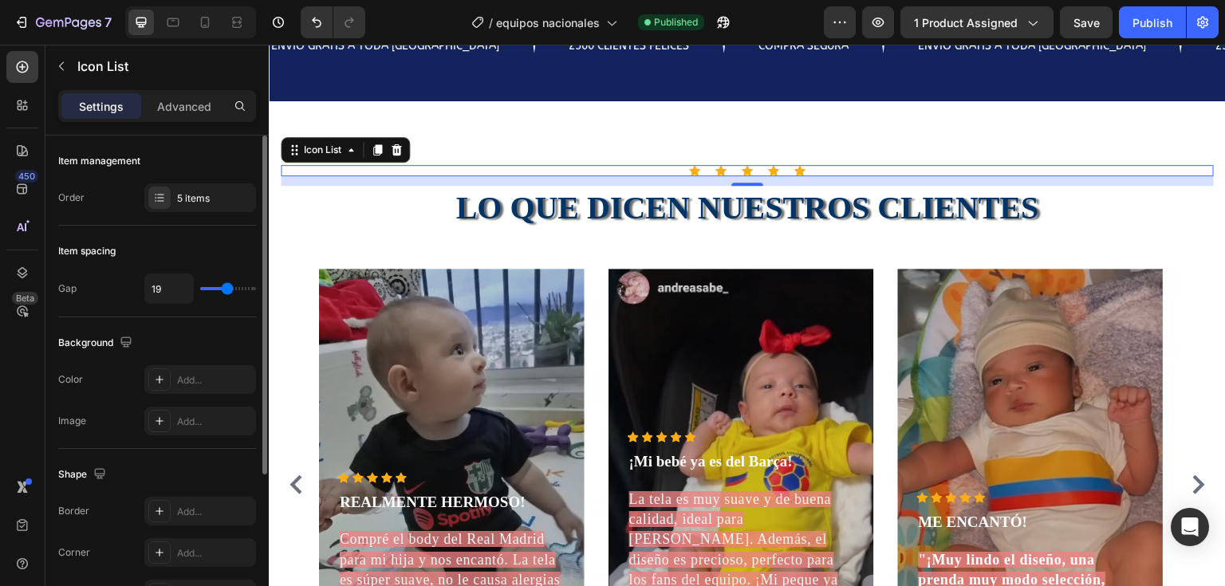
type input "20"
type input "21"
type input "22"
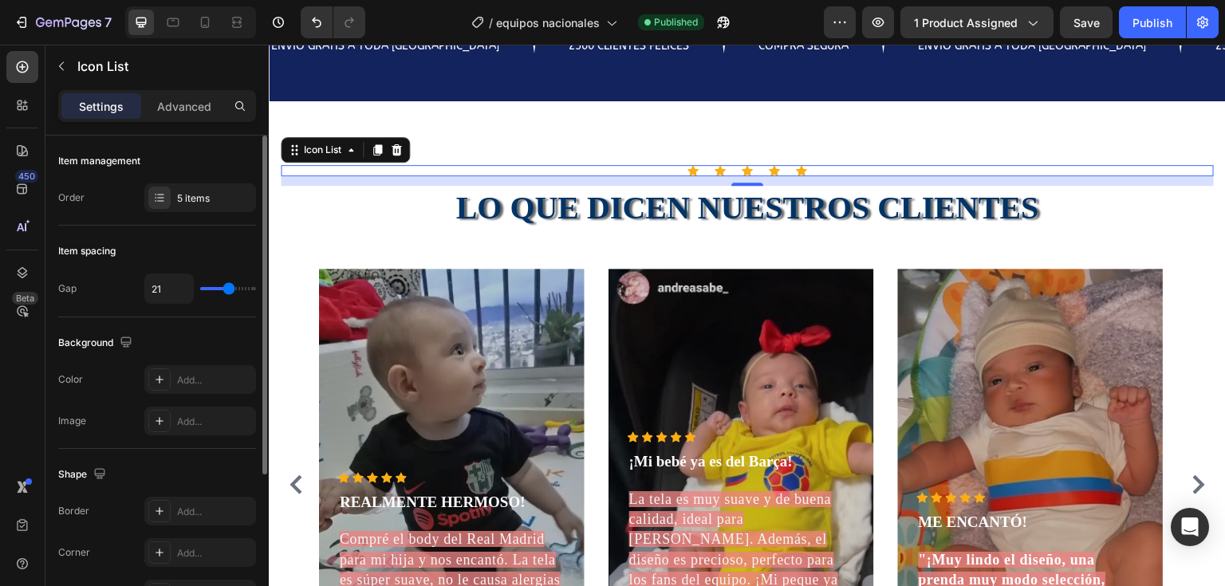
type input "22"
type input "23"
drag, startPoint x: 216, startPoint y: 289, endPoint x: 231, endPoint y: 290, distance: 14.4
type input "23"
click at [231, 290] on input "range" at bounding box center [228, 288] width 56 height 3
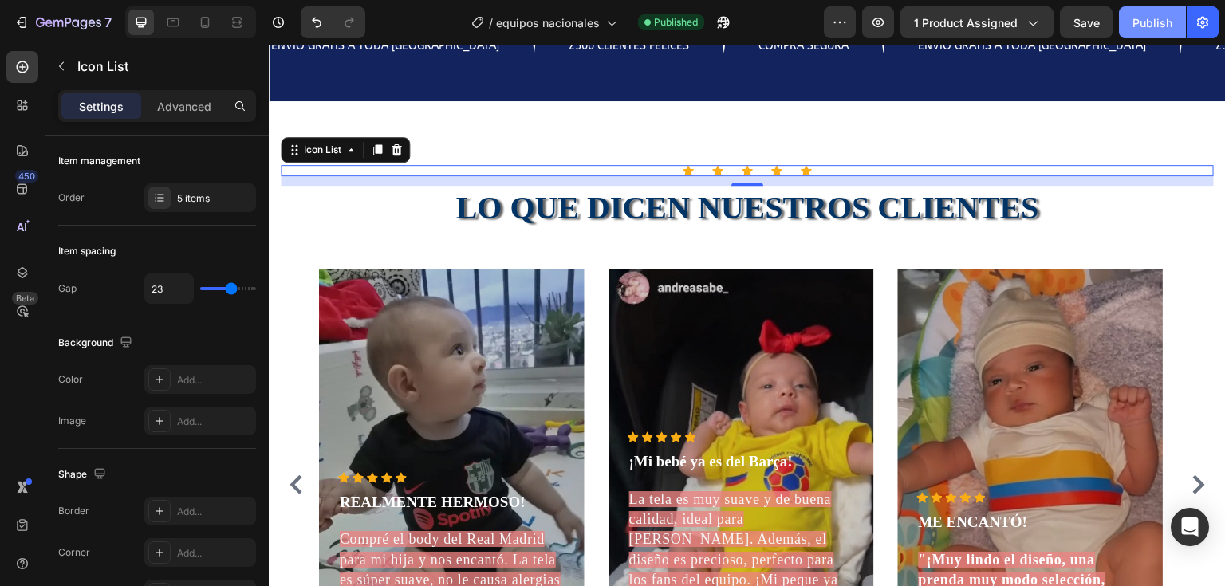
click at [1169, 14] on div "Publish" at bounding box center [1153, 22] width 40 height 17
click at [217, 18] on div at bounding box center [205, 23] width 26 height 26
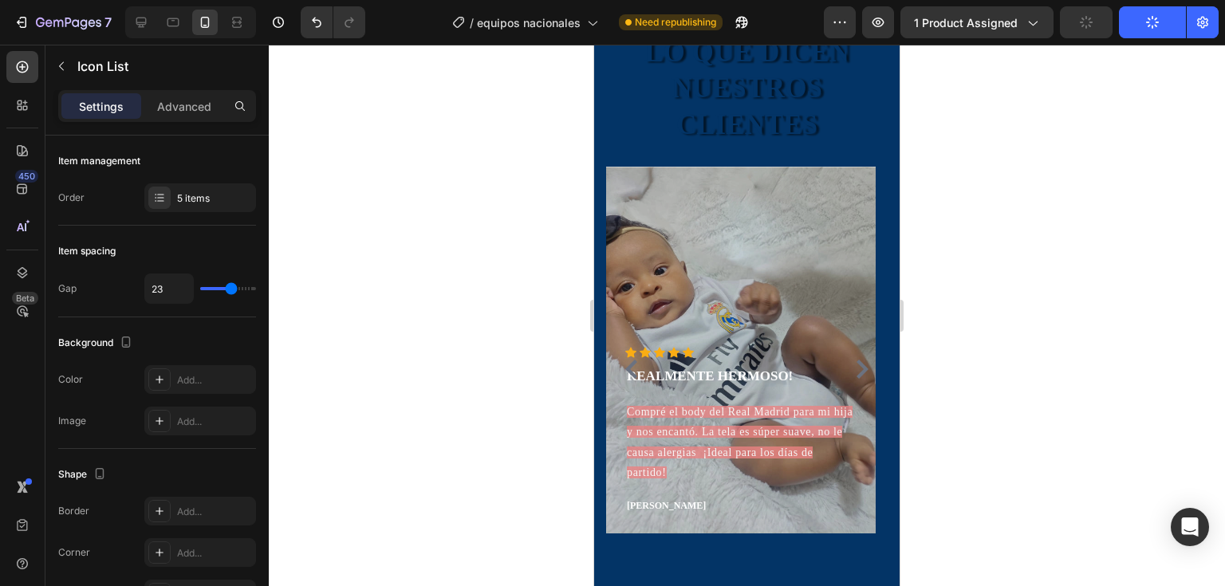
scroll to position [2209, 0]
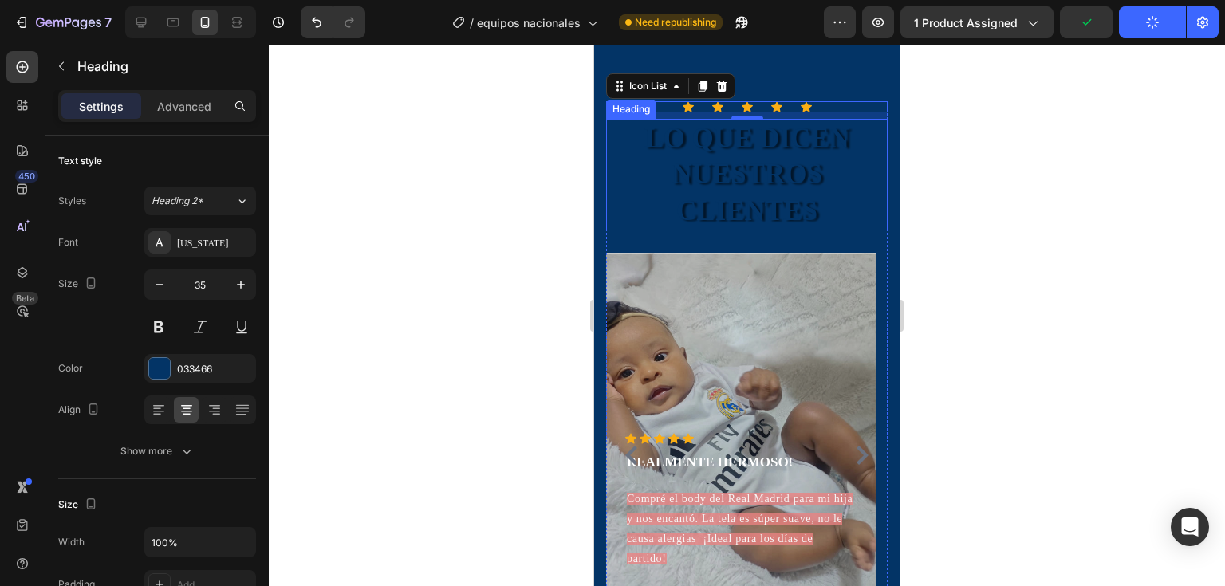
click at [786, 175] on h2 "LO QUE DICEN NUESTROS CLIENTES" at bounding box center [747, 175] width 282 height 112
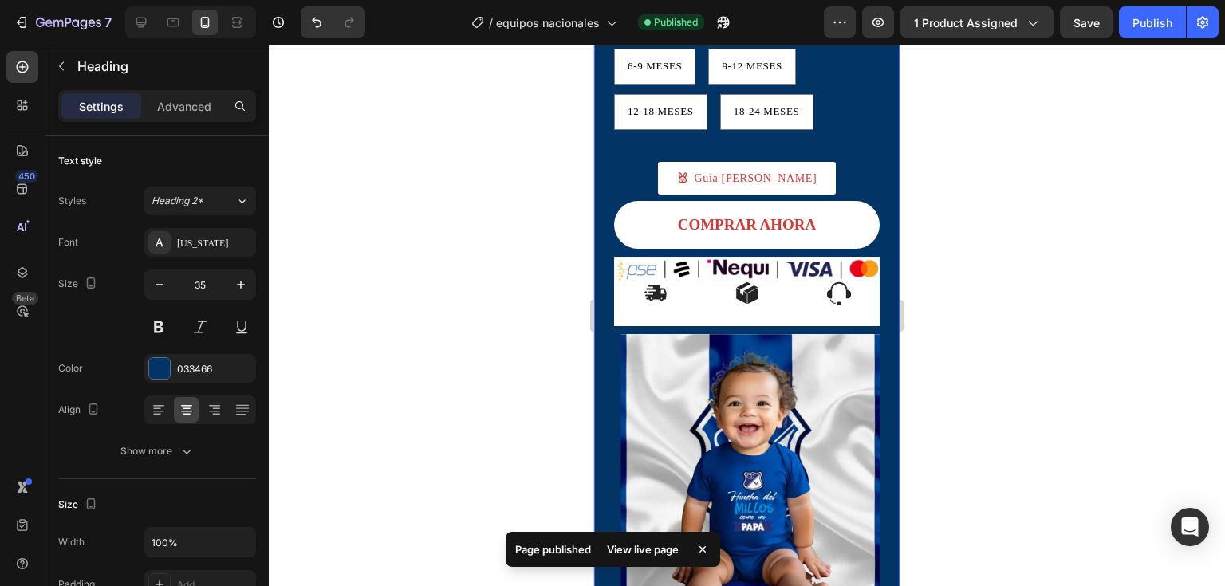
scroll to position [718, 0]
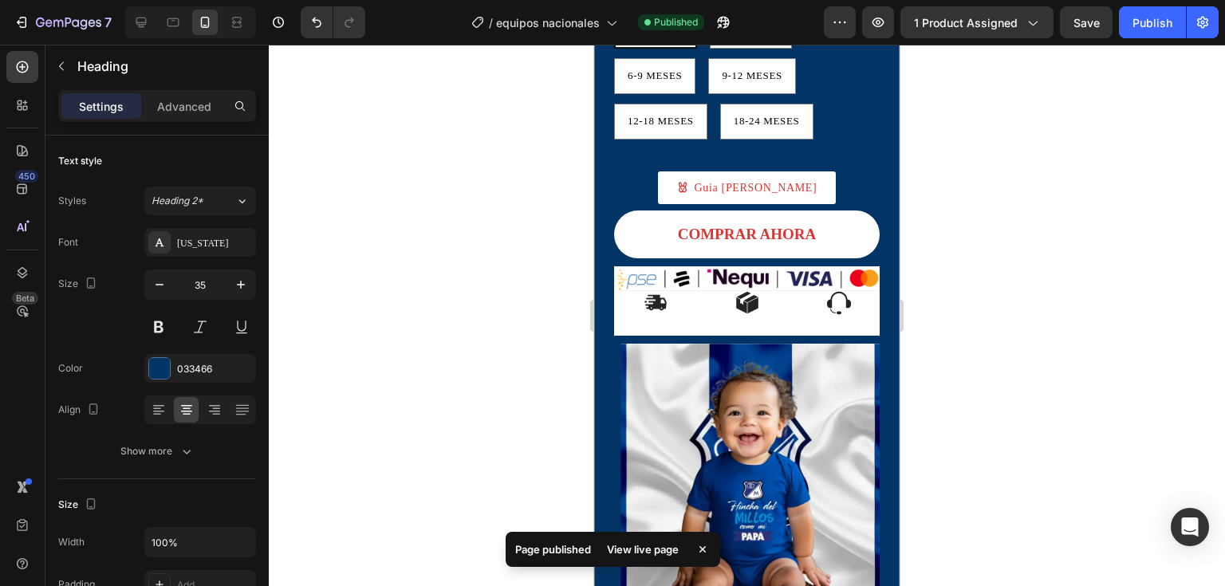
click at [881, 404] on div "Product Images Icon Icon Icon Icon Icon Icon List Body Mameluco hinchas Product…" at bounding box center [746, 12] width 305 height 1231
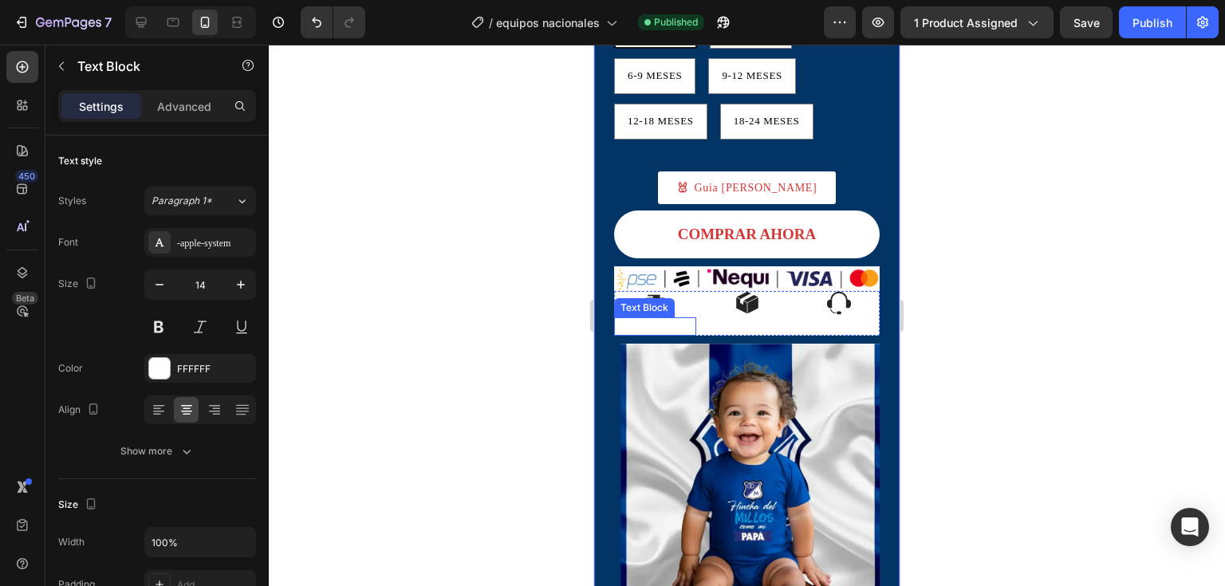
click at [635, 332] on span "ENVÍO GRATIS" at bounding box center [655, 326] width 71 height 12
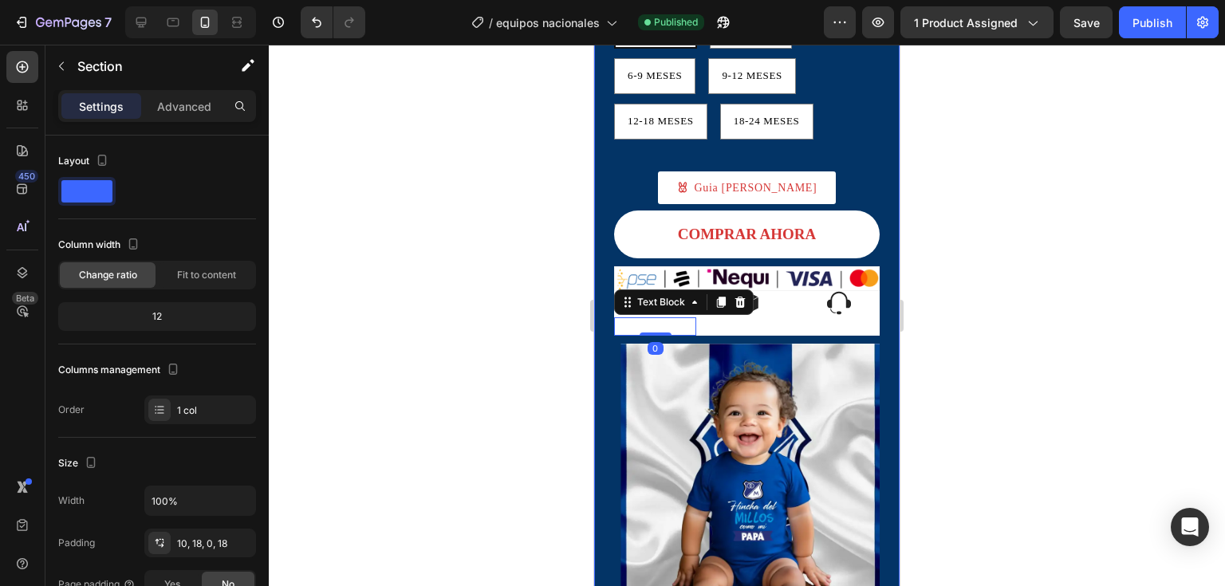
click at [881, 185] on div "Product Images Icon Icon Icon Icon Icon Icon List Body Mameluco hinchas Product…" at bounding box center [746, 12] width 305 height 1231
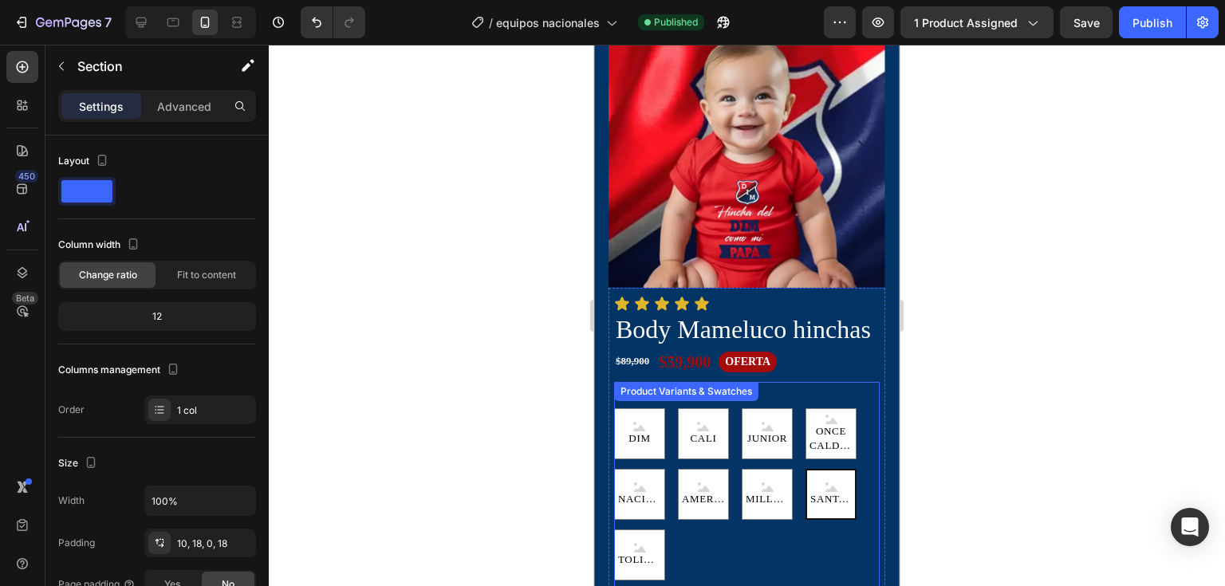
scroll to position [0, 0]
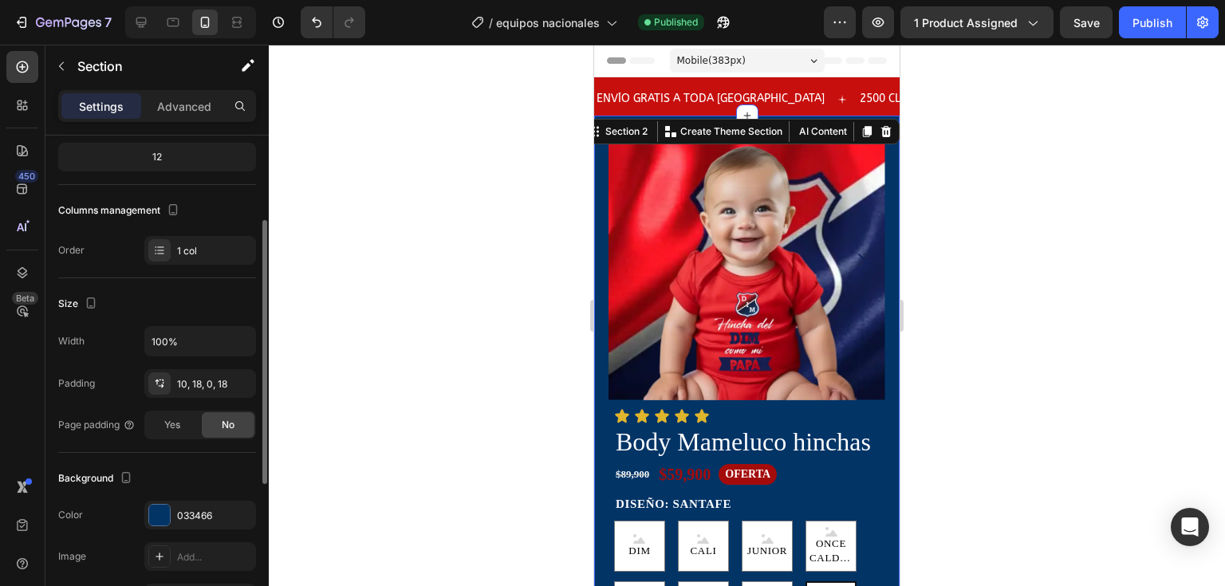
scroll to position [319, 0]
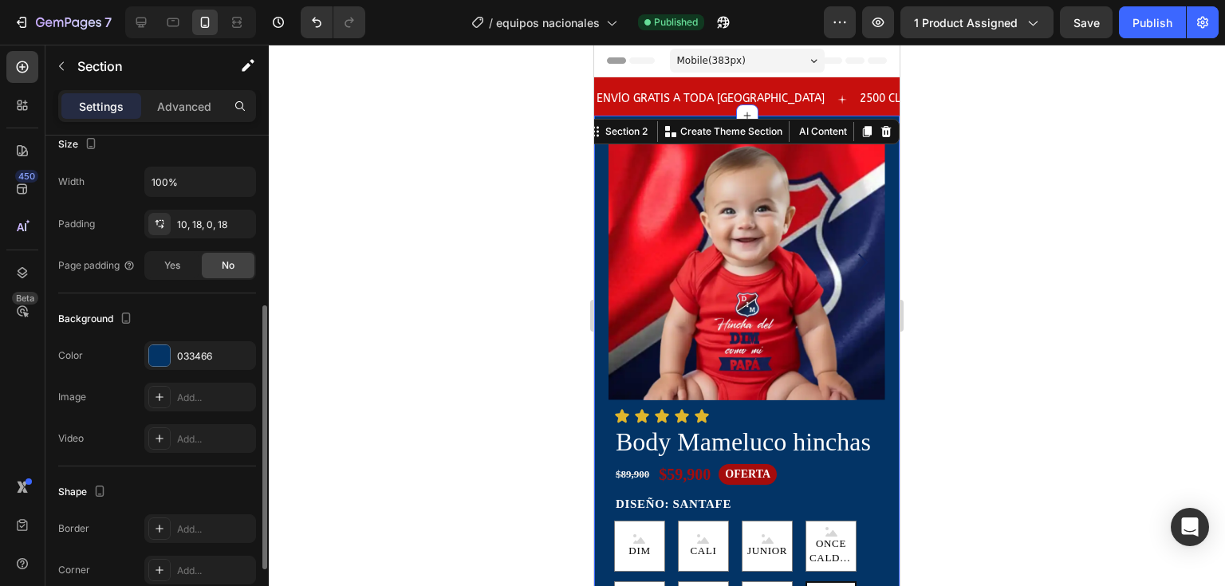
click at [152, 337] on div "Background The changes might be hidden by the video. Color 033466 Image Add... …" at bounding box center [157, 380] width 198 height 173
click at [159, 357] on div at bounding box center [159, 355] width 21 height 21
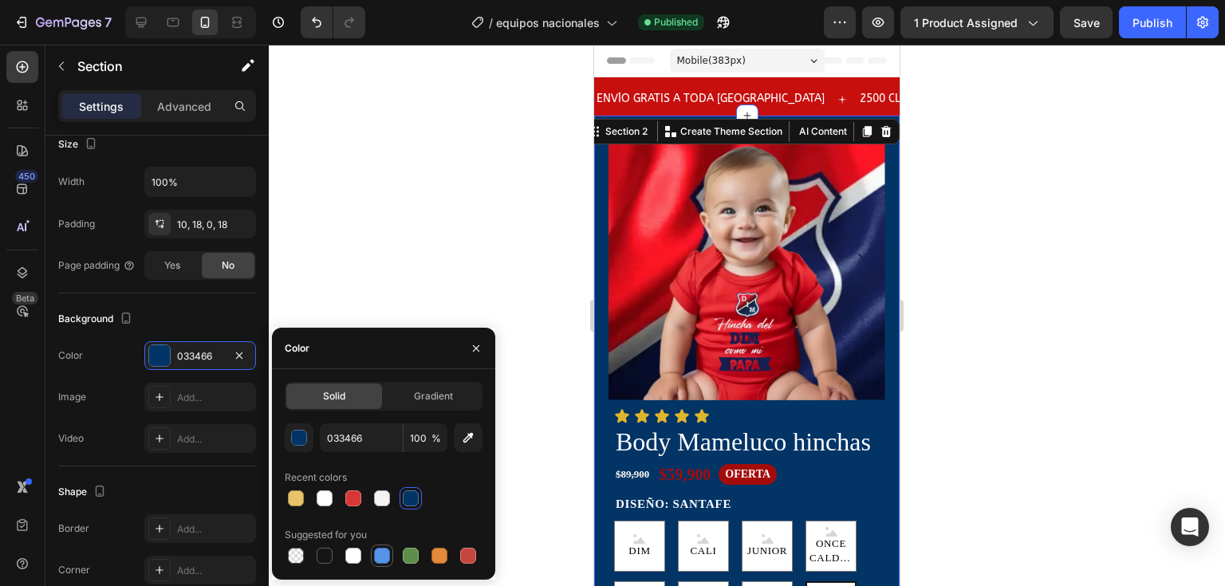
click at [380, 560] on div at bounding box center [382, 556] width 16 height 16
type input "5594E7"
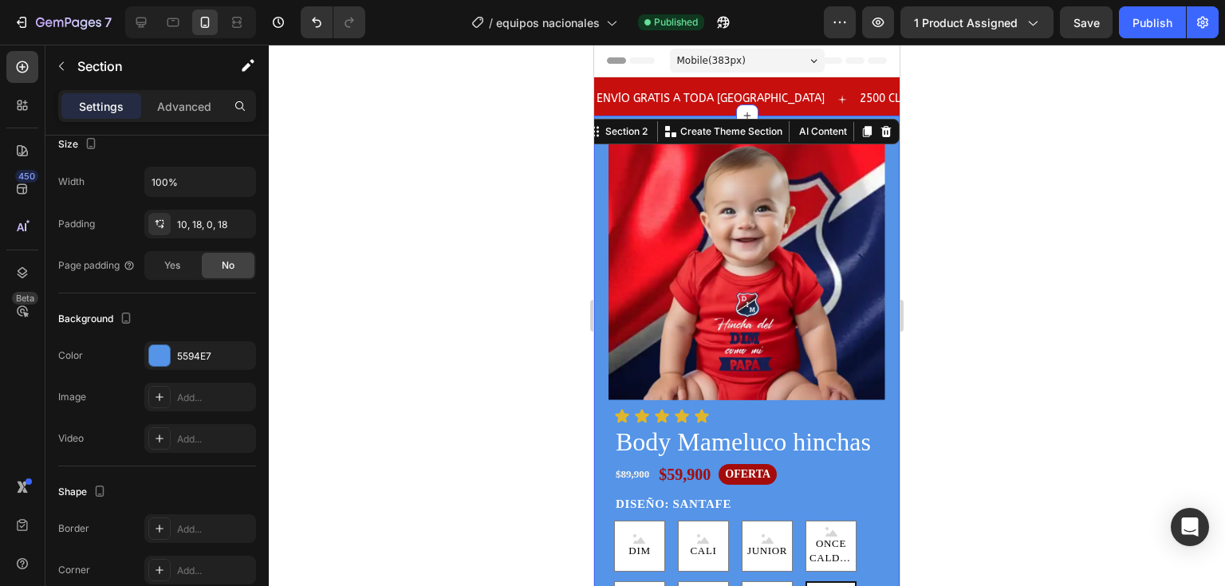
click at [387, 254] on div at bounding box center [747, 316] width 956 height 542
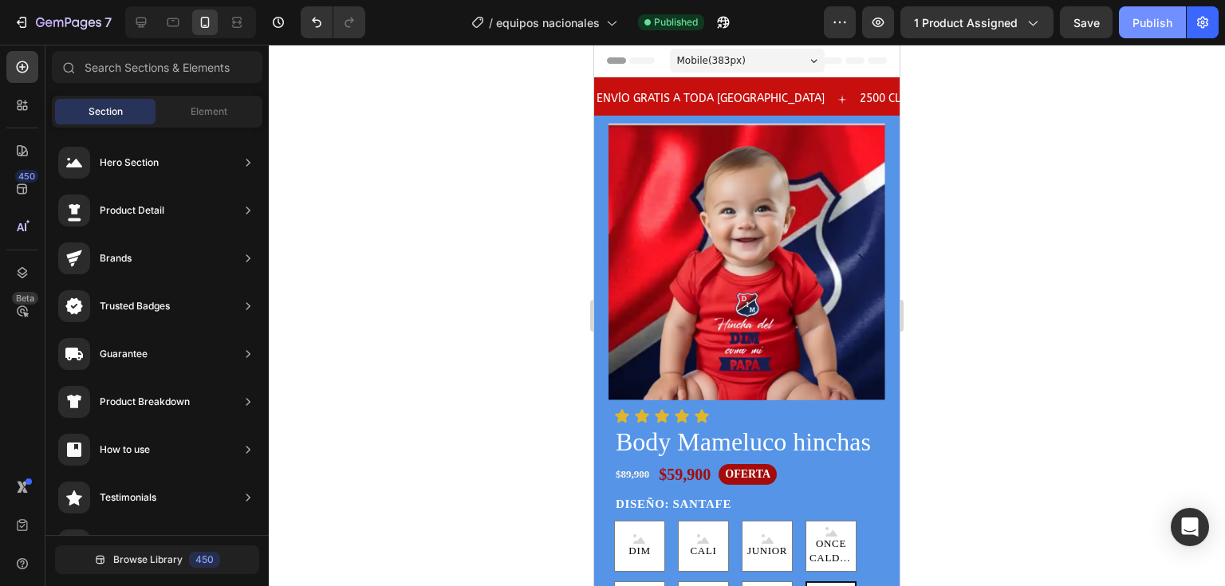
click at [1147, 25] on div "Publish" at bounding box center [1153, 22] width 40 height 17
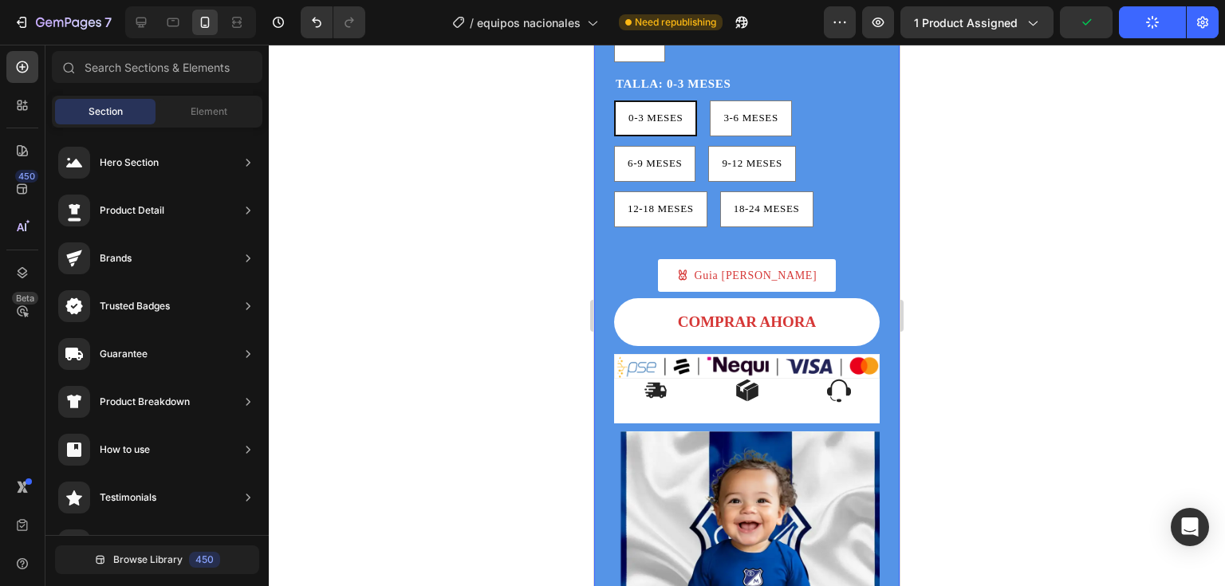
scroll to position [798, 0]
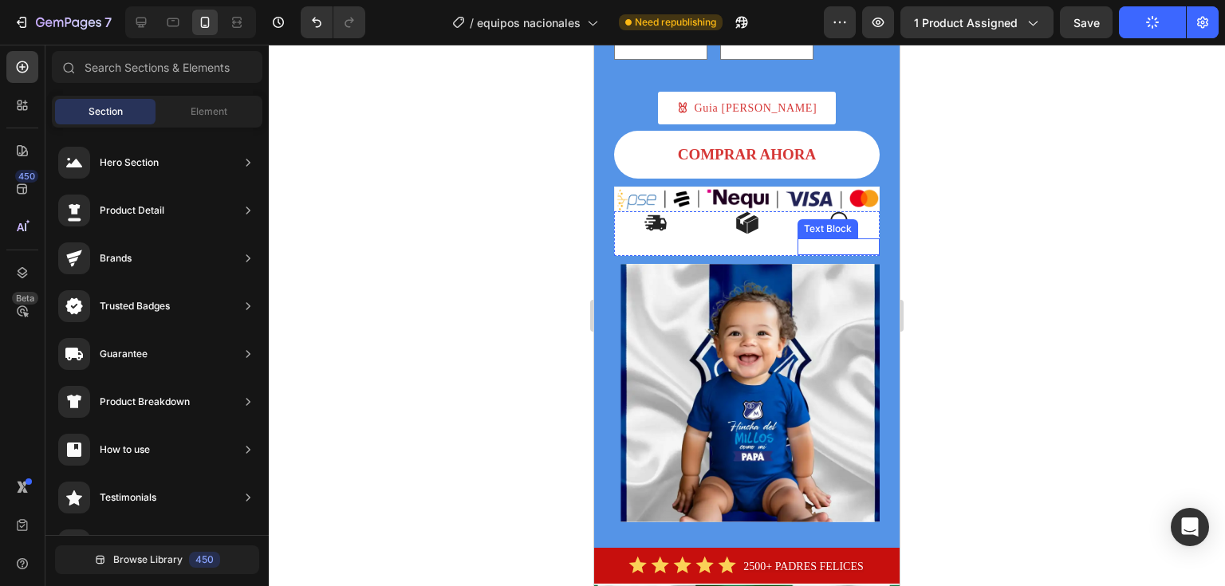
click at [861, 254] on p "SOPORTE" at bounding box center [838, 247] width 79 height 14
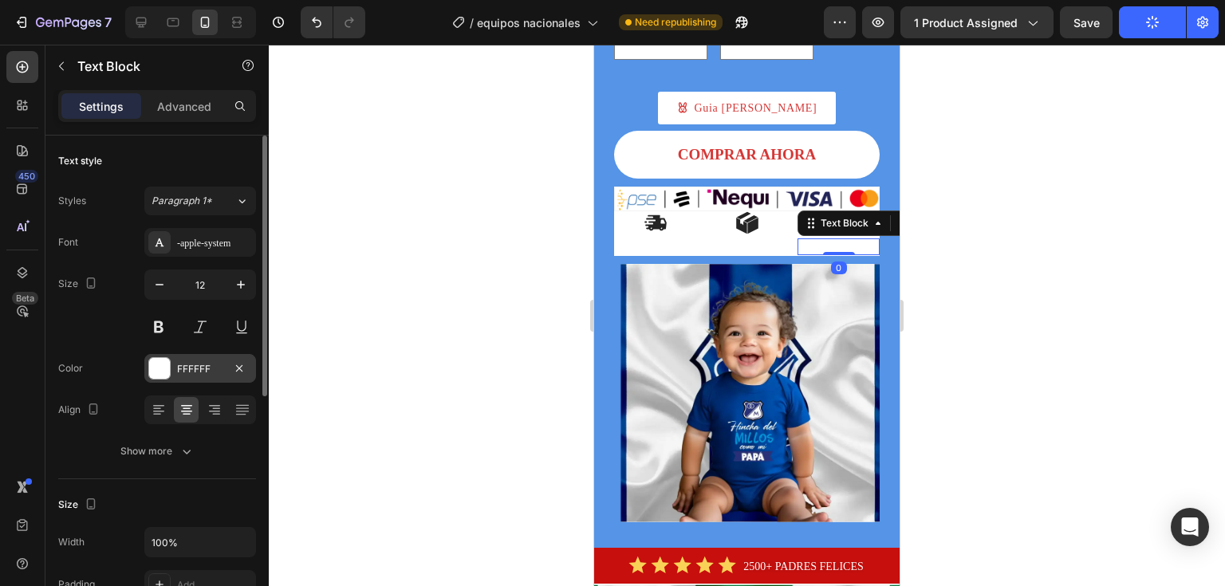
click at [160, 372] on div at bounding box center [159, 368] width 21 height 21
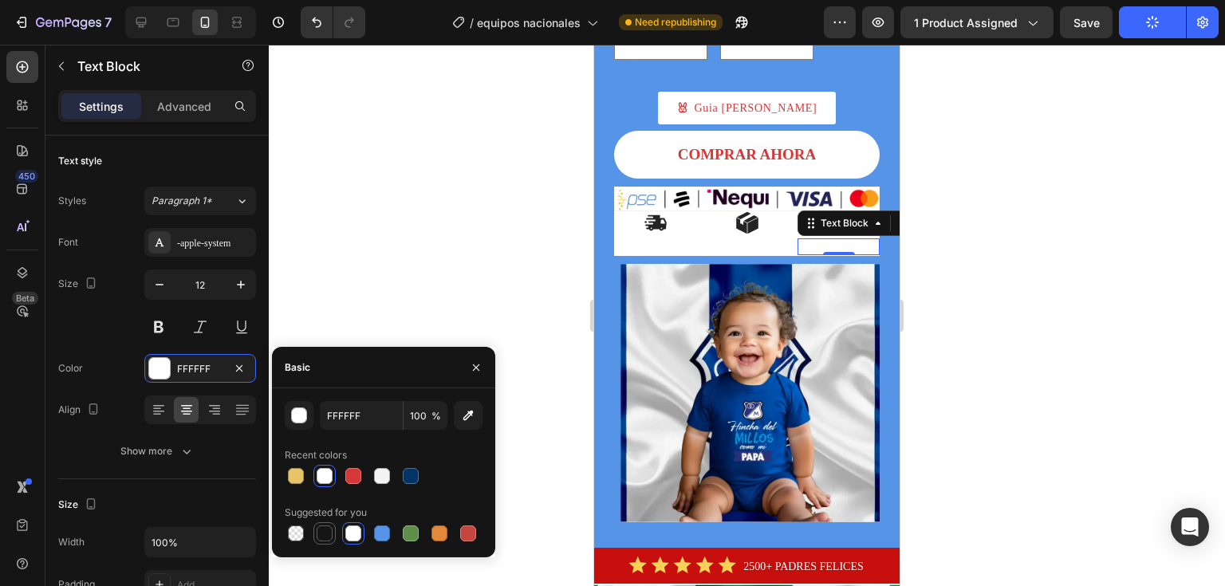
click at [332, 534] on div at bounding box center [325, 534] width 16 height 16
type input "151515"
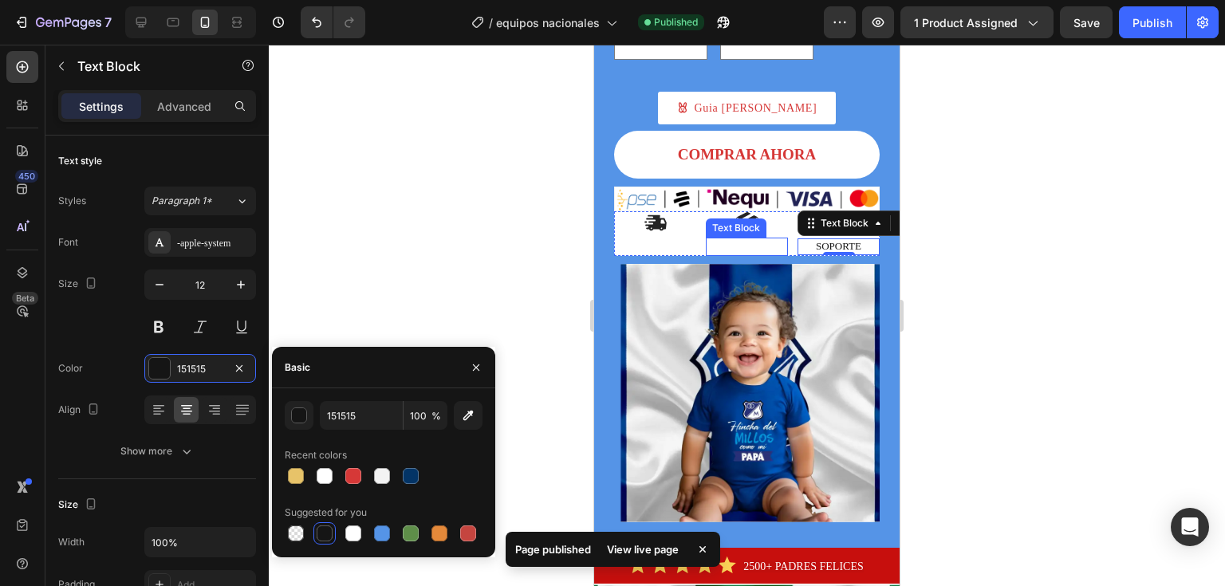
click at [756, 252] on span "ENVÍO RAPIDO" at bounding box center [746, 246] width 73 height 12
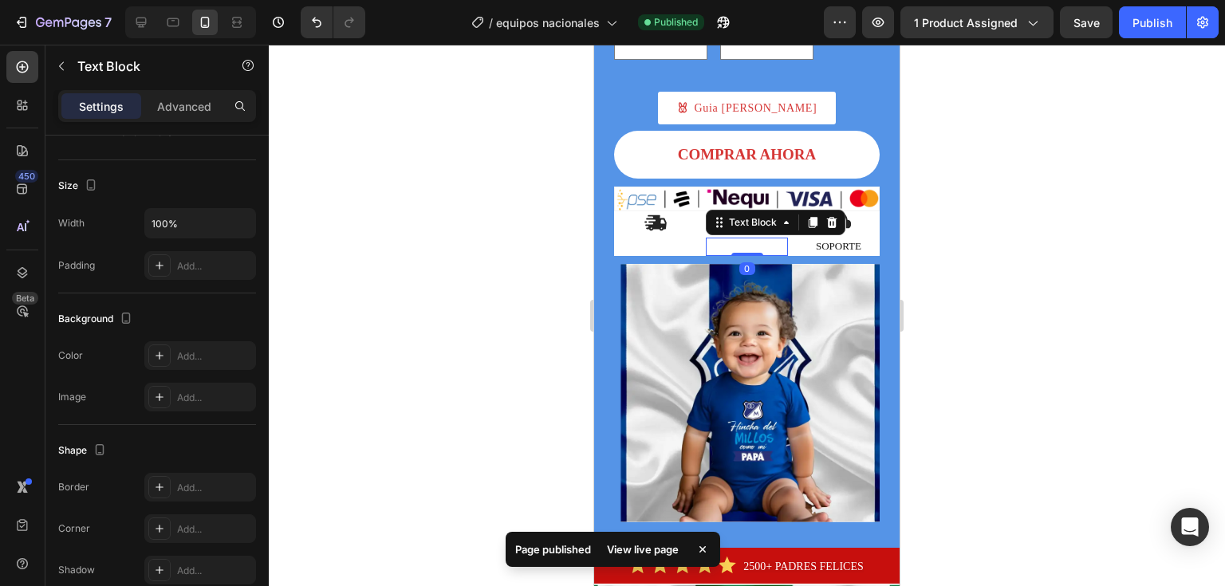
click at [731, 252] on span "ENVÍO RAPIDO" at bounding box center [746, 246] width 73 height 12
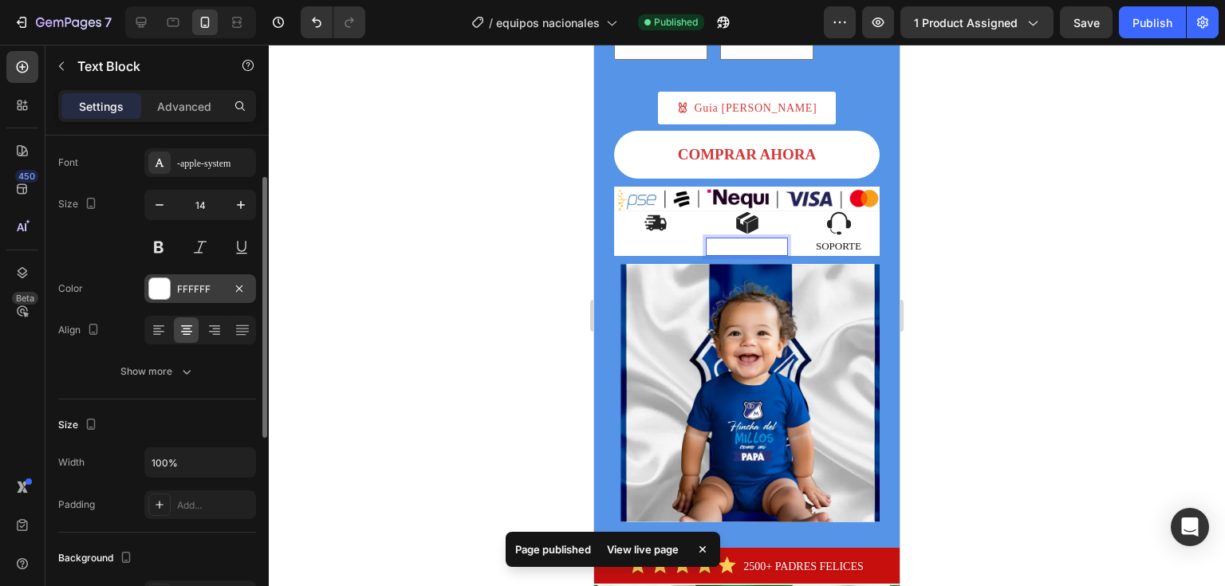
click at [153, 288] on div at bounding box center [159, 288] width 21 height 21
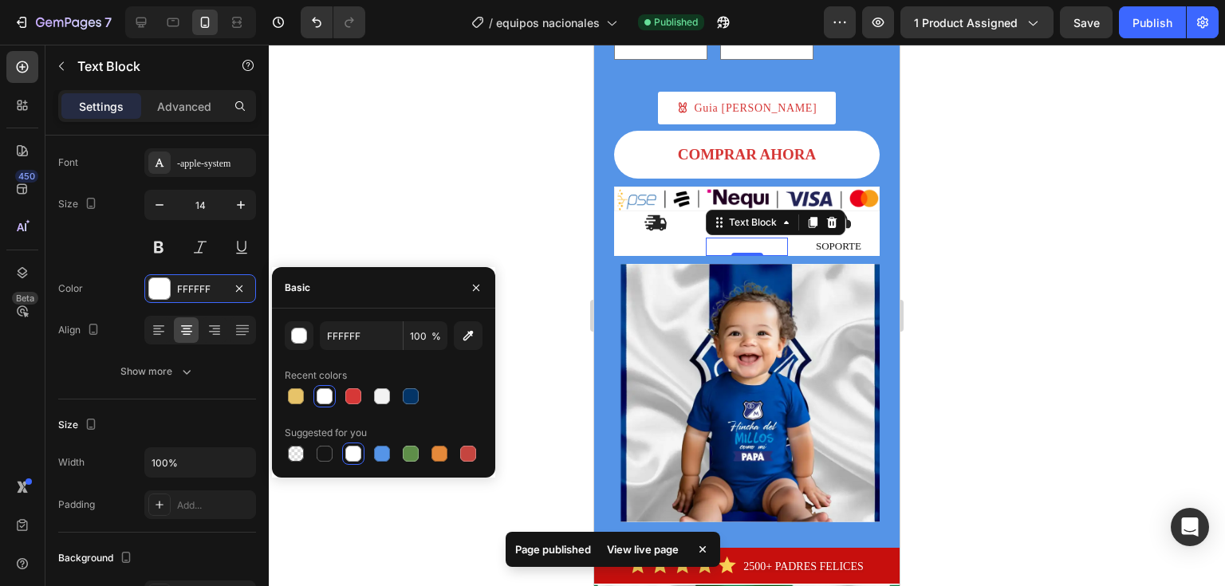
drag, startPoint x: 329, startPoint y: 452, endPoint x: 432, endPoint y: 331, distance: 158.5
click at [329, 452] on div at bounding box center [325, 454] width 16 height 16
type input "151515"
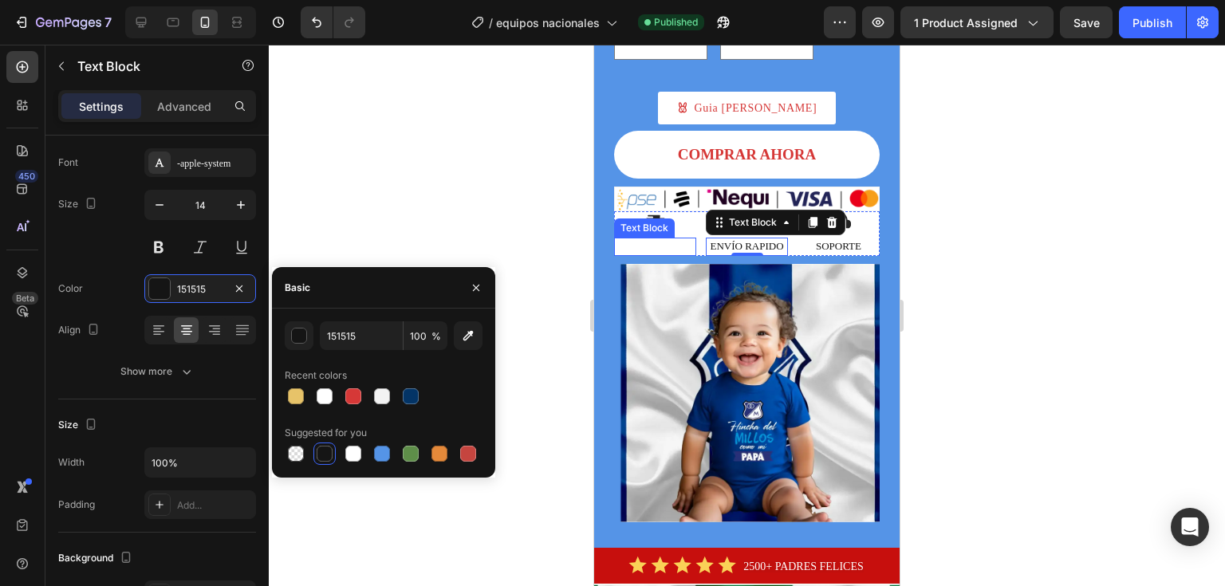
click at [664, 252] on span "ENVÍO GRATIS" at bounding box center [655, 246] width 71 height 12
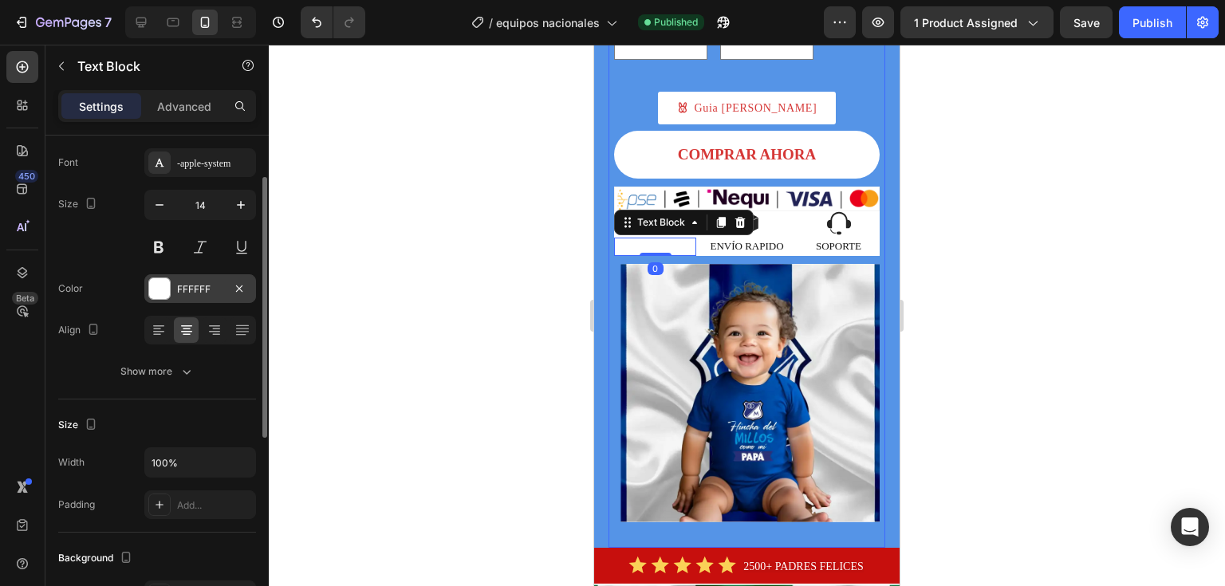
click at [156, 286] on div at bounding box center [159, 288] width 21 height 21
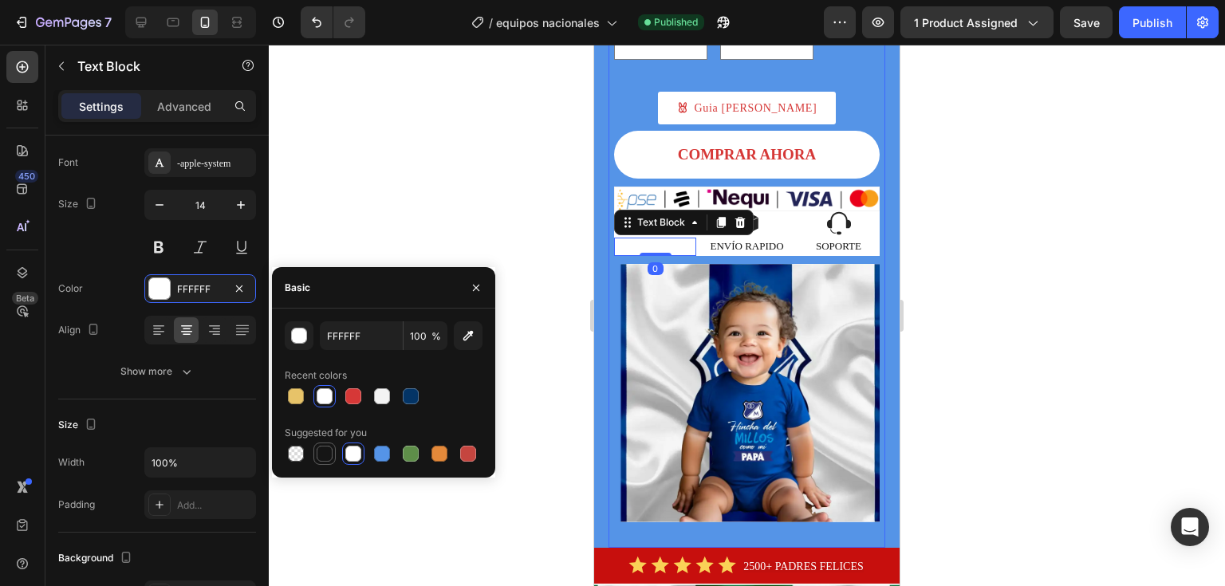
click at [322, 460] on div at bounding box center [325, 454] width 16 height 16
type input "151515"
click at [380, 136] on div at bounding box center [747, 316] width 956 height 542
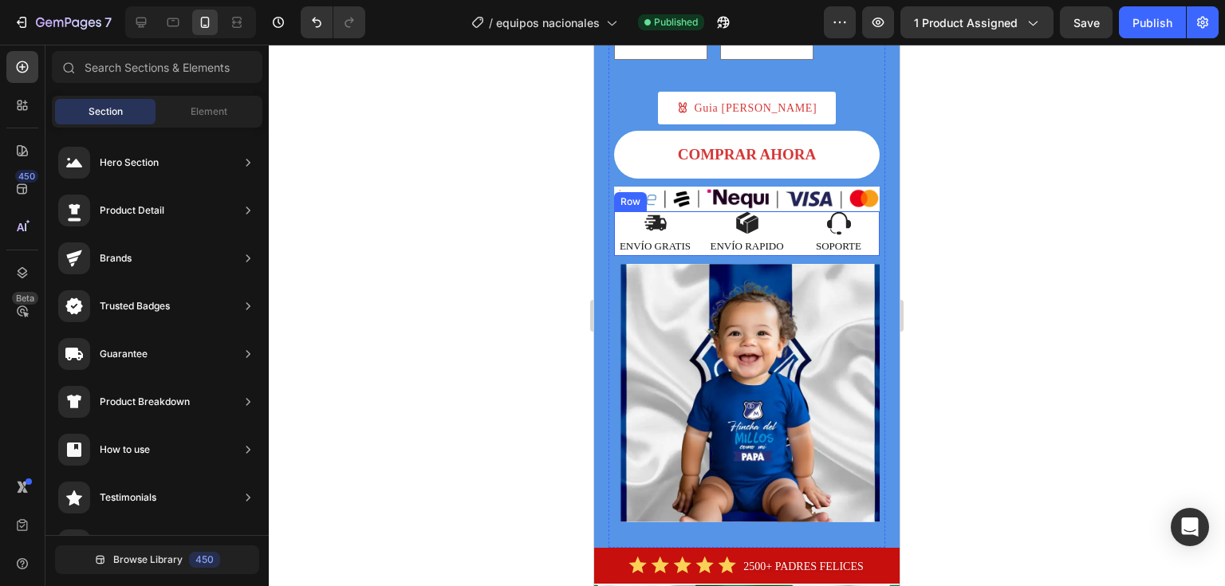
click at [865, 255] on div "Image SOPORTE Text Block" at bounding box center [839, 233] width 82 height 44
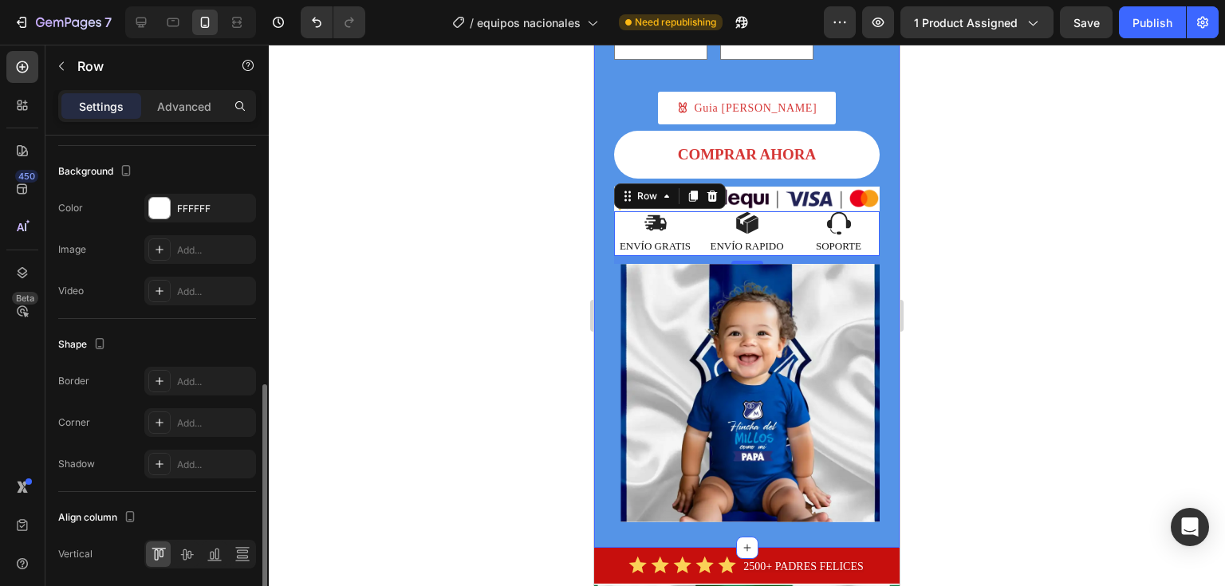
scroll to position [615, 0]
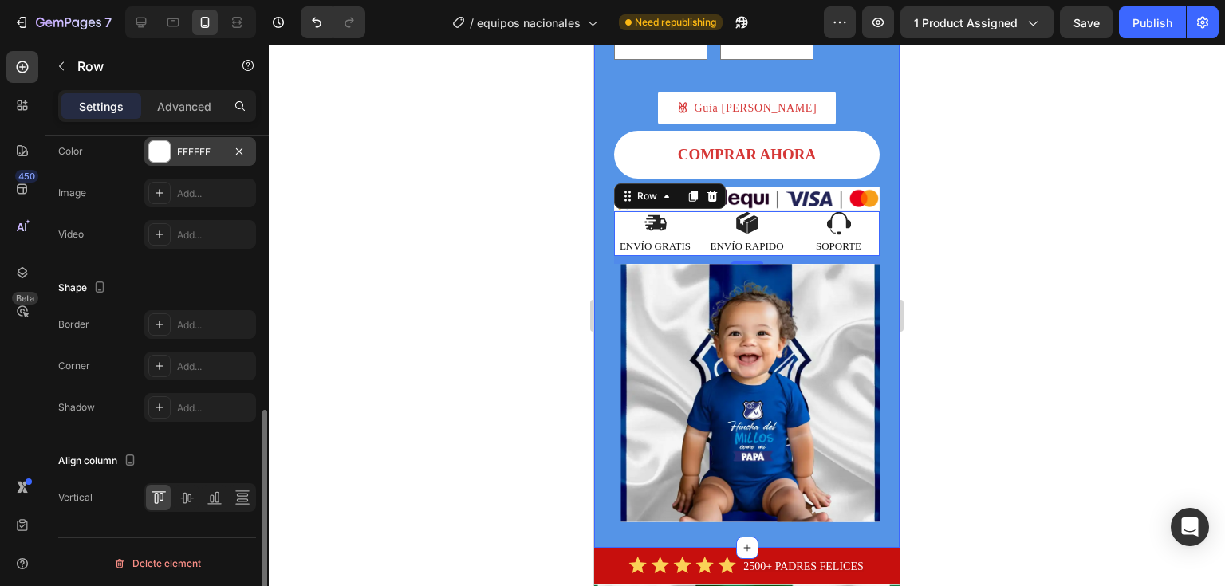
click at [150, 152] on div at bounding box center [159, 151] width 21 height 21
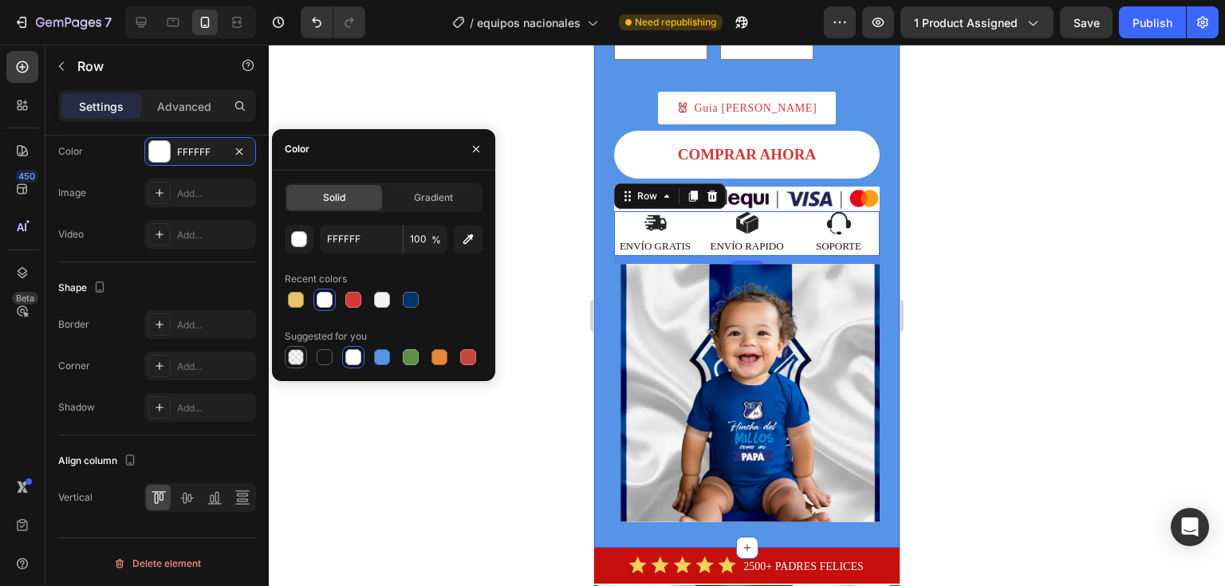
click at [292, 359] on div at bounding box center [296, 357] width 16 height 16
type input "000000"
type input "0"
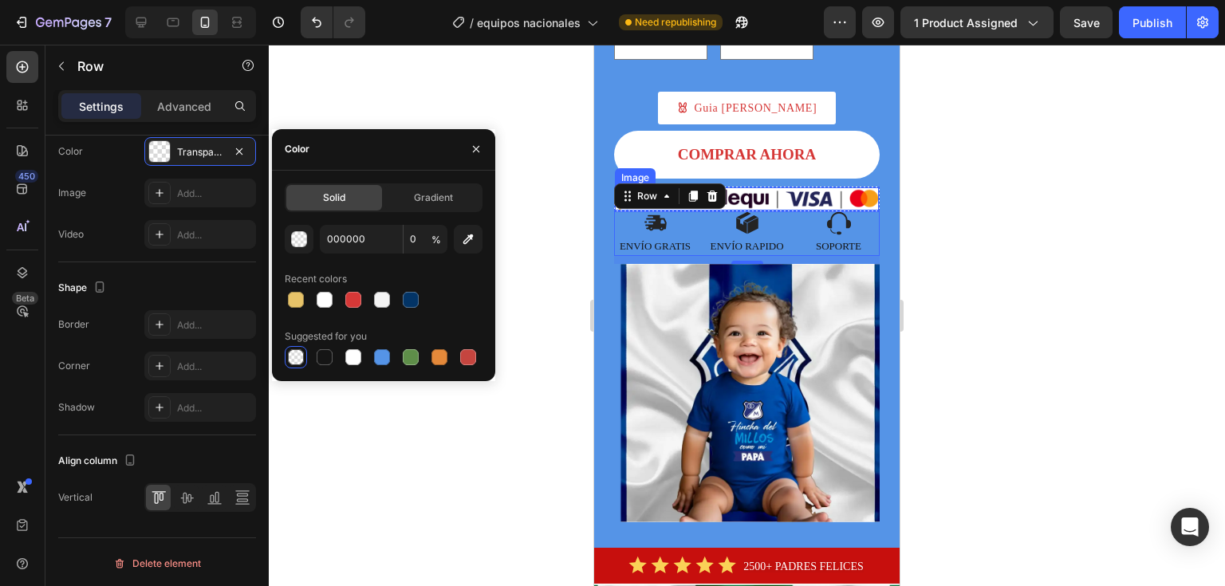
click at [841, 211] on img at bounding box center [747, 198] width 264 height 23
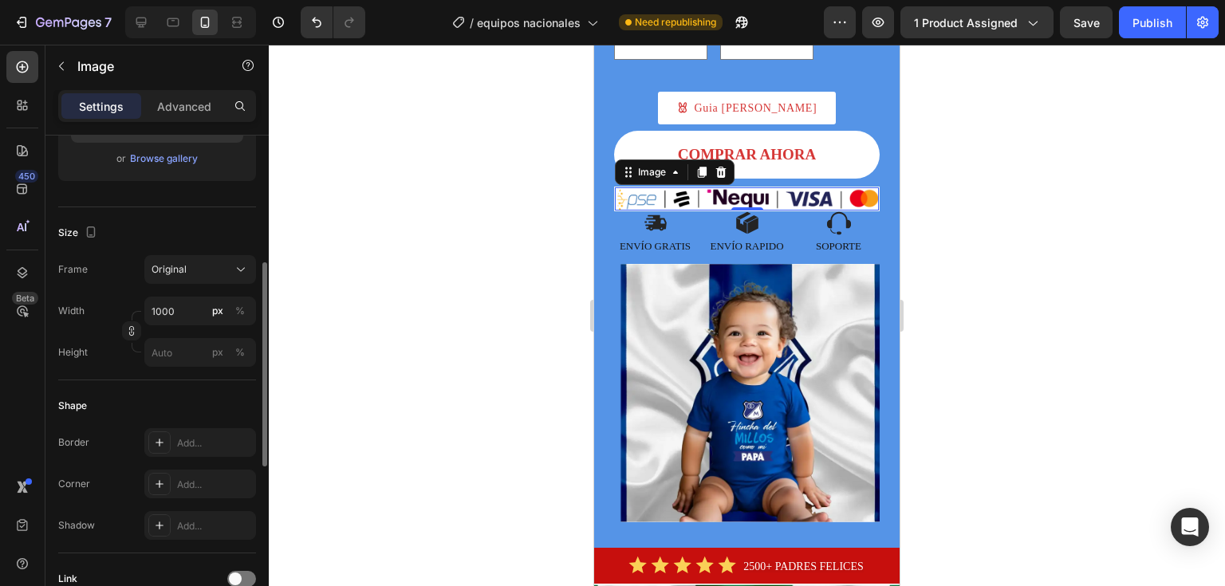
scroll to position [0, 0]
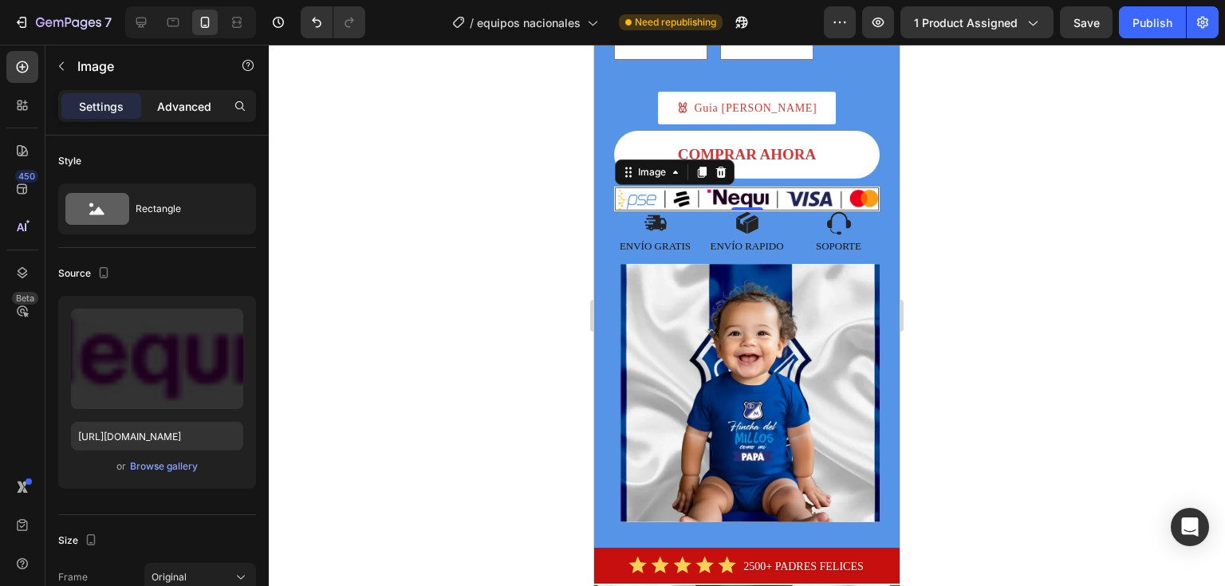
click at [164, 108] on p "Advanced" at bounding box center [184, 106] width 54 height 17
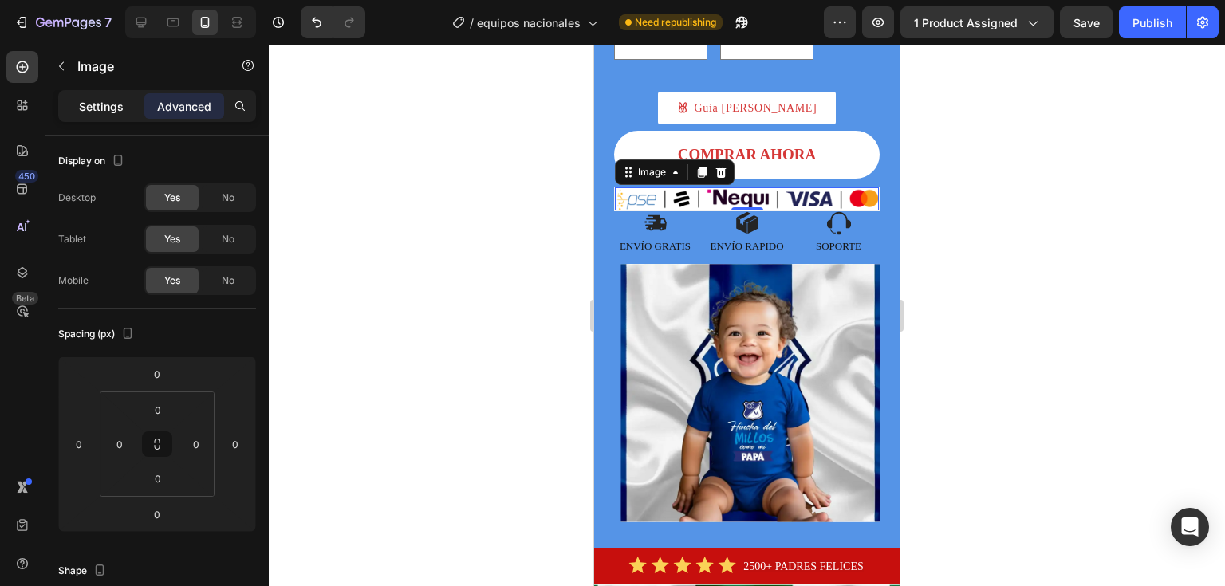
click at [89, 111] on p "Settings" at bounding box center [101, 106] width 45 height 17
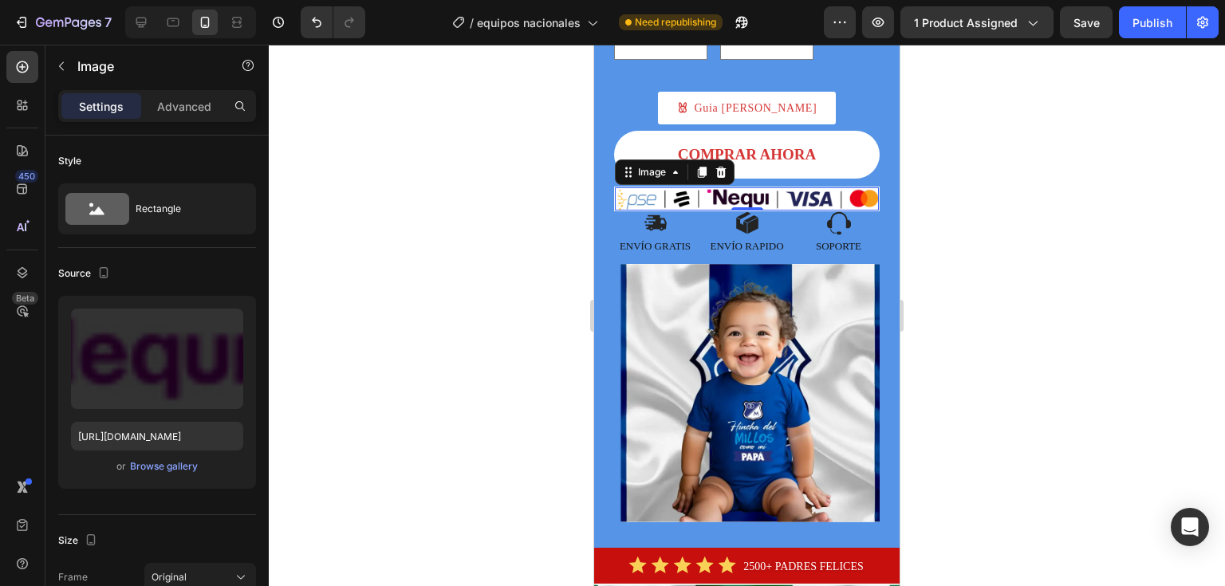
click at [172, 92] on div "Settings Advanced" at bounding box center [157, 106] width 198 height 32
click at [177, 97] on div "Advanced" at bounding box center [184, 106] width 80 height 26
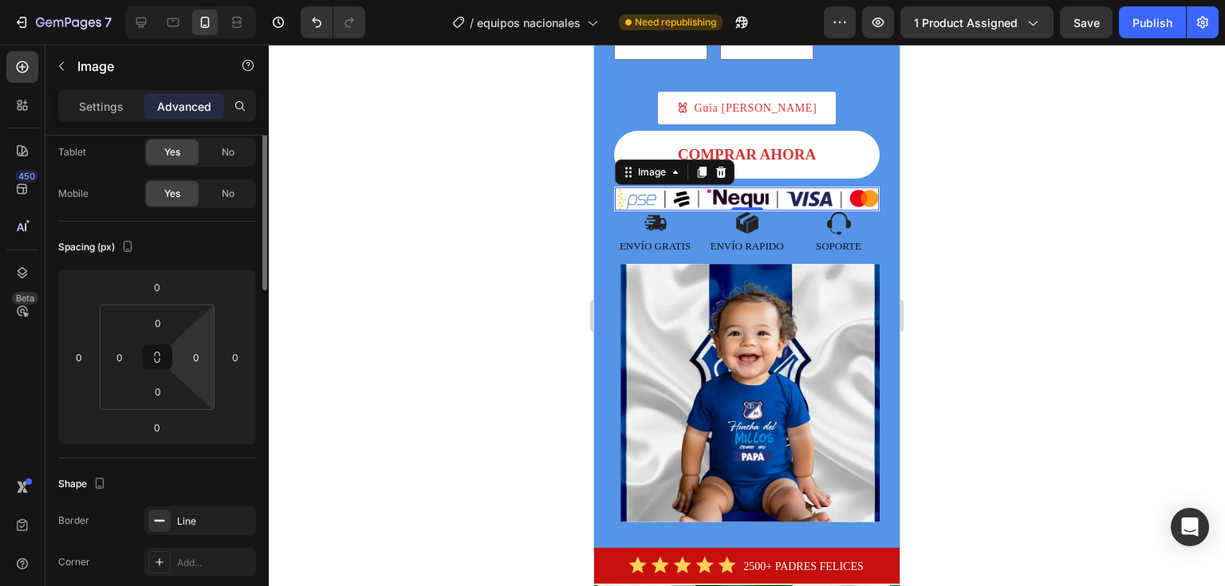
scroll to position [7, 0]
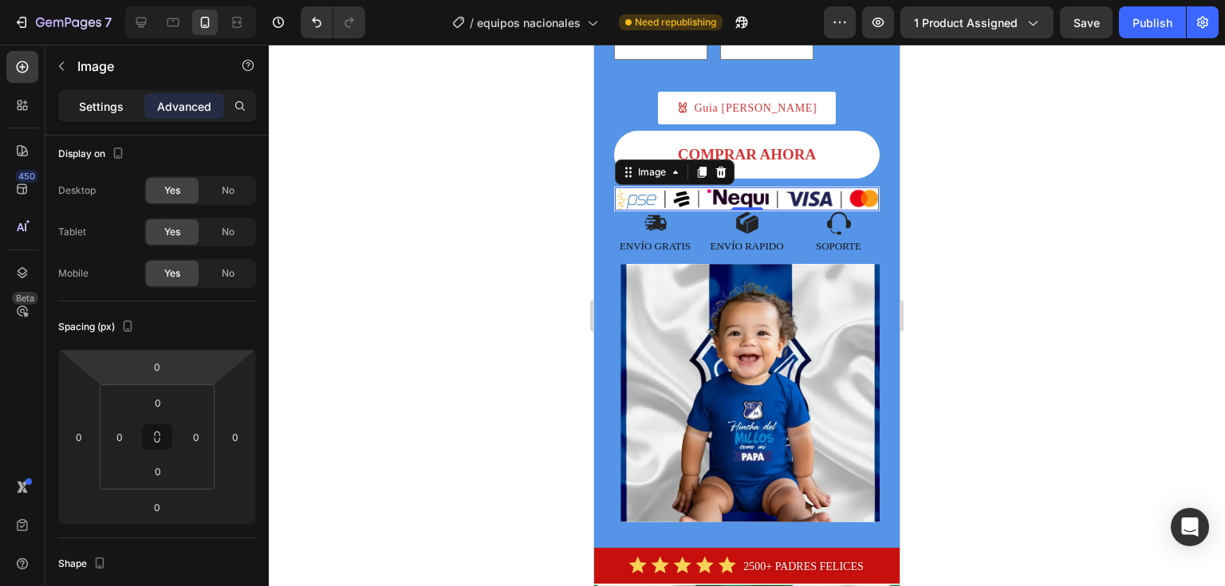
click at [87, 114] on div "Settings" at bounding box center [101, 106] width 80 height 26
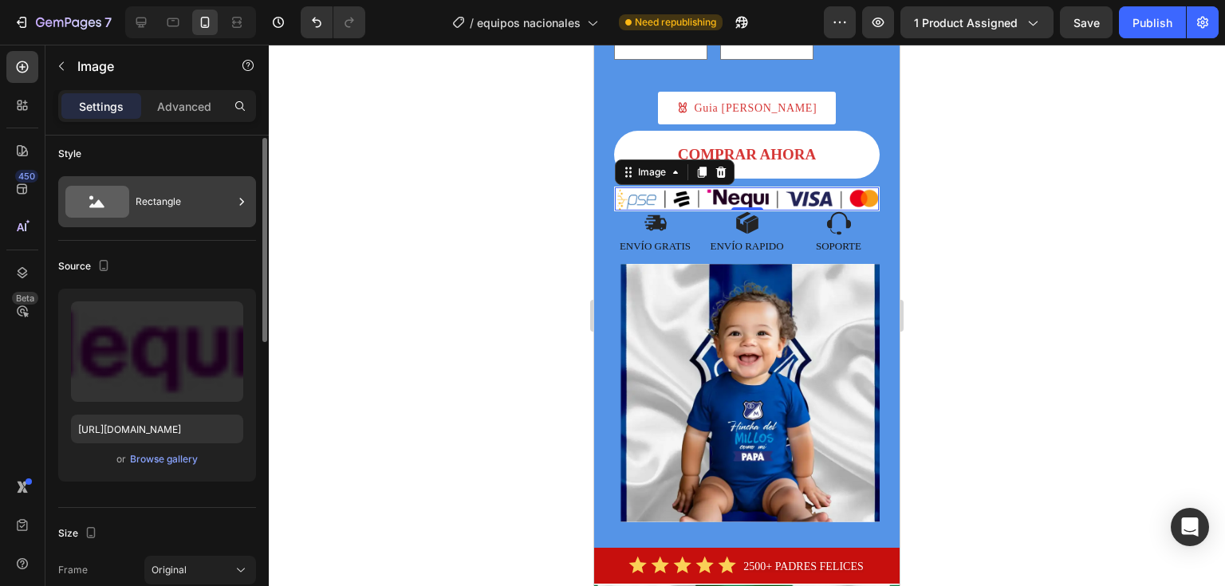
click at [89, 208] on icon at bounding box center [97, 202] width 64 height 32
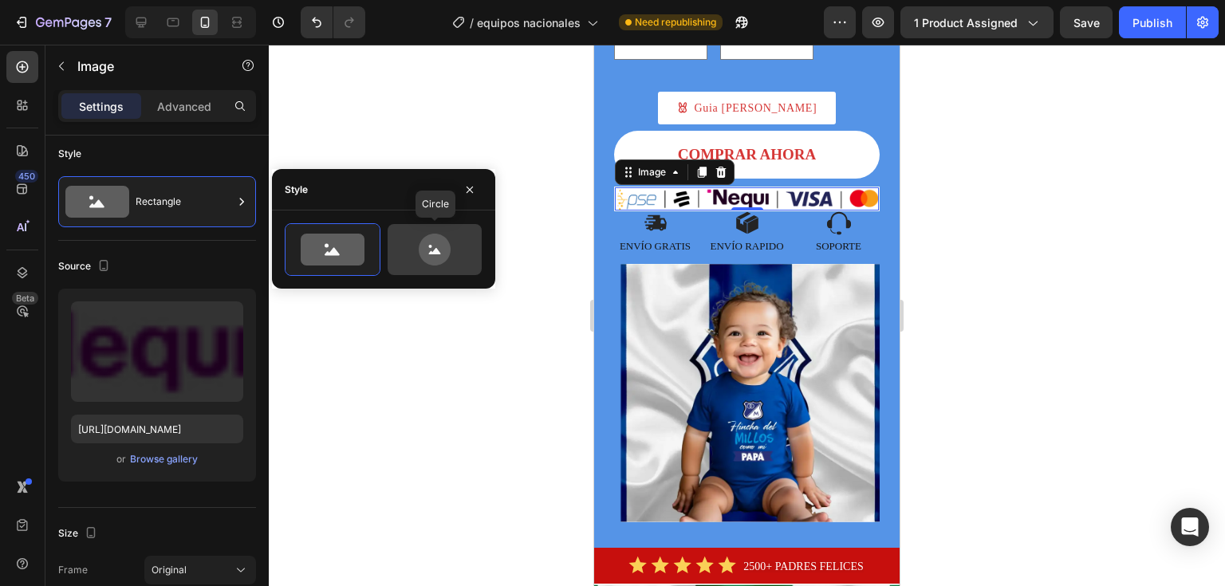
click at [440, 258] on icon at bounding box center [435, 250] width 32 height 32
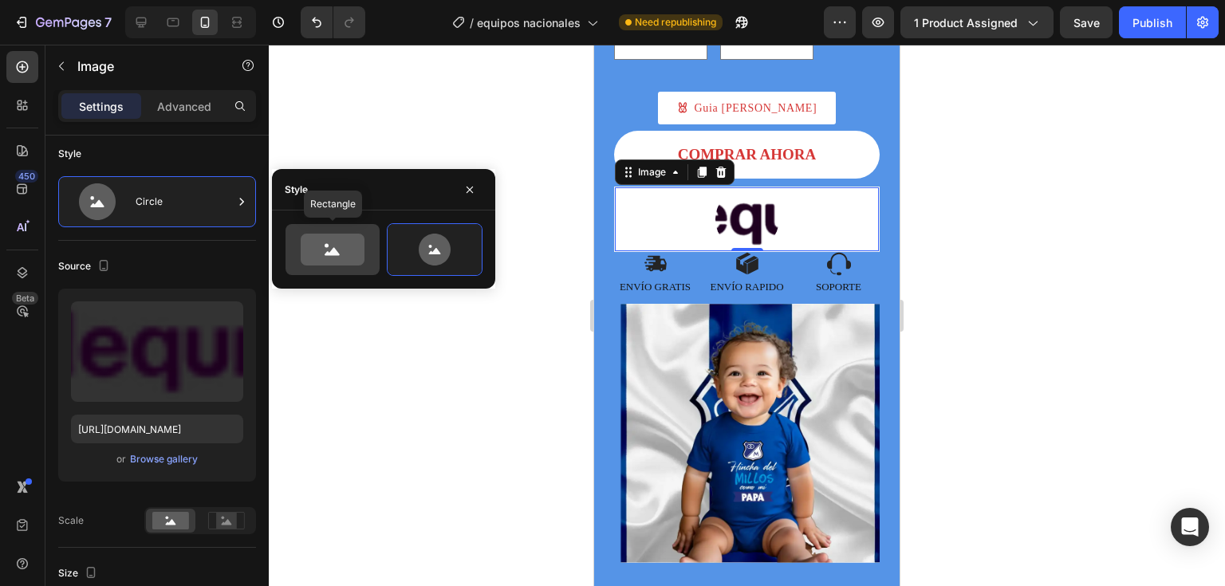
click at [341, 258] on icon at bounding box center [333, 250] width 64 height 32
type input "100"
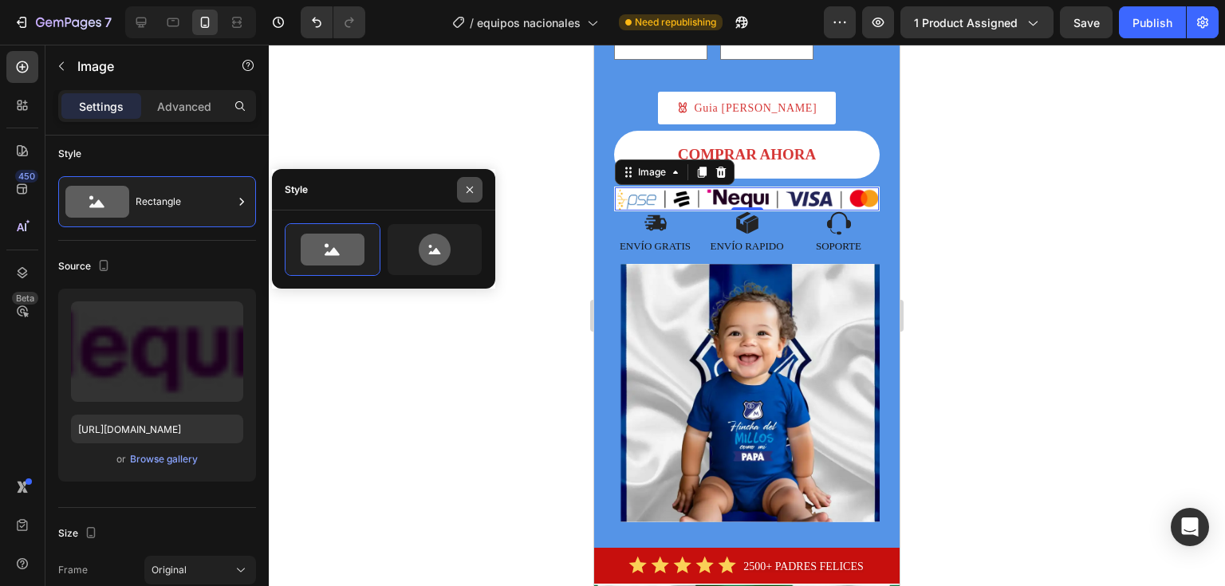
click at [468, 197] on button "button" at bounding box center [470, 190] width 26 height 26
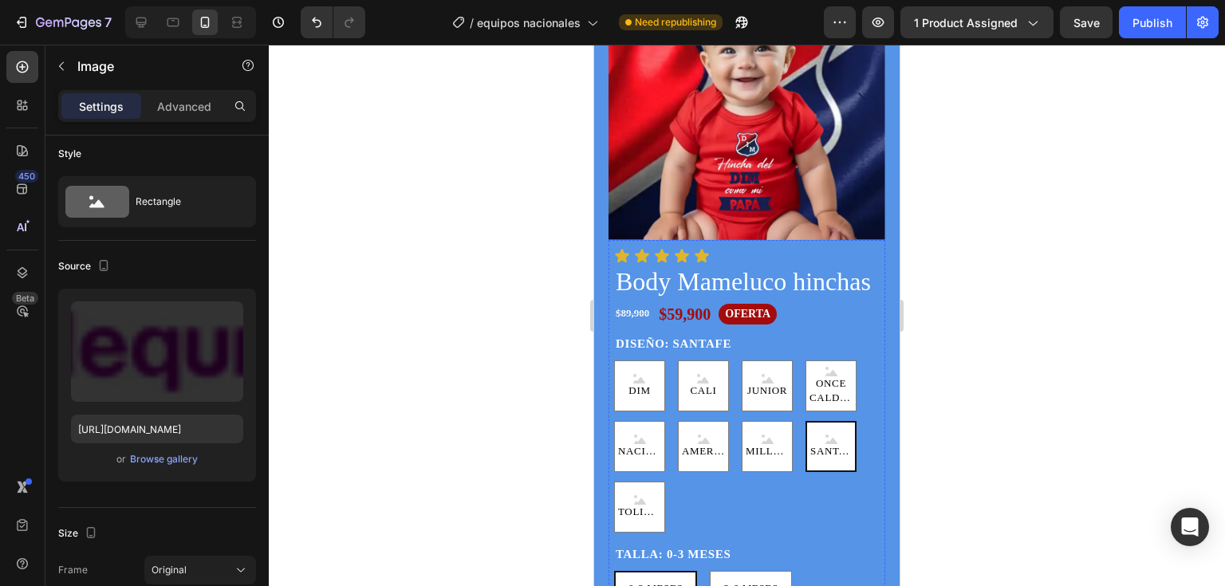
scroll to position [0, 0]
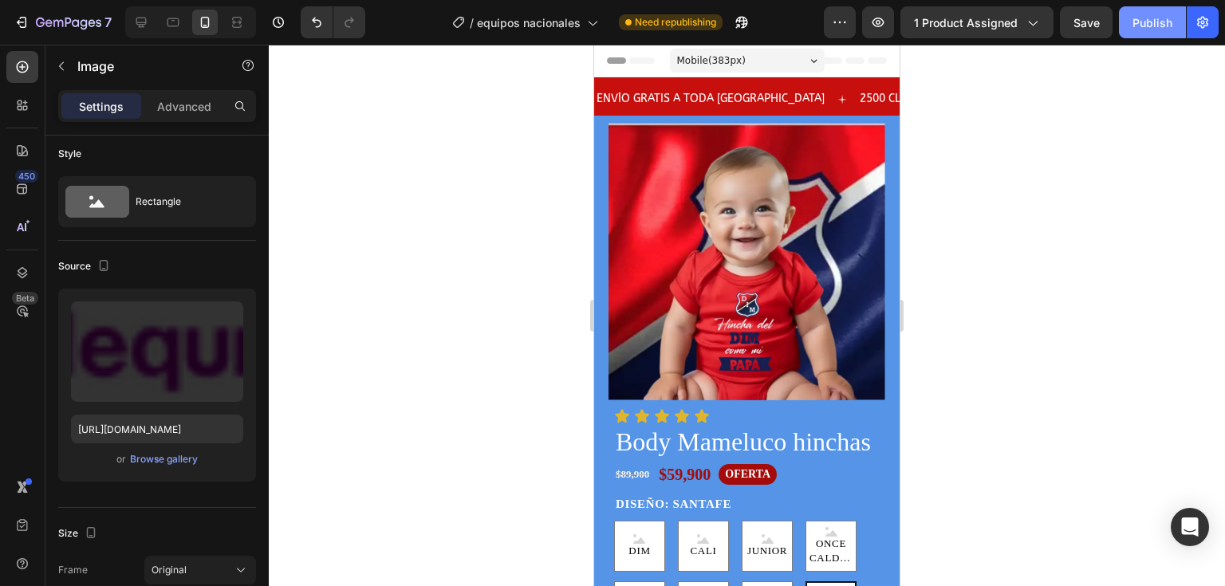
click at [1136, 22] on div "Publish" at bounding box center [1153, 22] width 40 height 17
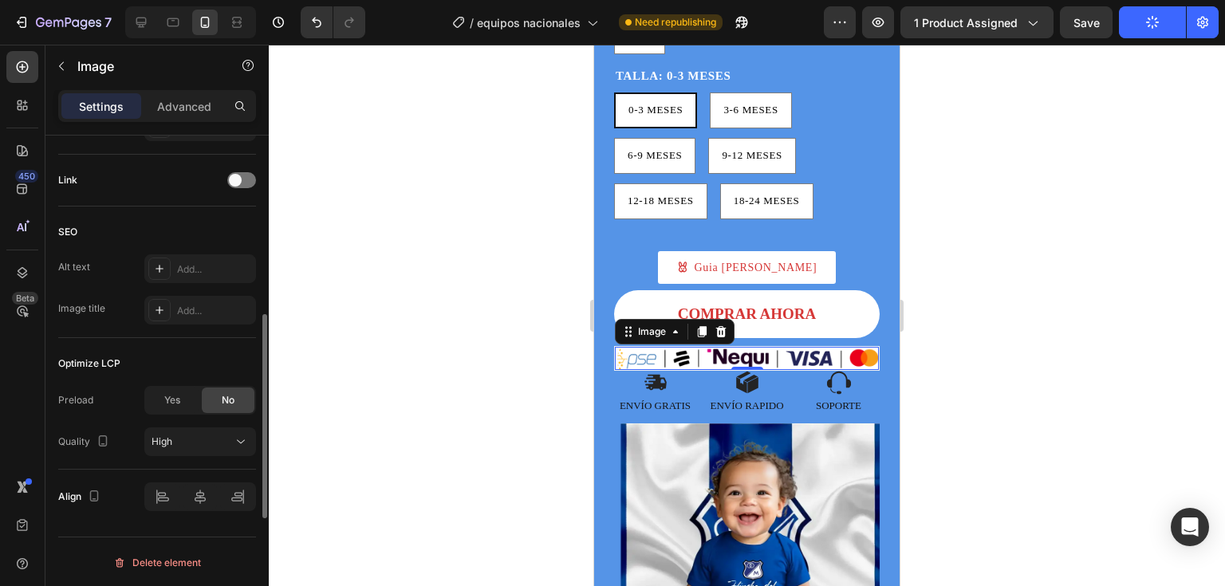
scroll to position [467, 0]
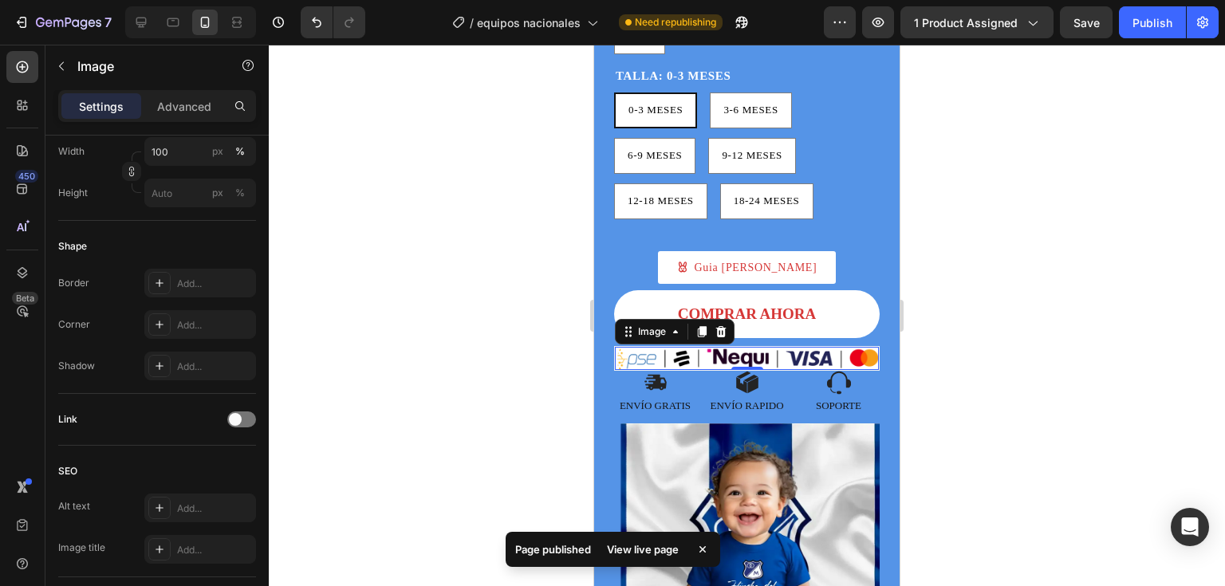
click at [995, 293] on div at bounding box center [747, 316] width 956 height 542
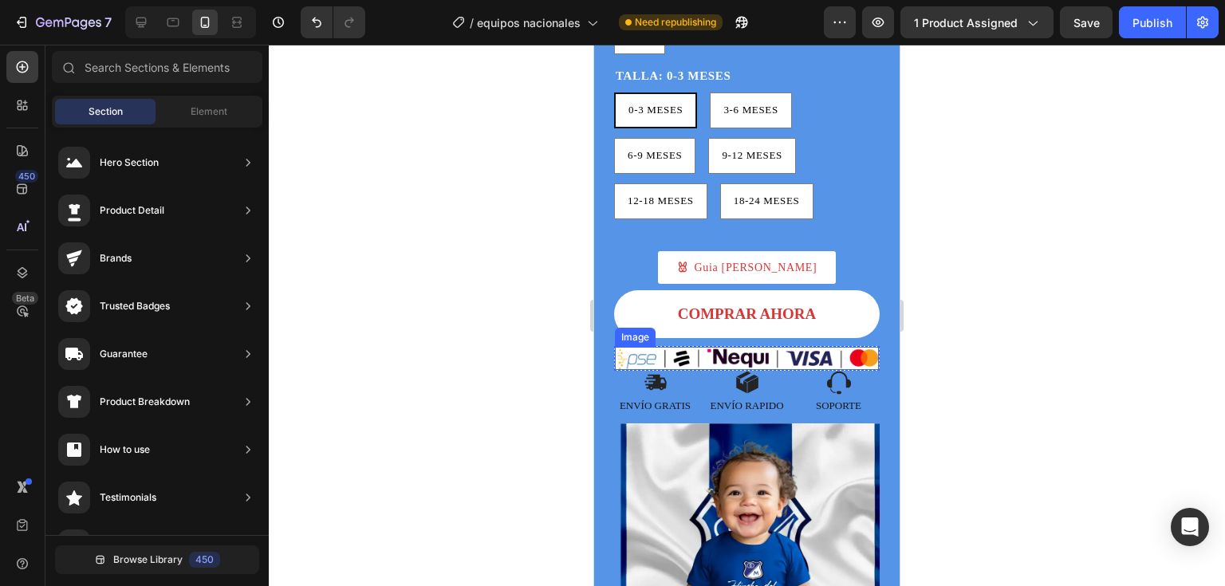
click at [680, 370] on img at bounding box center [747, 358] width 264 height 23
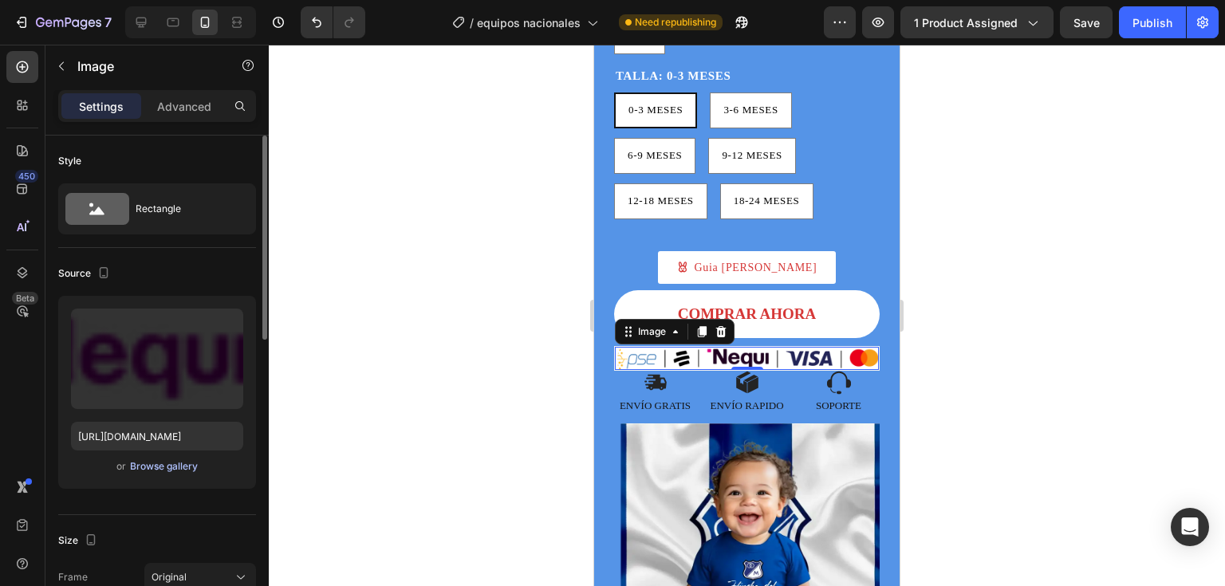
click at [169, 468] on div "Browse gallery" at bounding box center [164, 466] width 68 height 14
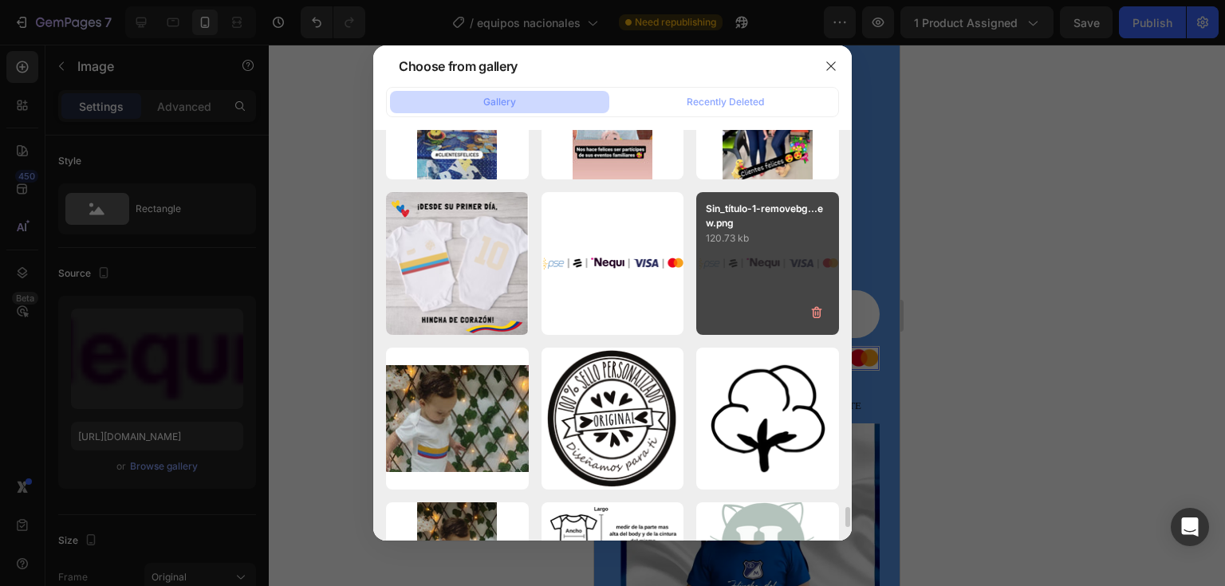
scroll to position [7794, 0]
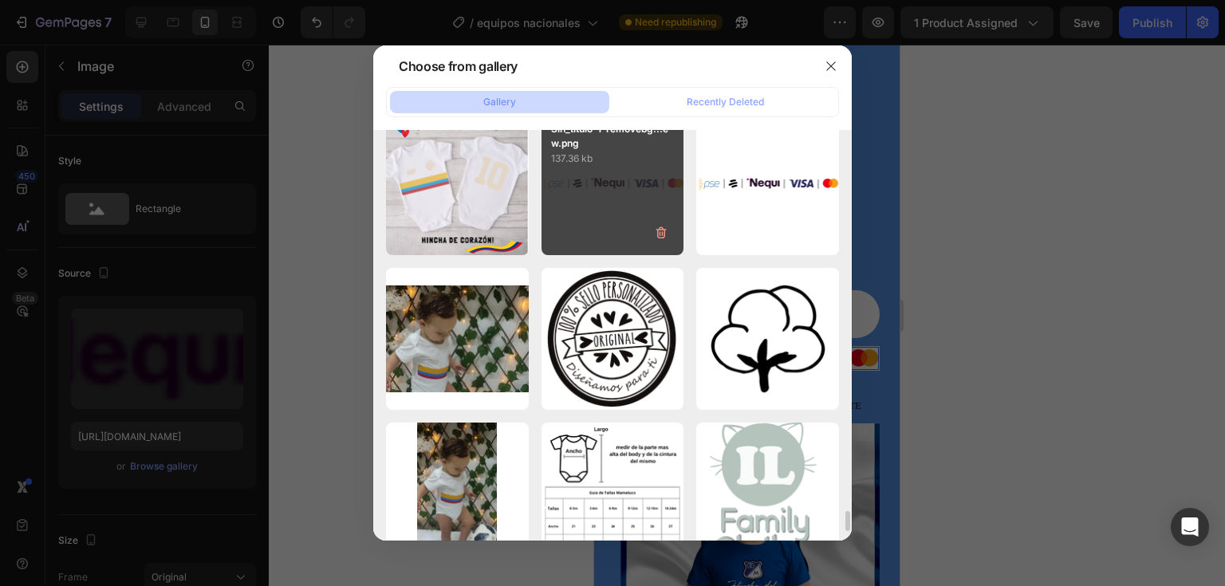
click at [605, 206] on div "Sin_título-1-removebg...ew.png 137.36 kb" at bounding box center [613, 183] width 143 height 143
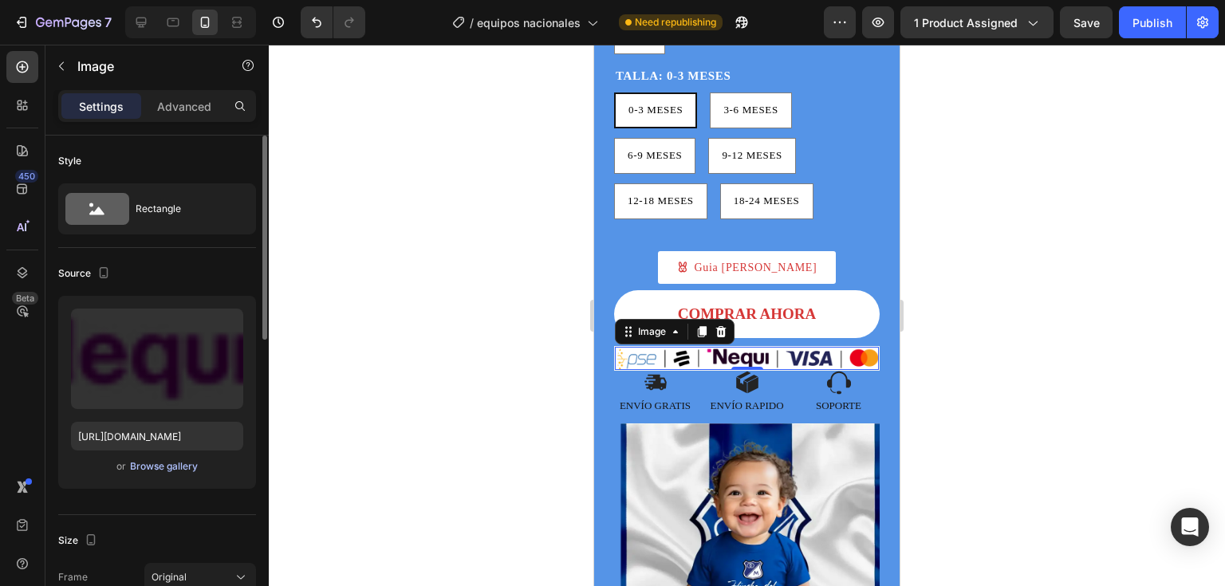
click at [140, 460] on div "Browse gallery" at bounding box center [164, 466] width 68 height 14
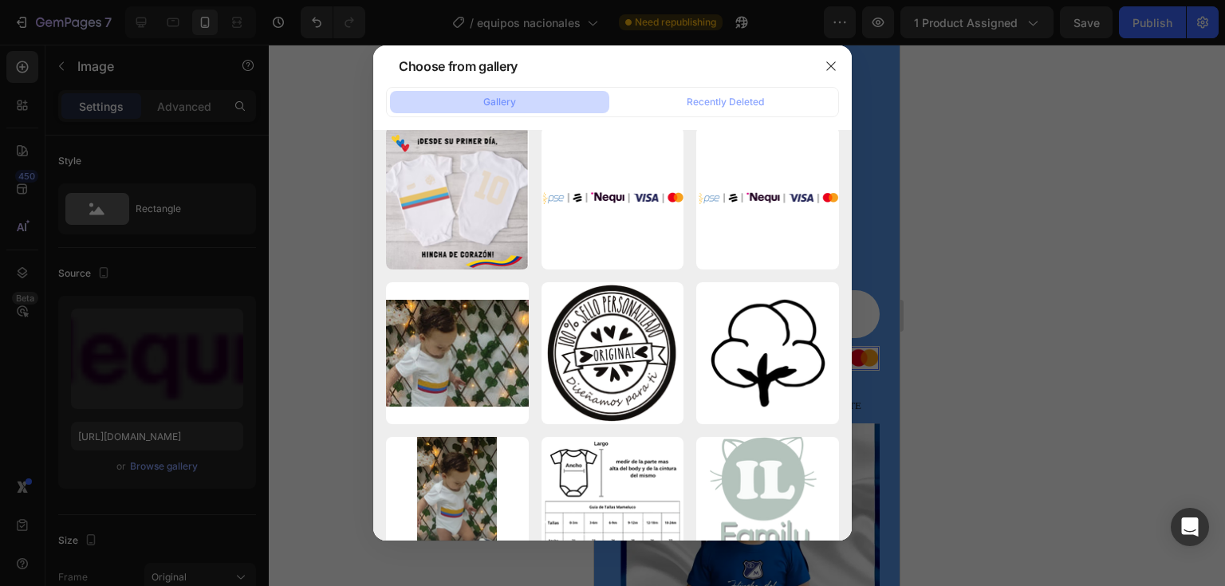
scroll to position [7700, 0]
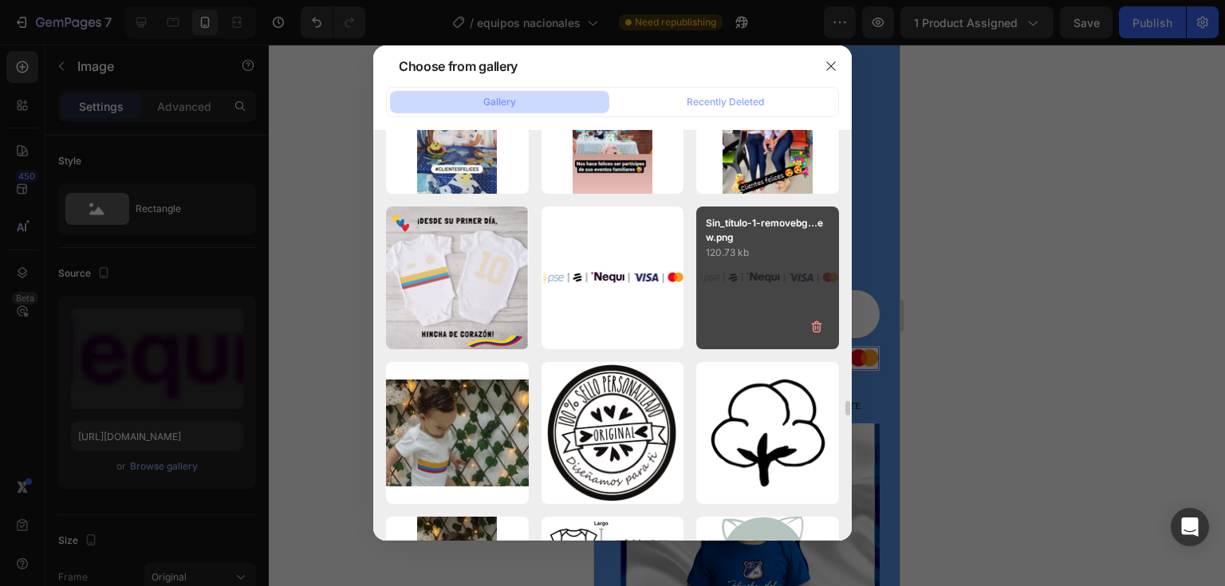
click at [758, 313] on div "Sin_título-1-removebg...ew.png 120.73 kb" at bounding box center [767, 278] width 143 height 143
type input "https://cdn.shopify.com/s/files/1/0706/6084/9965/files/gempages_472078546546721…"
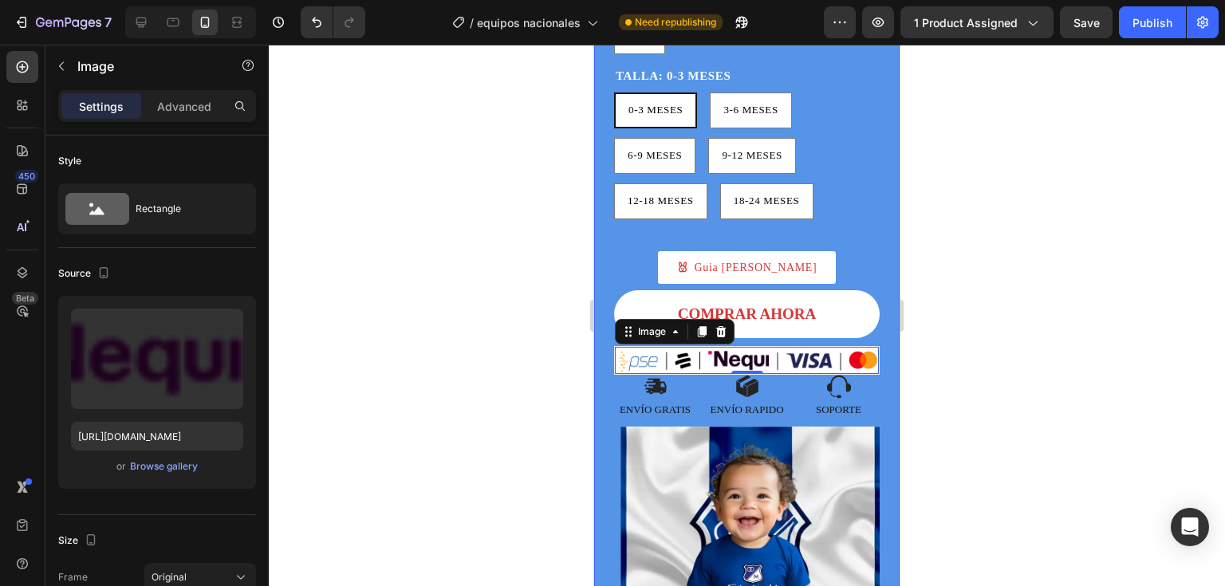
click at [884, 411] on div "Product Images Icon Icon Icon Icon Icon Icon List Body Mameluco hinchas Product…" at bounding box center [746, 94] width 305 height 1235
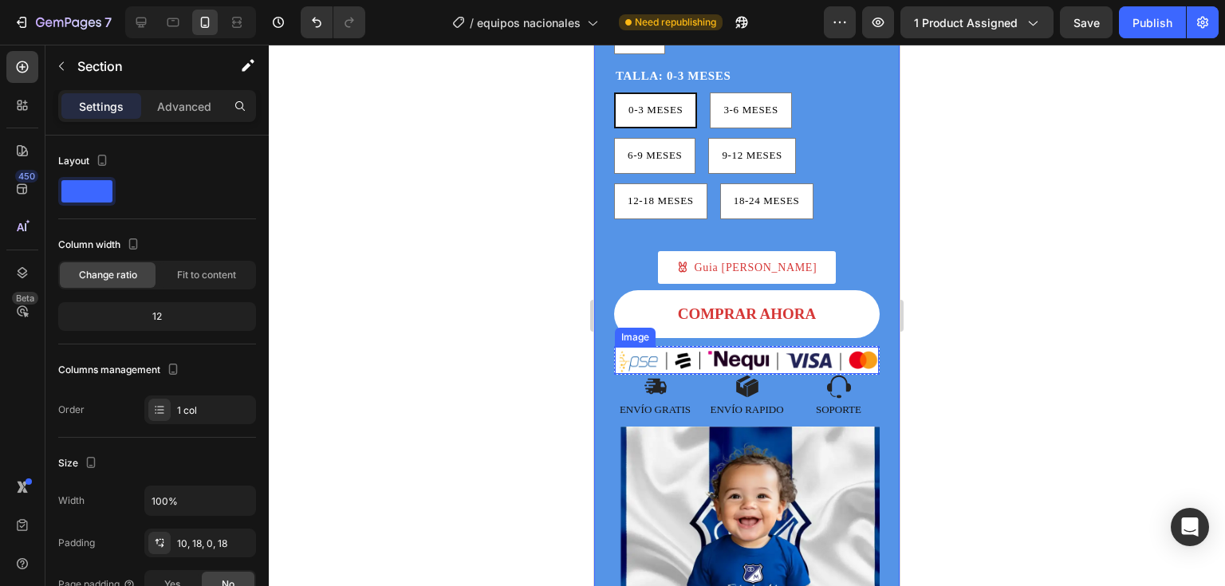
click at [865, 374] on img at bounding box center [747, 360] width 264 height 27
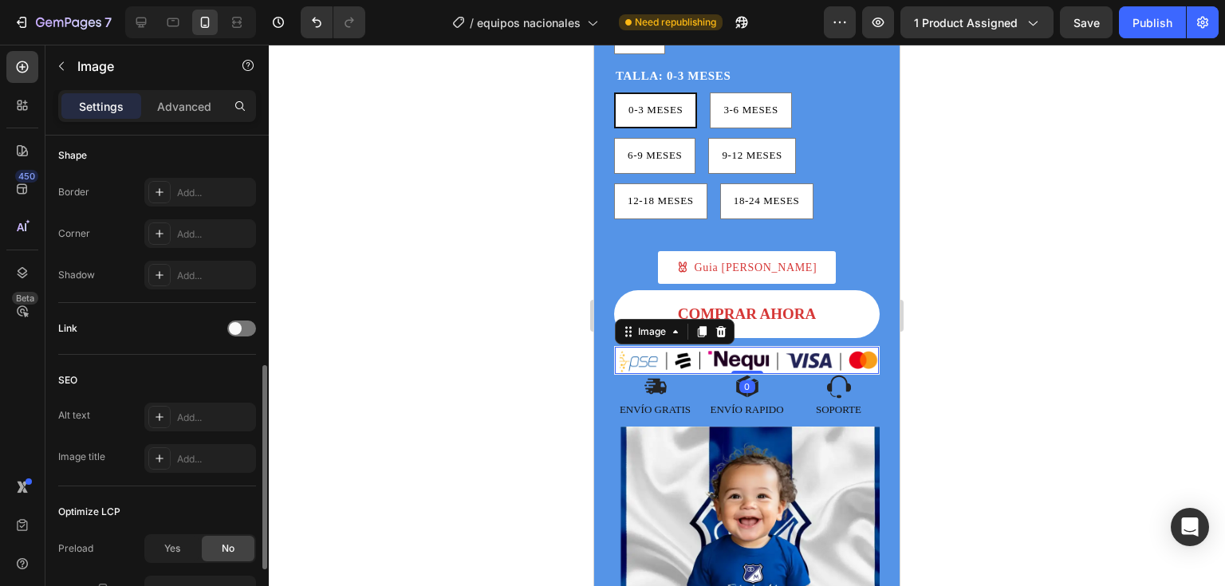
scroll to position [707, 0]
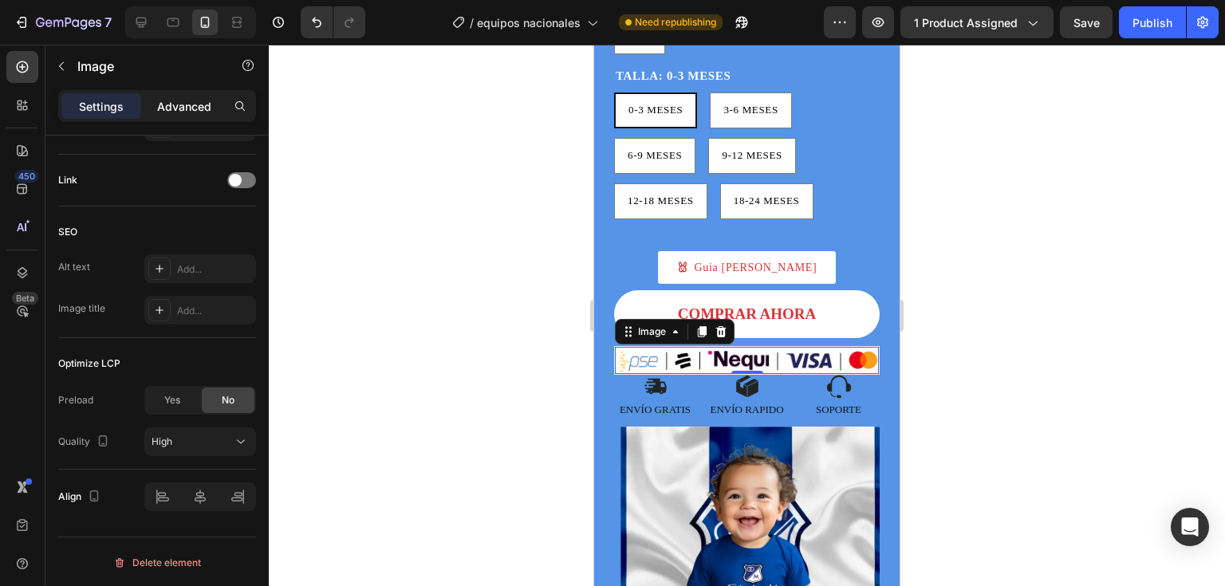
click at [191, 105] on p "Advanced" at bounding box center [184, 106] width 54 height 17
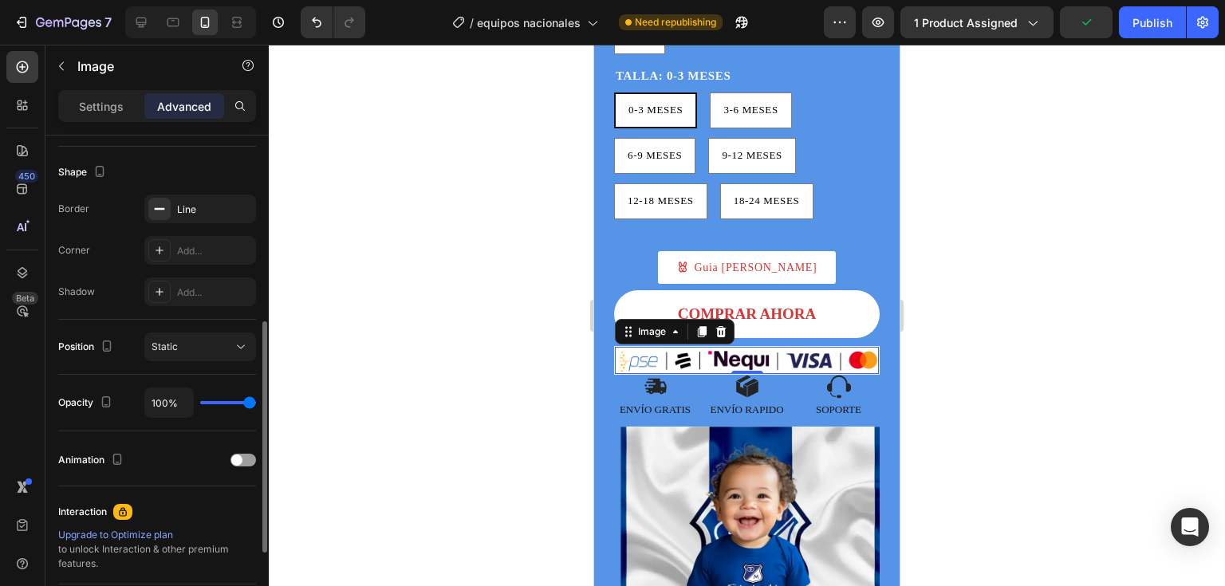
scroll to position [566, 0]
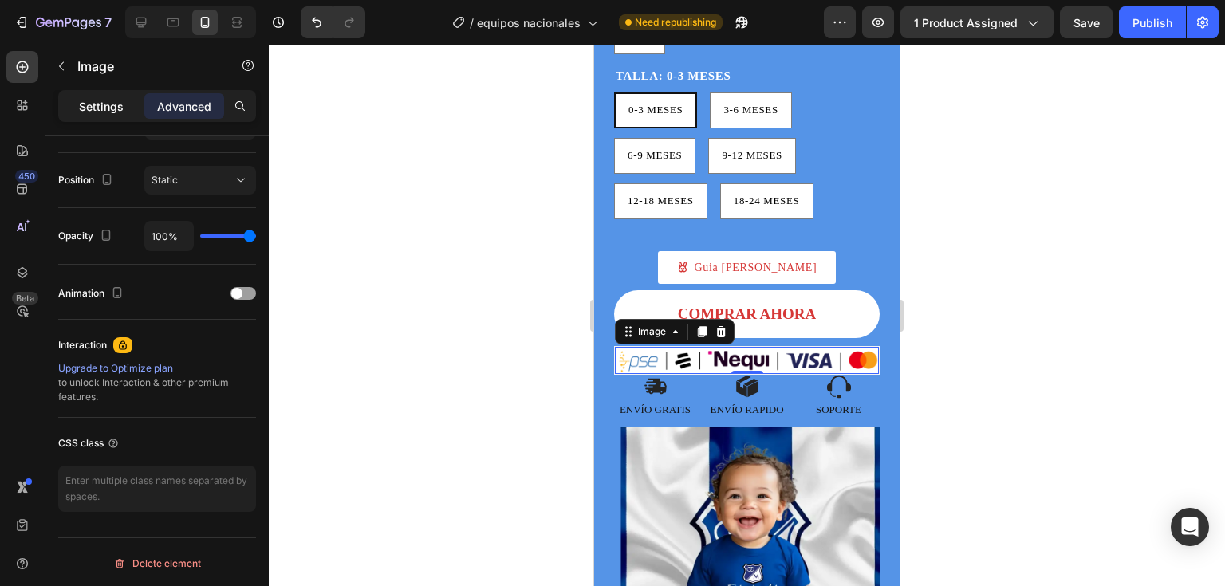
click at [93, 98] on p "Settings" at bounding box center [101, 106] width 45 height 17
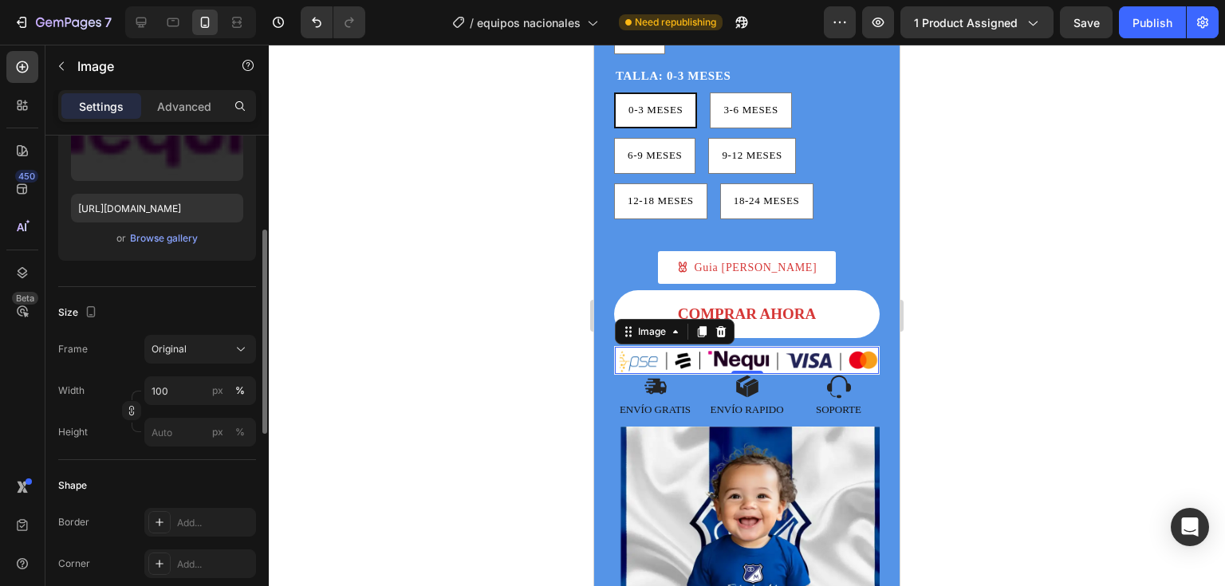
scroll to position [69, 0]
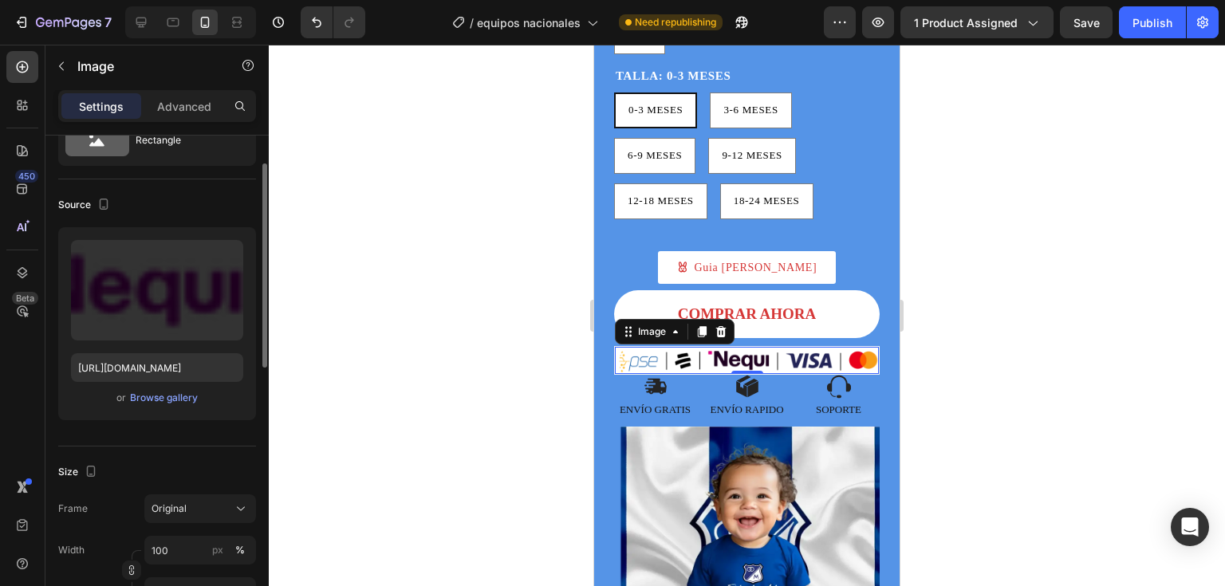
click at [166, 198] on div "Source" at bounding box center [157, 205] width 198 height 26
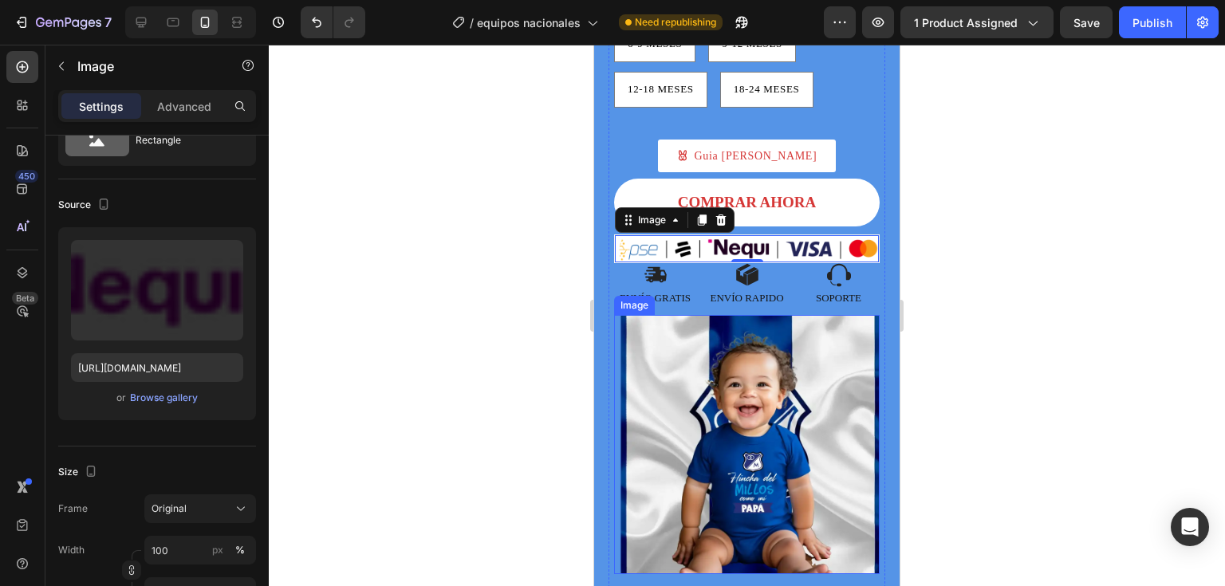
scroll to position [638, 0]
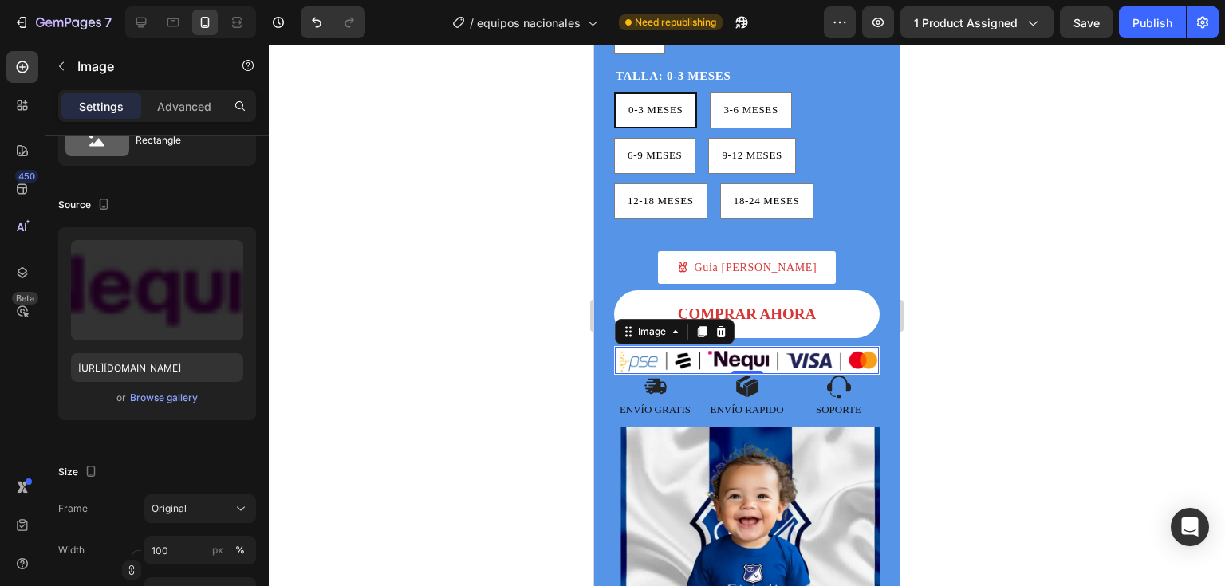
click at [995, 443] on div at bounding box center [747, 316] width 956 height 542
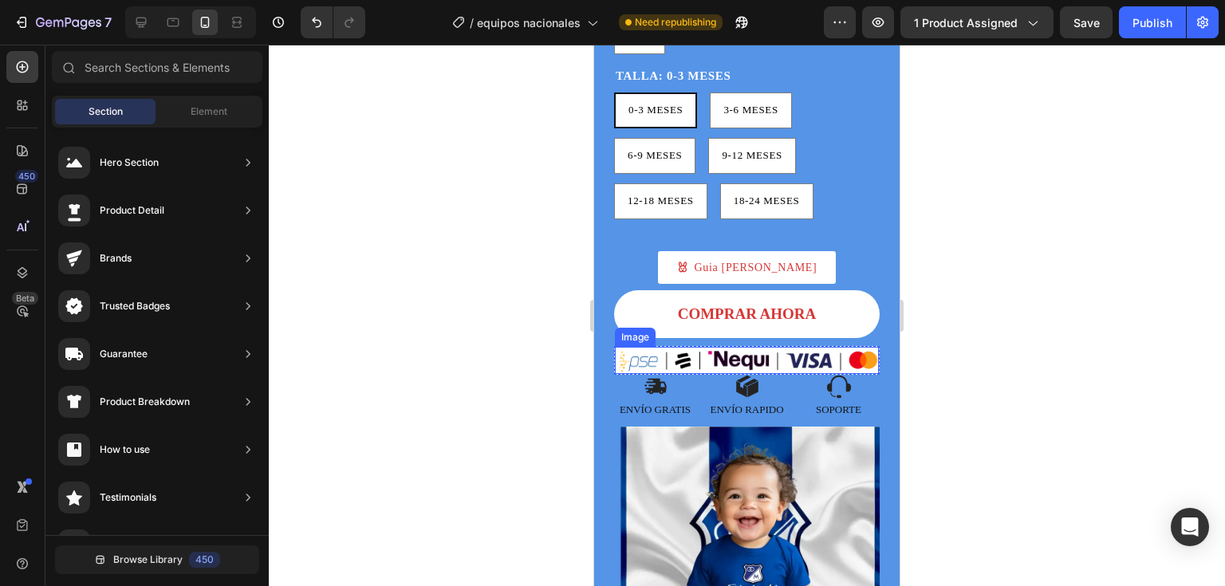
click at [841, 374] on img at bounding box center [747, 360] width 264 height 27
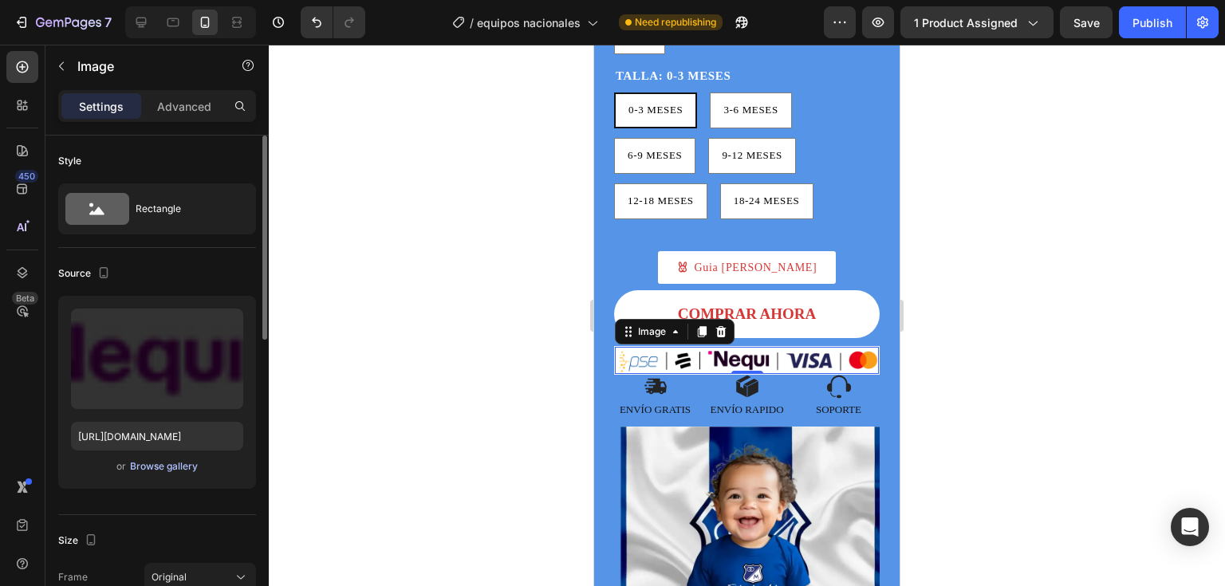
click at [147, 470] on div "Browse gallery" at bounding box center [164, 466] width 68 height 14
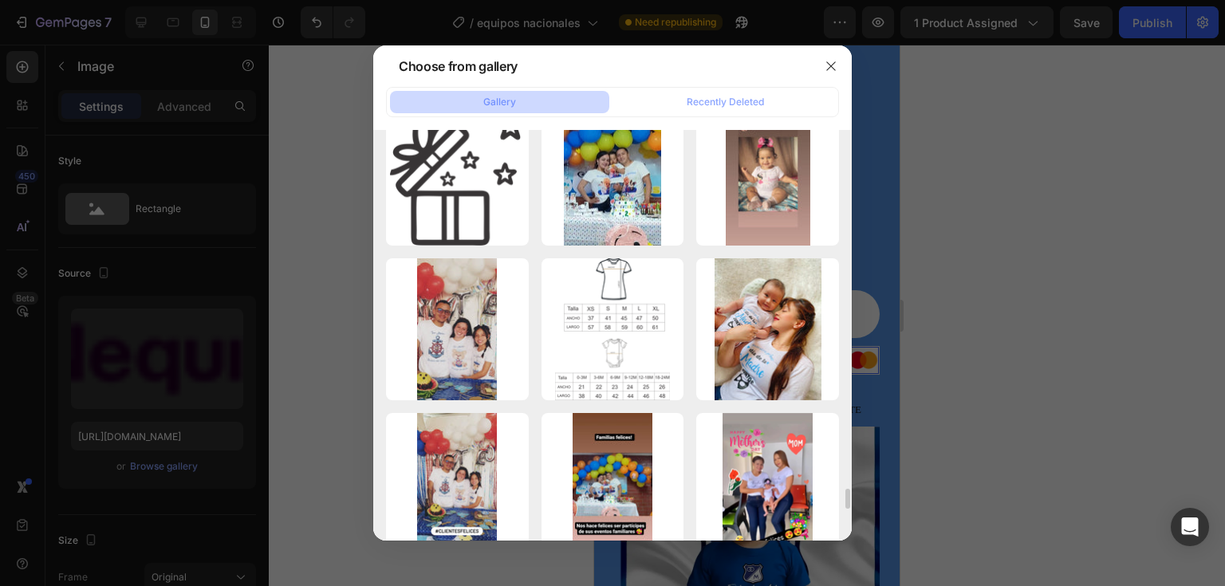
scroll to position [7657, 0]
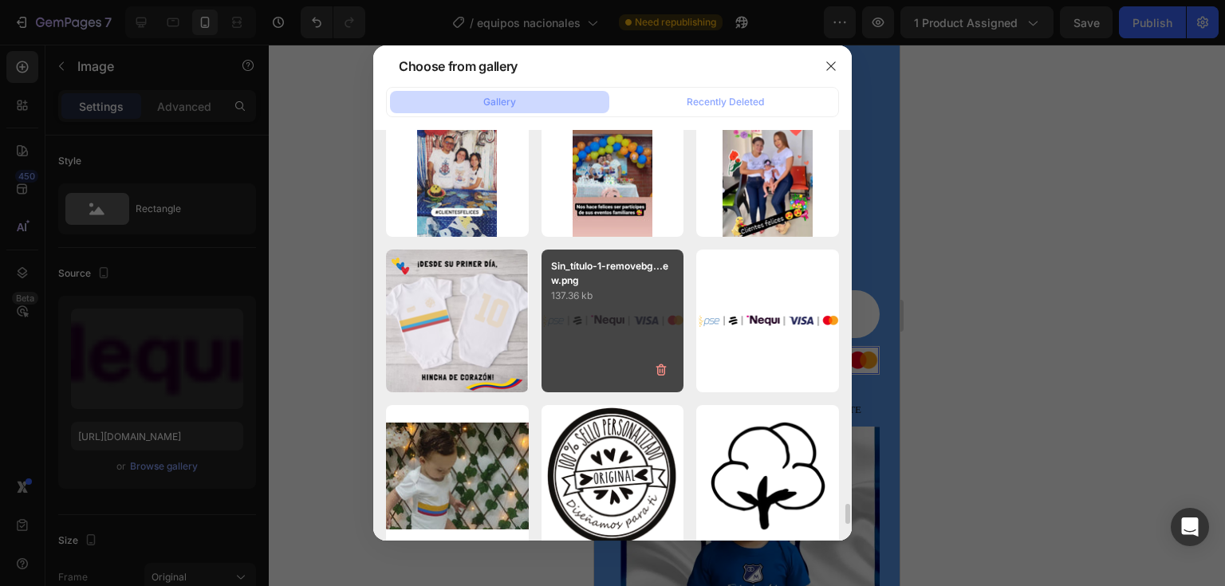
click at [617, 341] on div "Sin_título-1-removebg...ew.png 137.36 kb" at bounding box center [613, 321] width 143 height 143
type input "https://cdn.shopify.com/s/files/1/0706/6084/9965/files/gempages_472078546546721…"
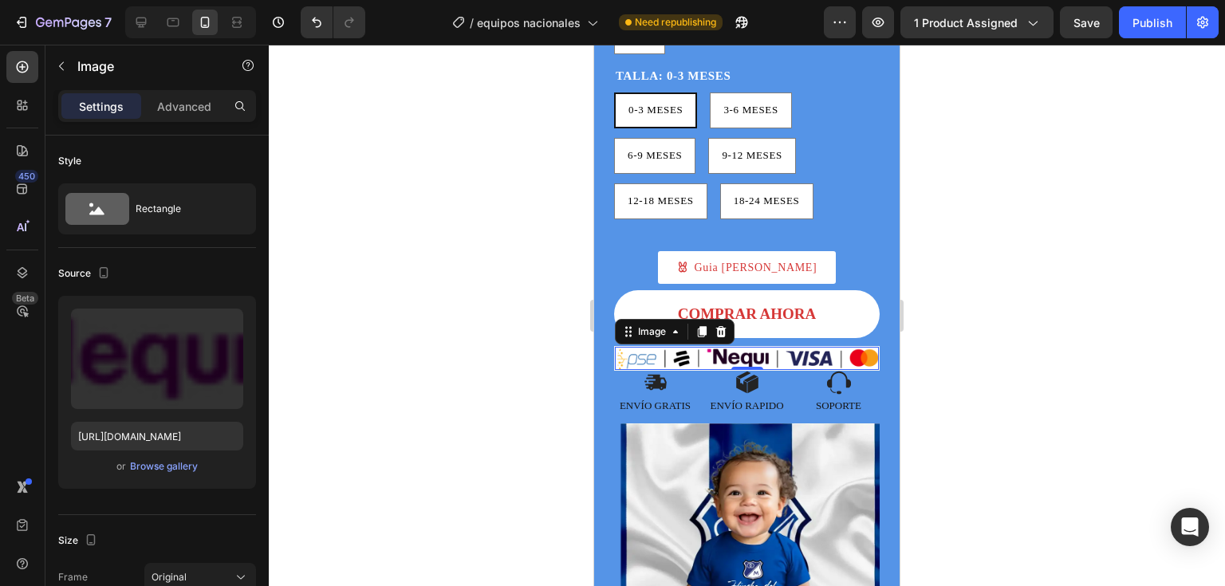
click at [961, 329] on div at bounding box center [747, 316] width 956 height 542
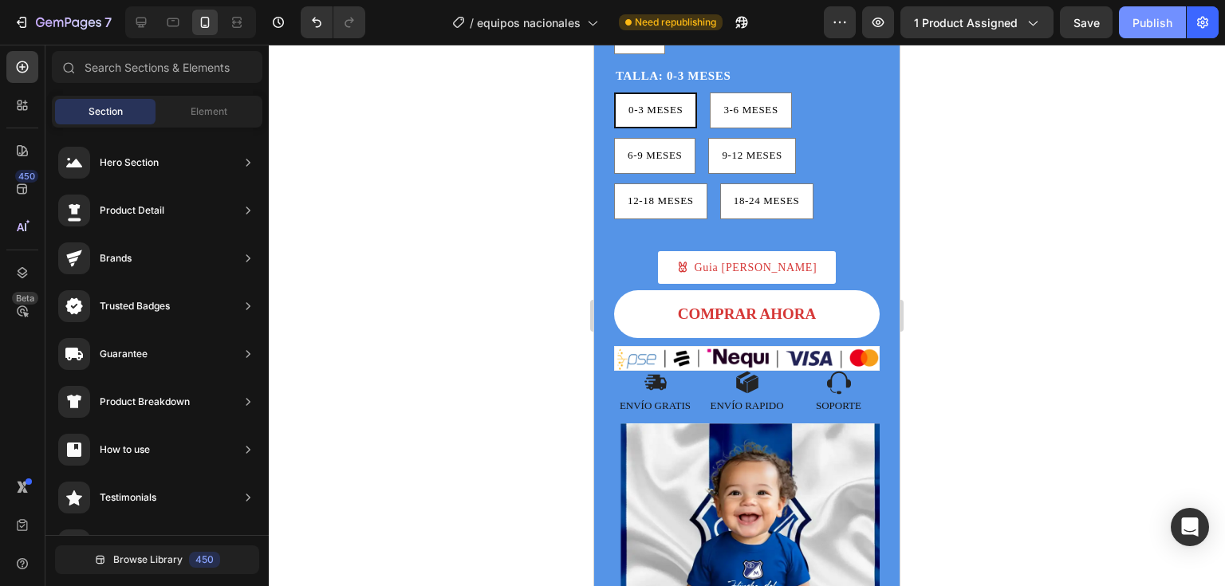
click at [1157, 28] on div "Publish" at bounding box center [1153, 22] width 40 height 17
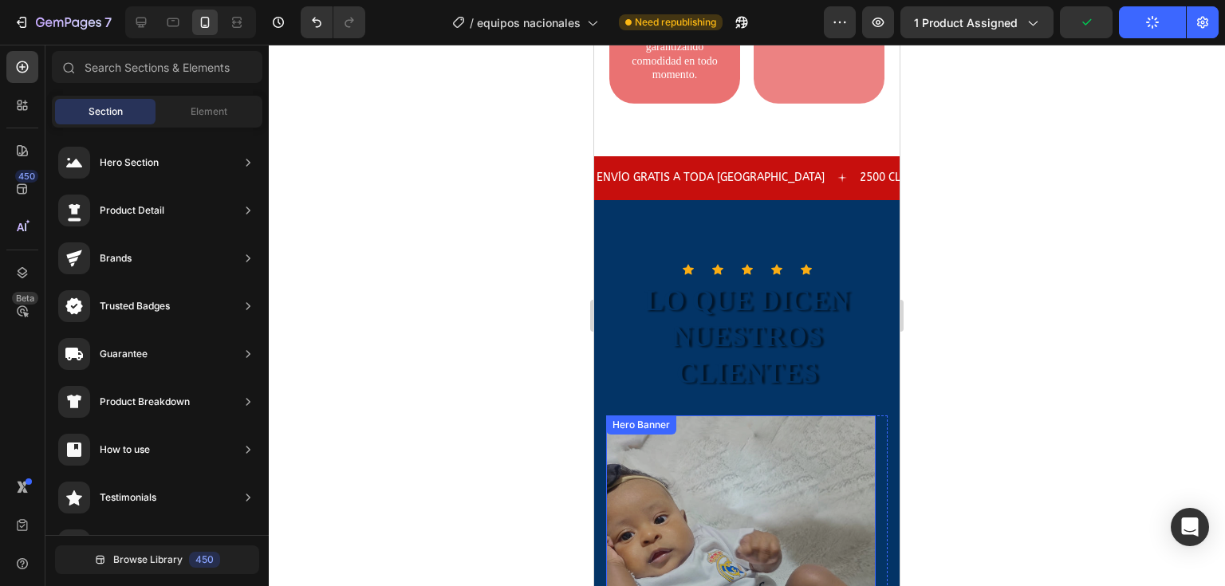
scroll to position [1914, 0]
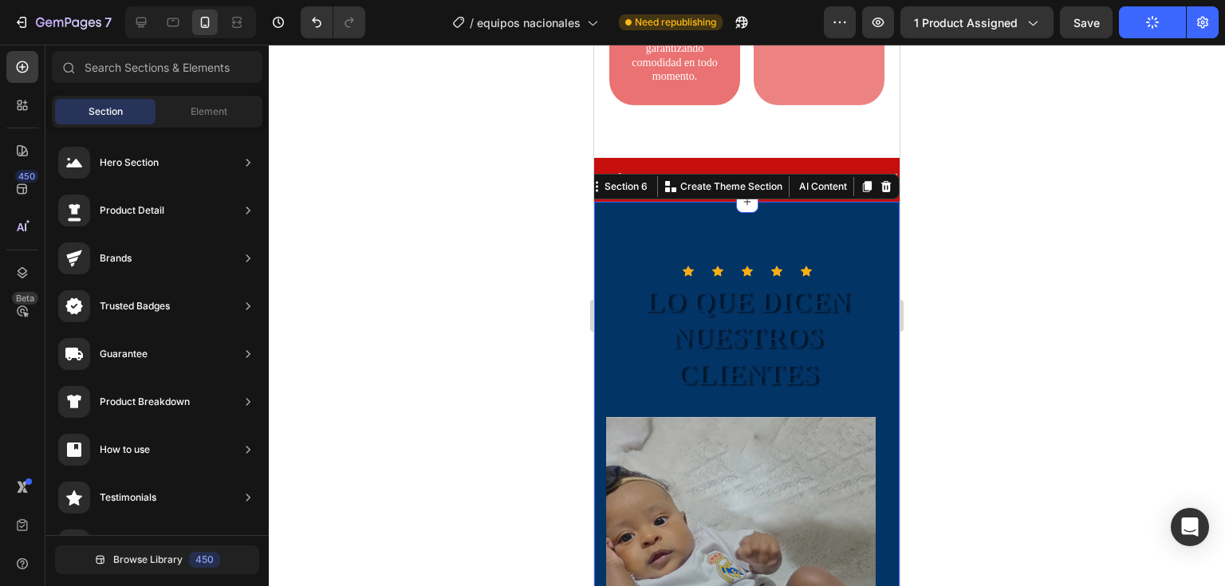
click at [877, 259] on div "Icon Icon Icon Icon Icon Icon List LO QUE DICEN NUESTROS CLIENTES Heading Icon …" at bounding box center [746, 520] width 305 height 637
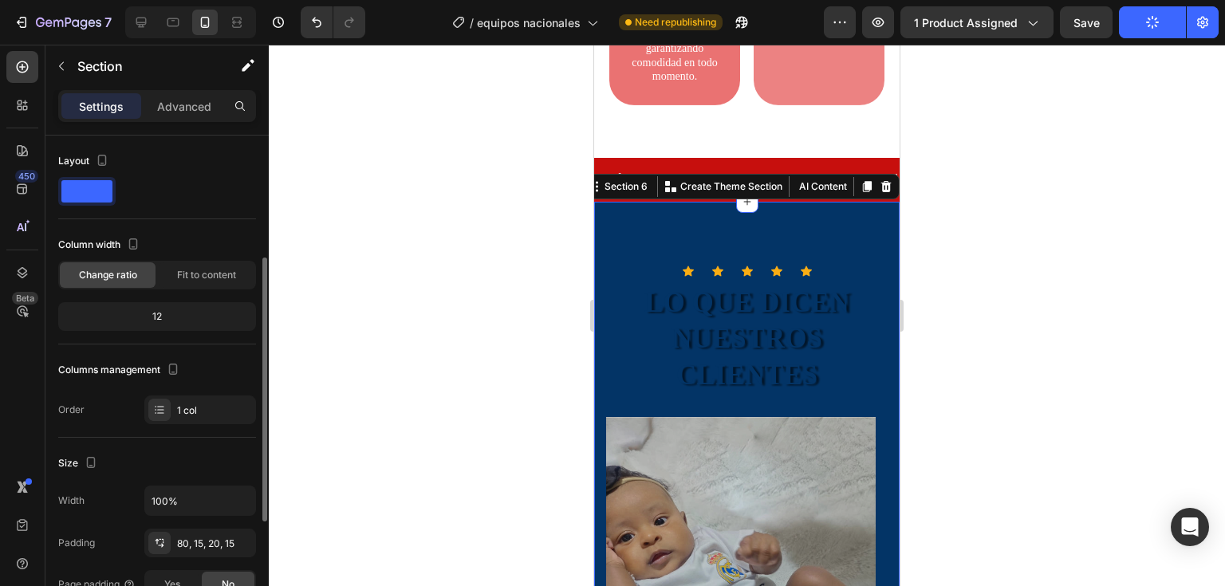
scroll to position [319, 0]
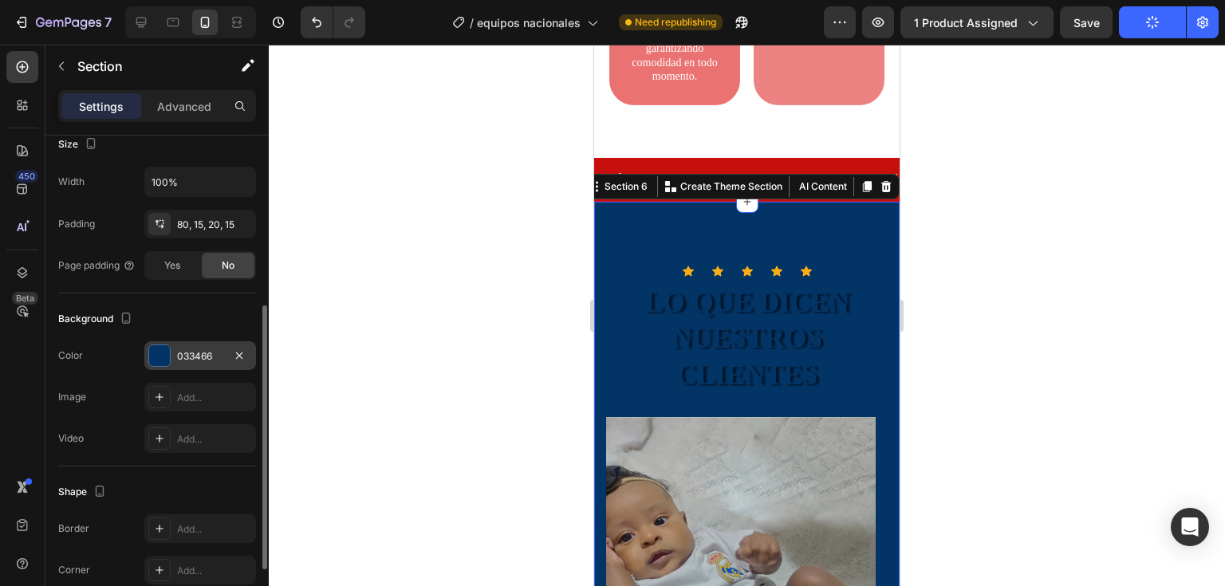
click at [164, 354] on div at bounding box center [159, 355] width 21 height 21
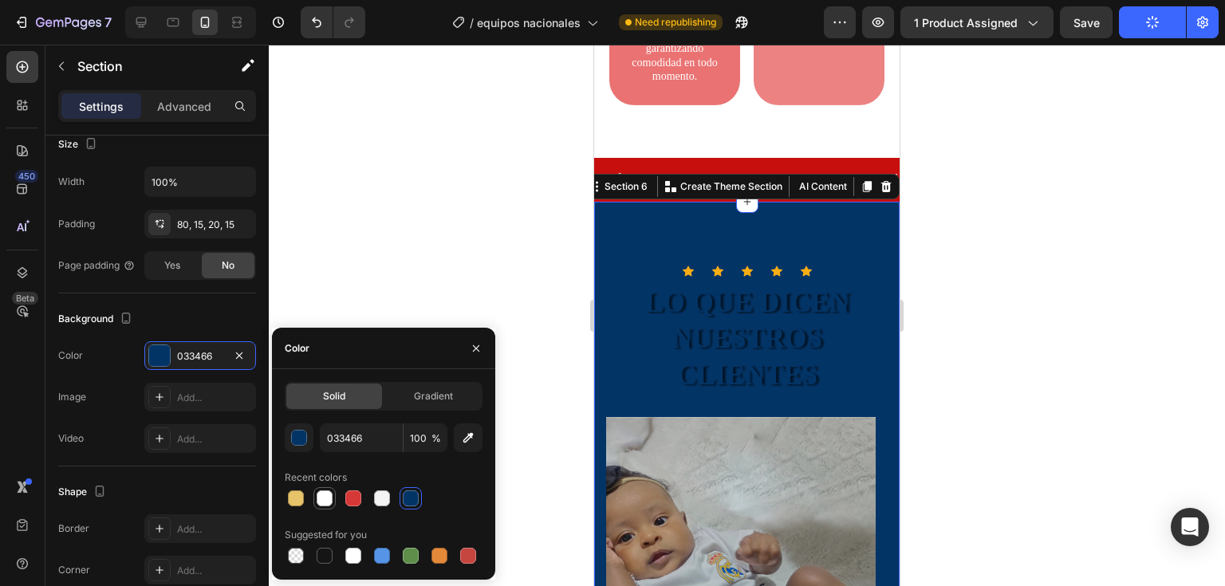
click at [320, 506] on div at bounding box center [324, 498] width 19 height 19
type input "FFFFFF"
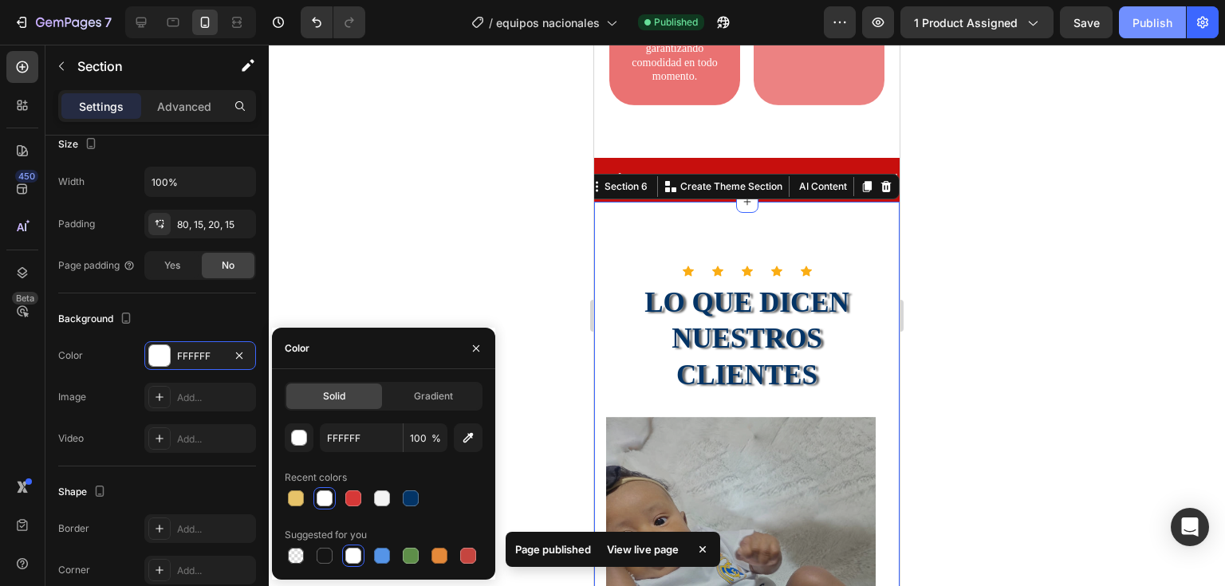
click at [1133, 28] on button "Publish" at bounding box center [1152, 22] width 67 height 32
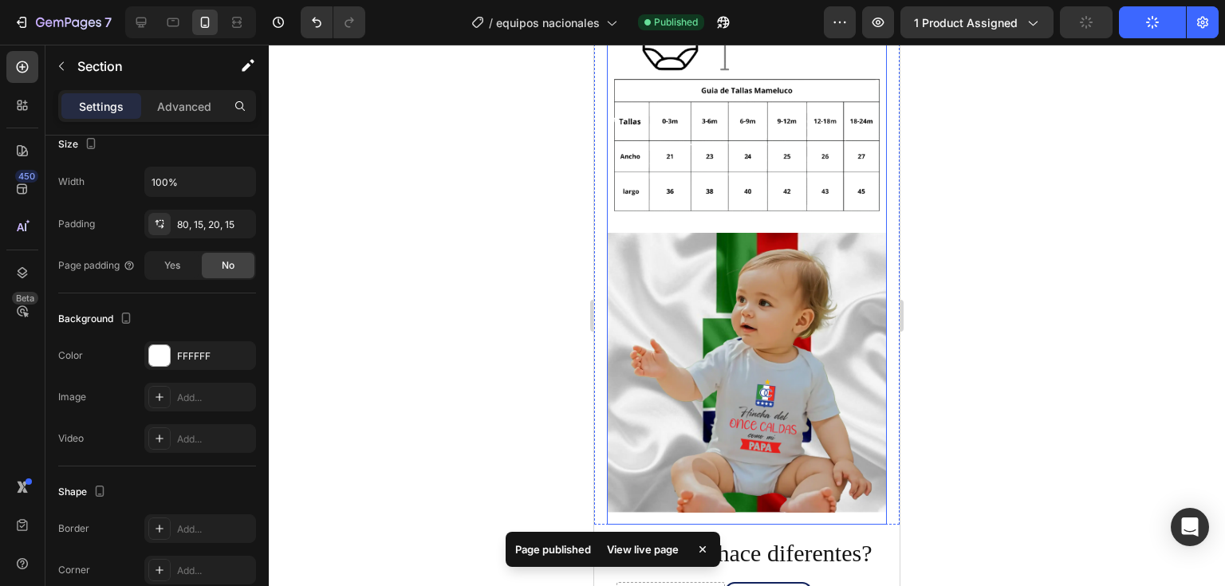
scroll to position [3111, 0]
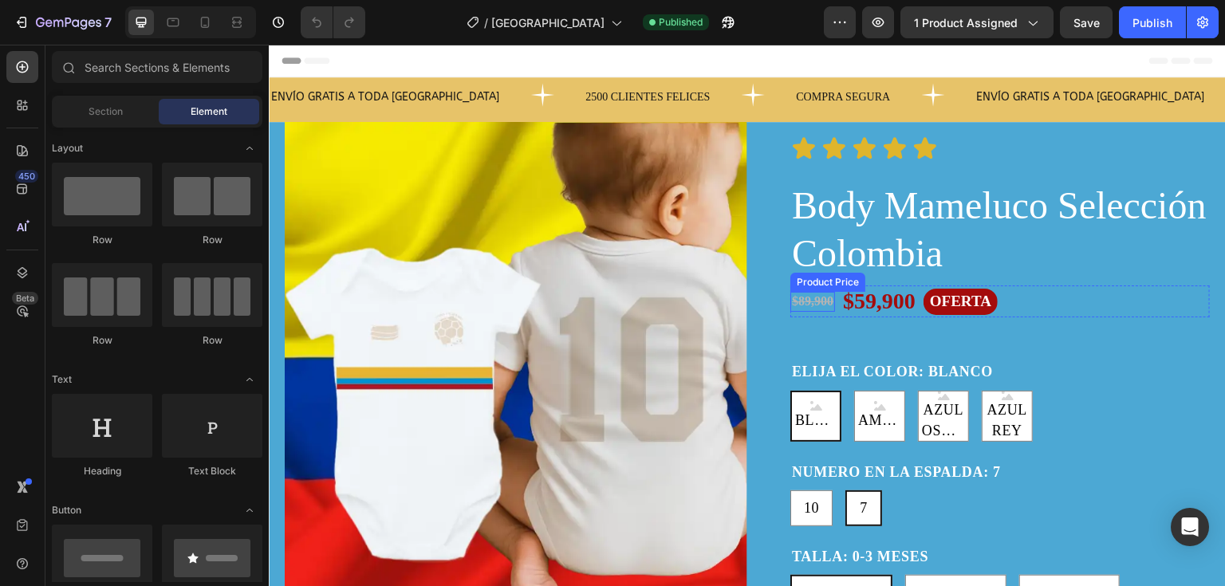
click at [804, 298] on div "$89,900" at bounding box center [812, 302] width 45 height 20
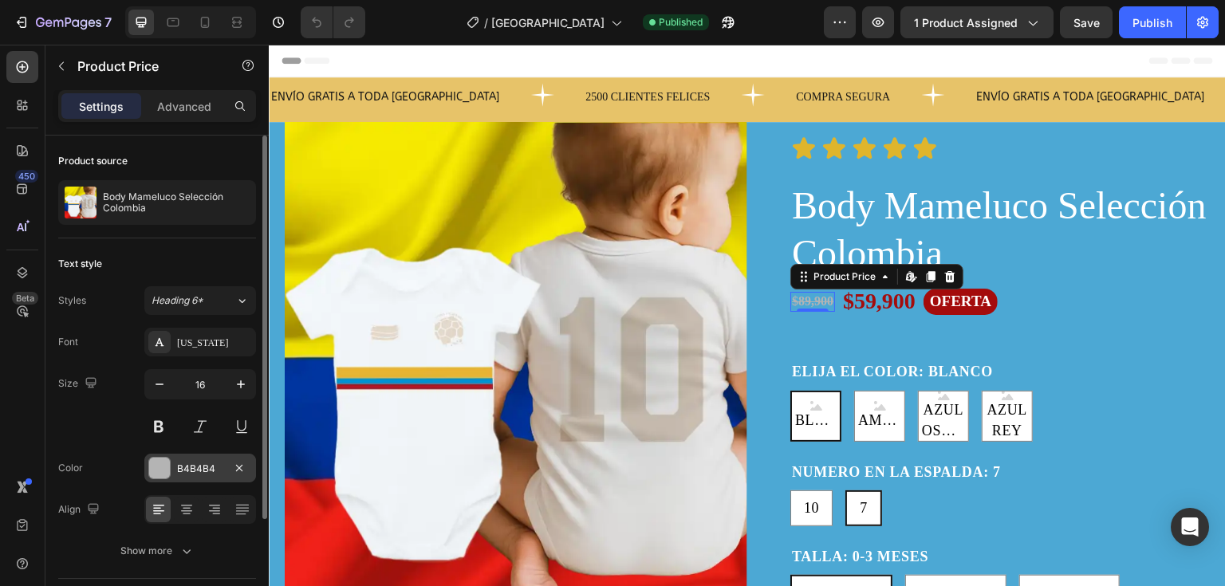
click at [165, 466] on div at bounding box center [159, 468] width 21 height 21
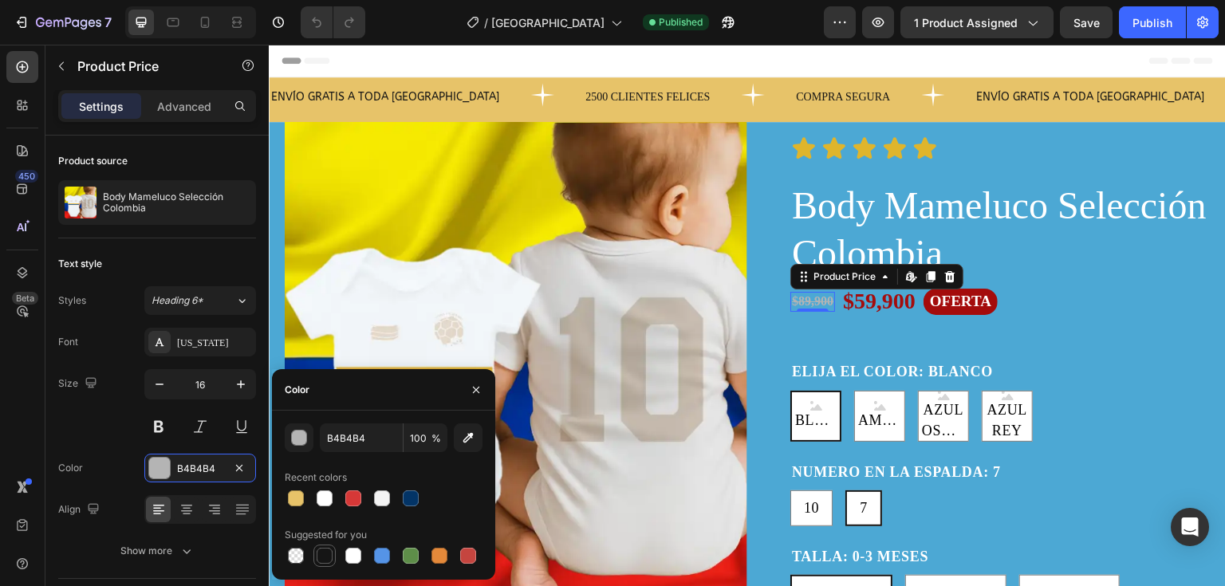
click at [332, 556] on div at bounding box center [325, 556] width 16 height 16
type input "151515"
click at [841, 345] on div "Product Variants & Swatches" at bounding box center [863, 351] width 138 height 14
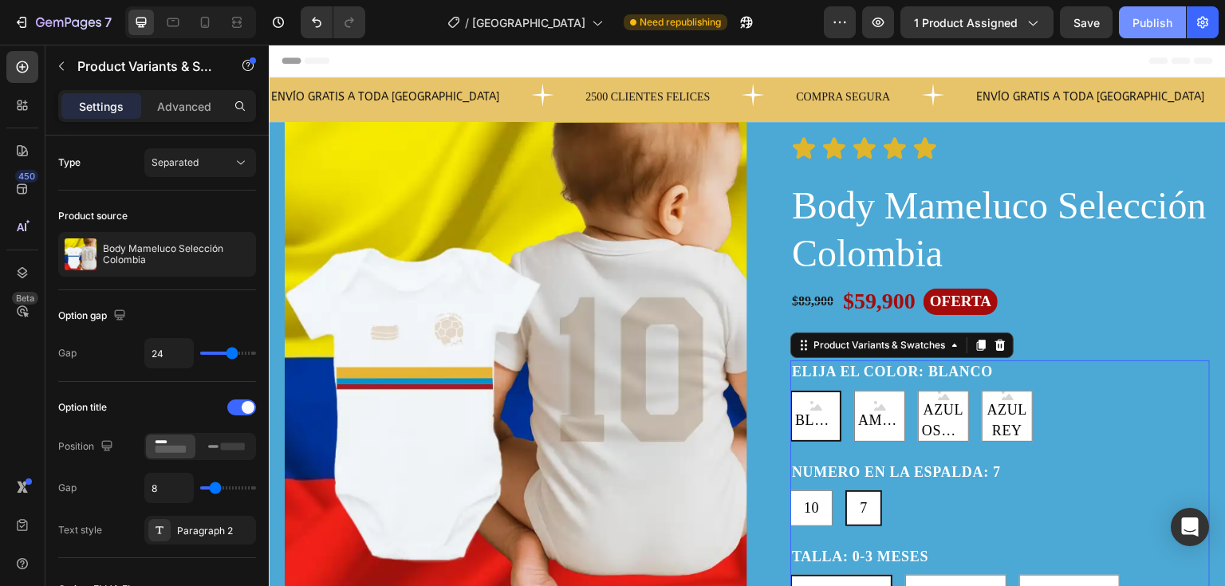
click at [1145, 31] on button "Publish" at bounding box center [1152, 22] width 67 height 32
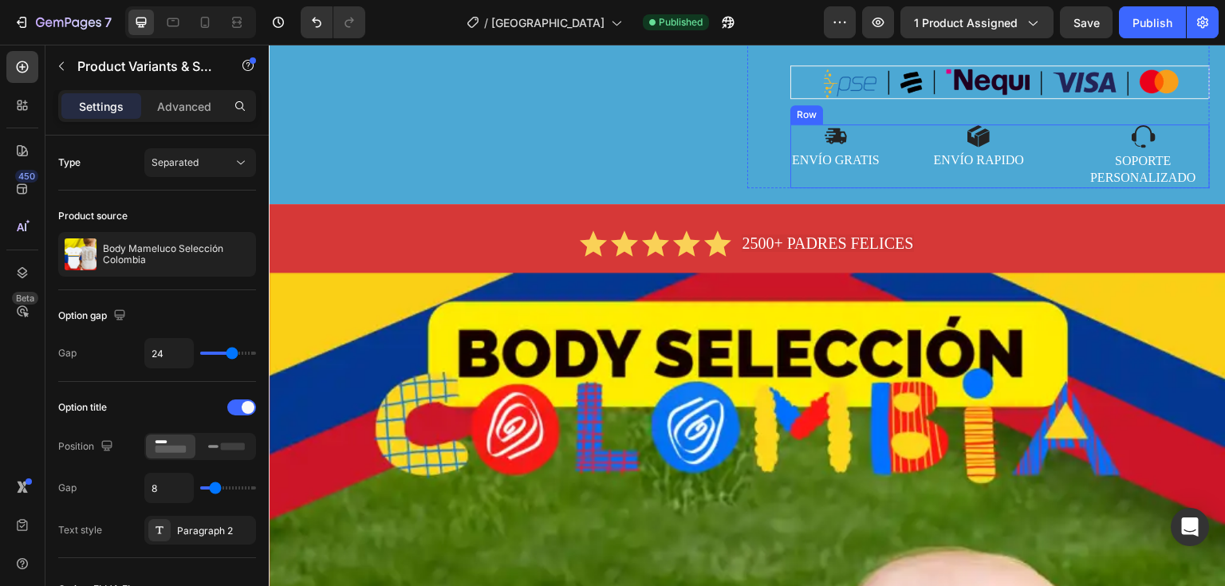
scroll to position [1037, 0]
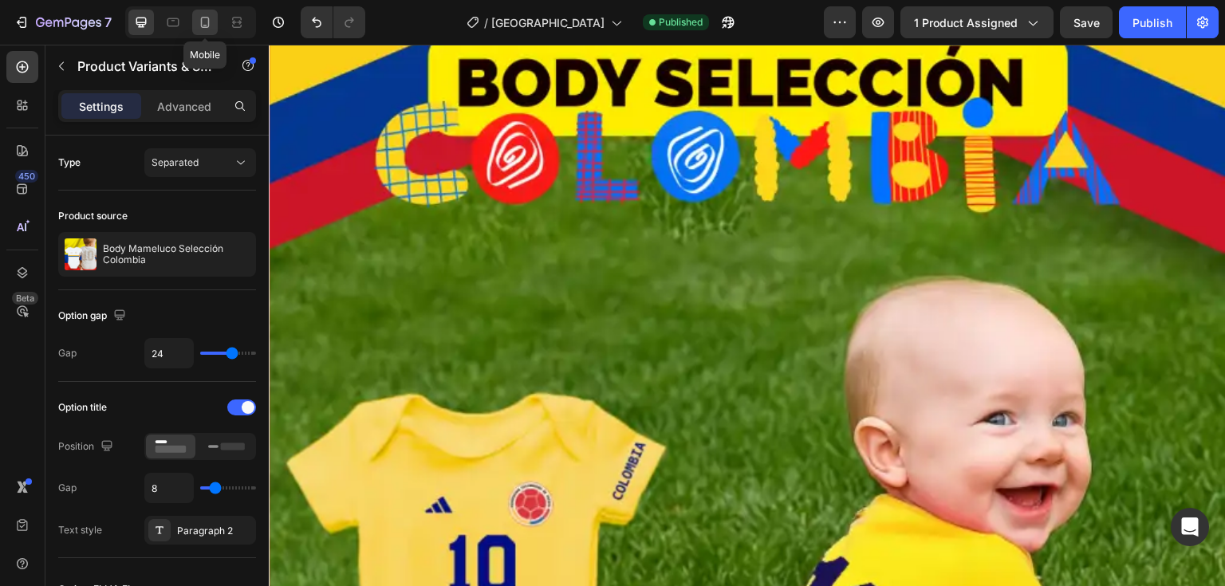
click at [211, 34] on div at bounding box center [205, 23] width 26 height 26
type input "15"
type input "13"
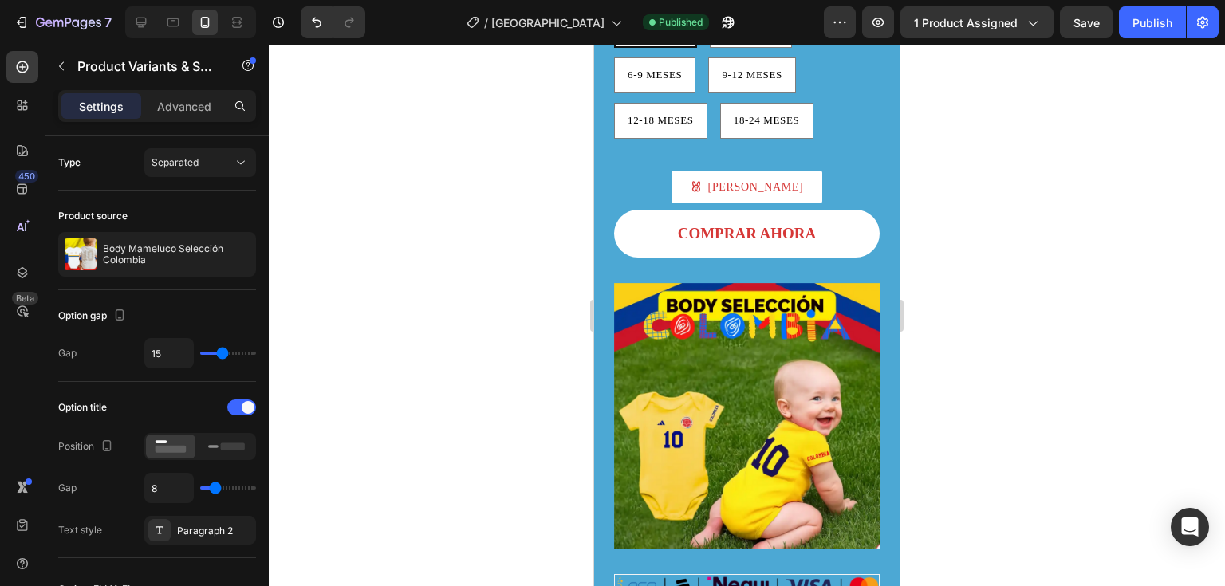
scroll to position [718, 0]
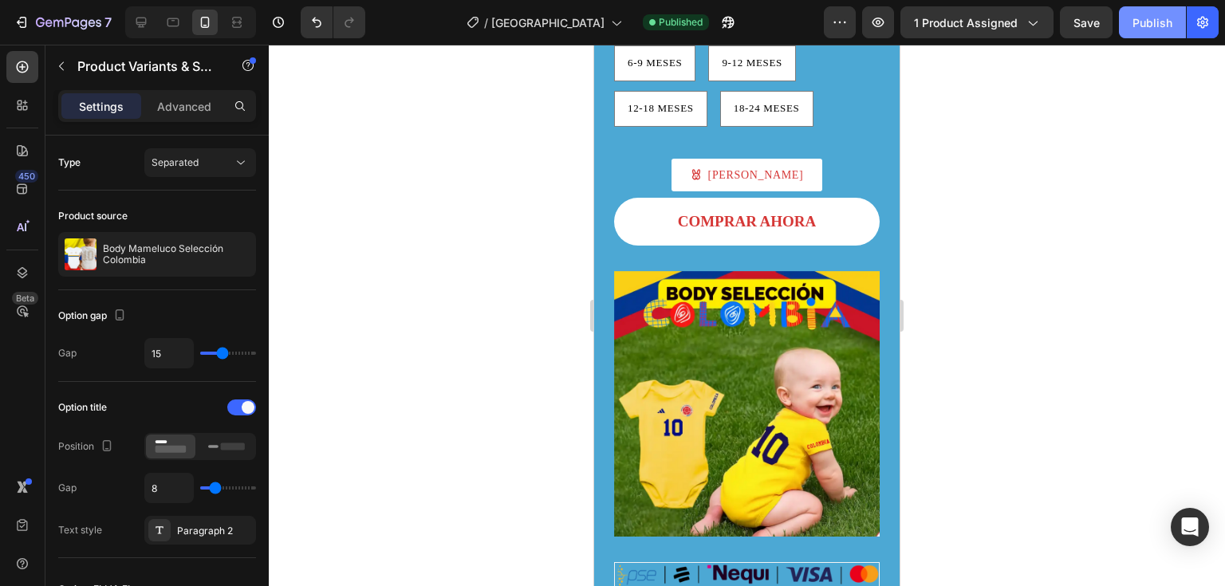
click at [1160, 22] on div "Publish" at bounding box center [1153, 22] width 40 height 17
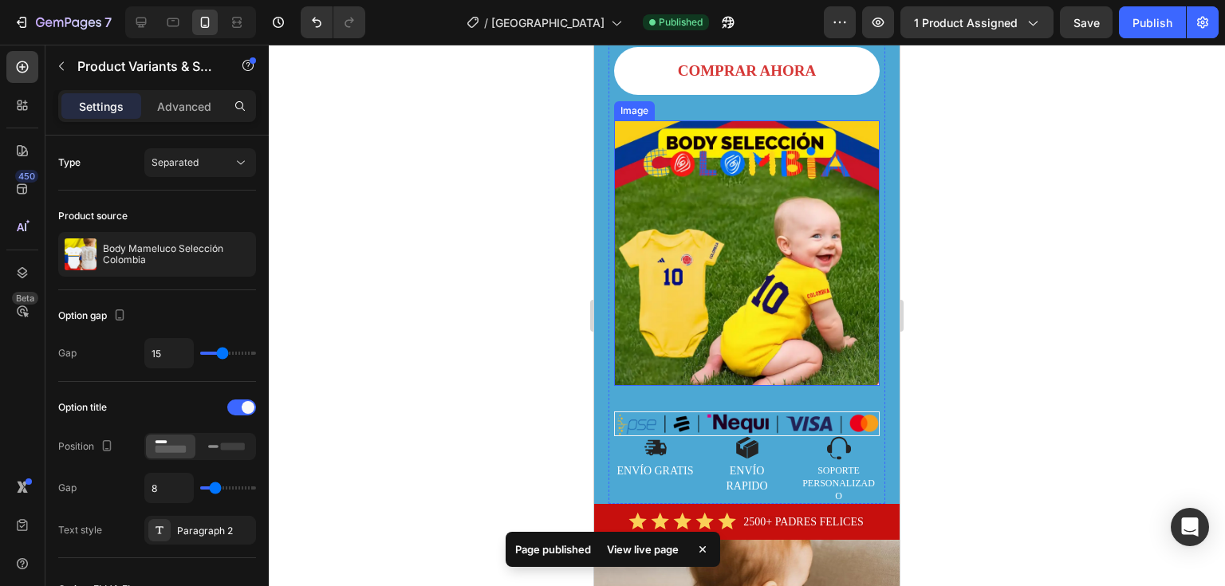
scroll to position [877, 0]
